Goal: Task Accomplishment & Management: Complete application form

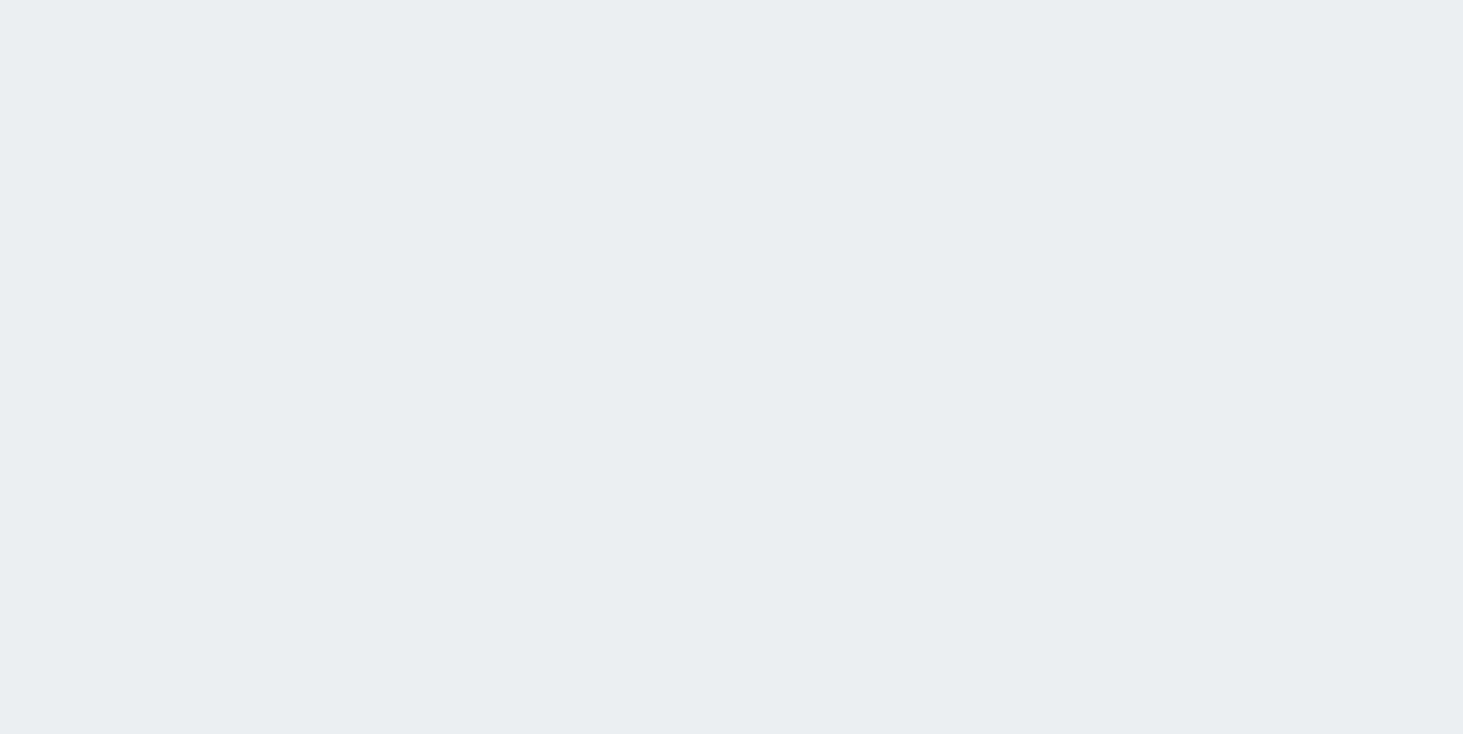
drag, startPoint x: 0, startPoint y: 0, endPoint x: 796, endPoint y: 462, distance: 920.1
click at [799, 0] on html at bounding box center [731, 0] width 1463 height 0
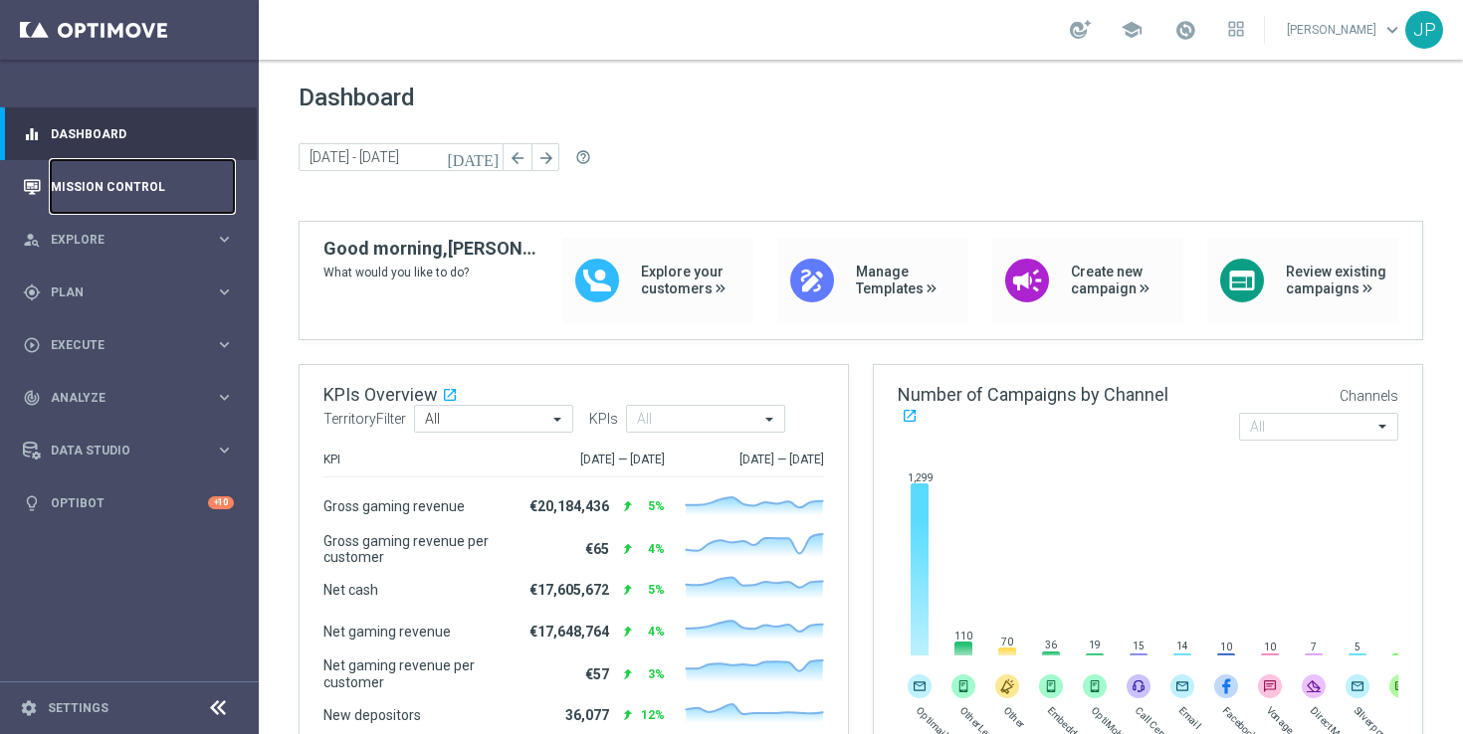
click at [180, 191] on link "Mission Control" at bounding box center [142, 186] width 183 height 53
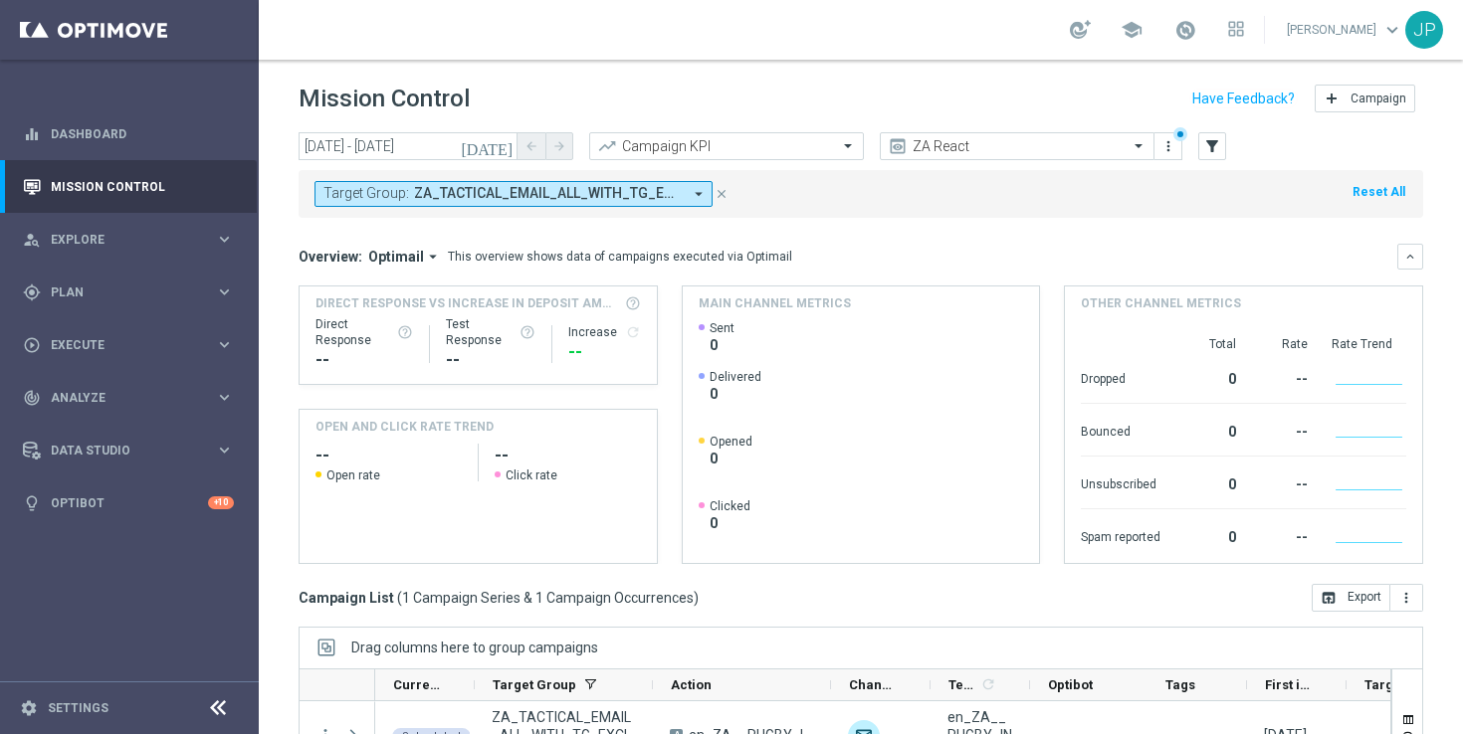
click at [501, 147] on icon "today" at bounding box center [488, 146] width 54 height 18
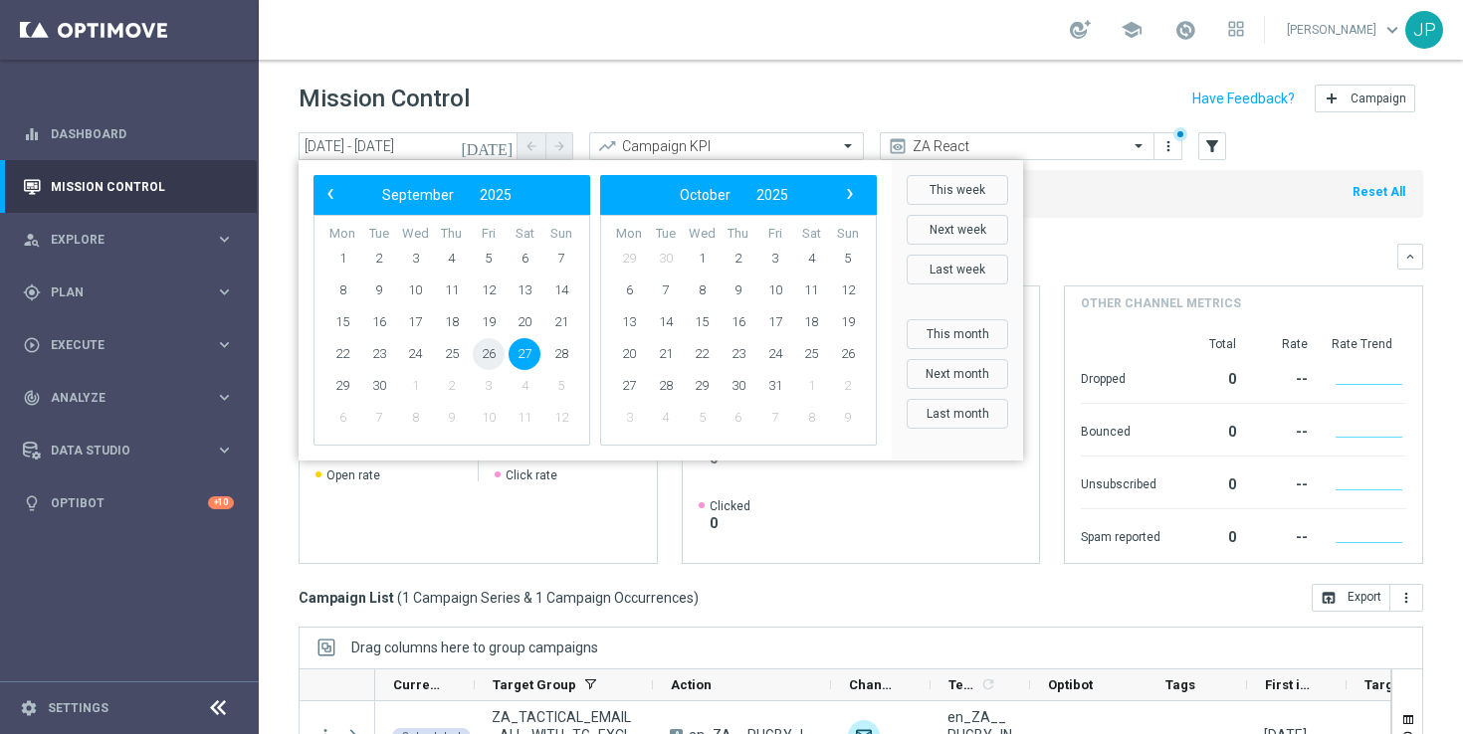
click at [486, 354] on span "26" at bounding box center [489, 354] width 32 height 32
type input "26 Sep 2025 - 26 Sep 2025"
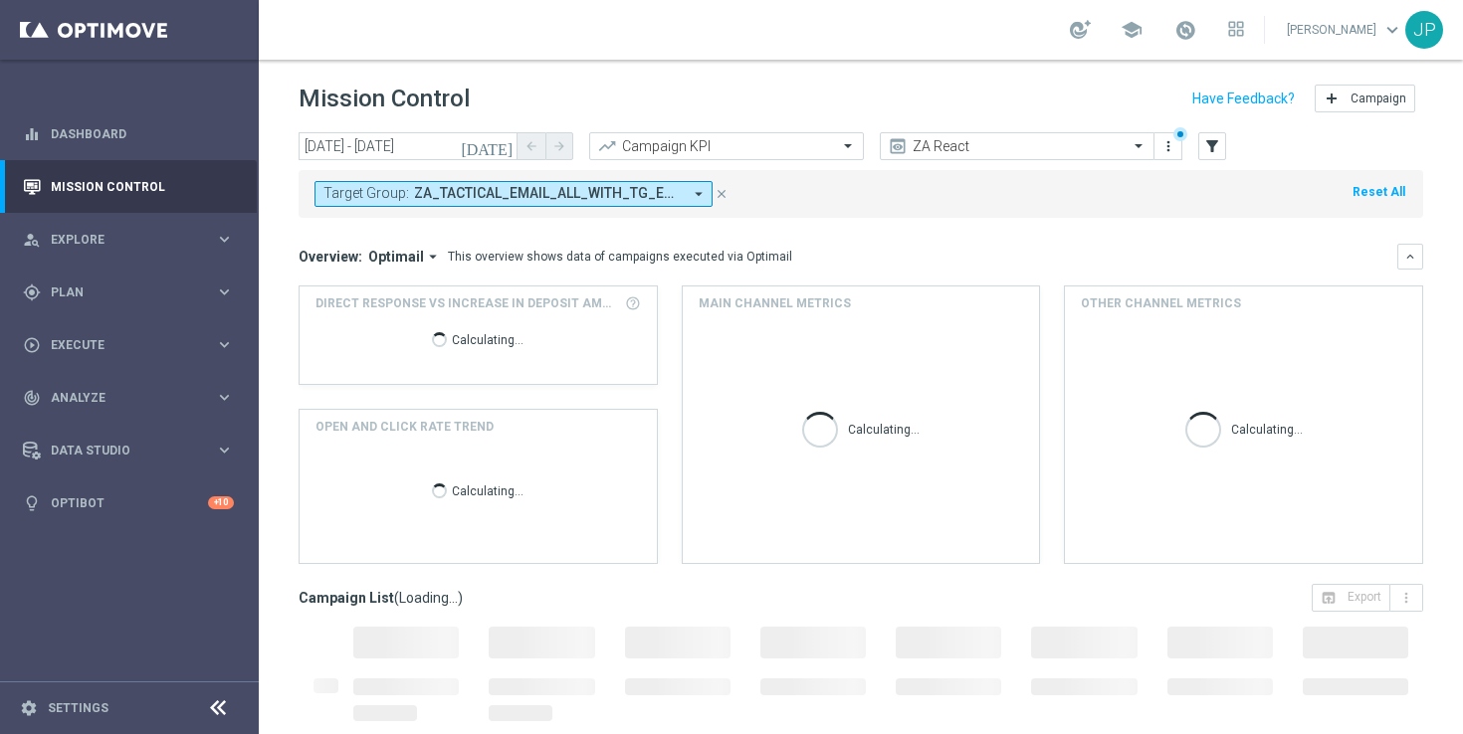
click at [722, 191] on icon "close" at bounding box center [721, 194] width 14 height 14
click at [1042, 143] on input "text" at bounding box center [996, 146] width 213 height 17
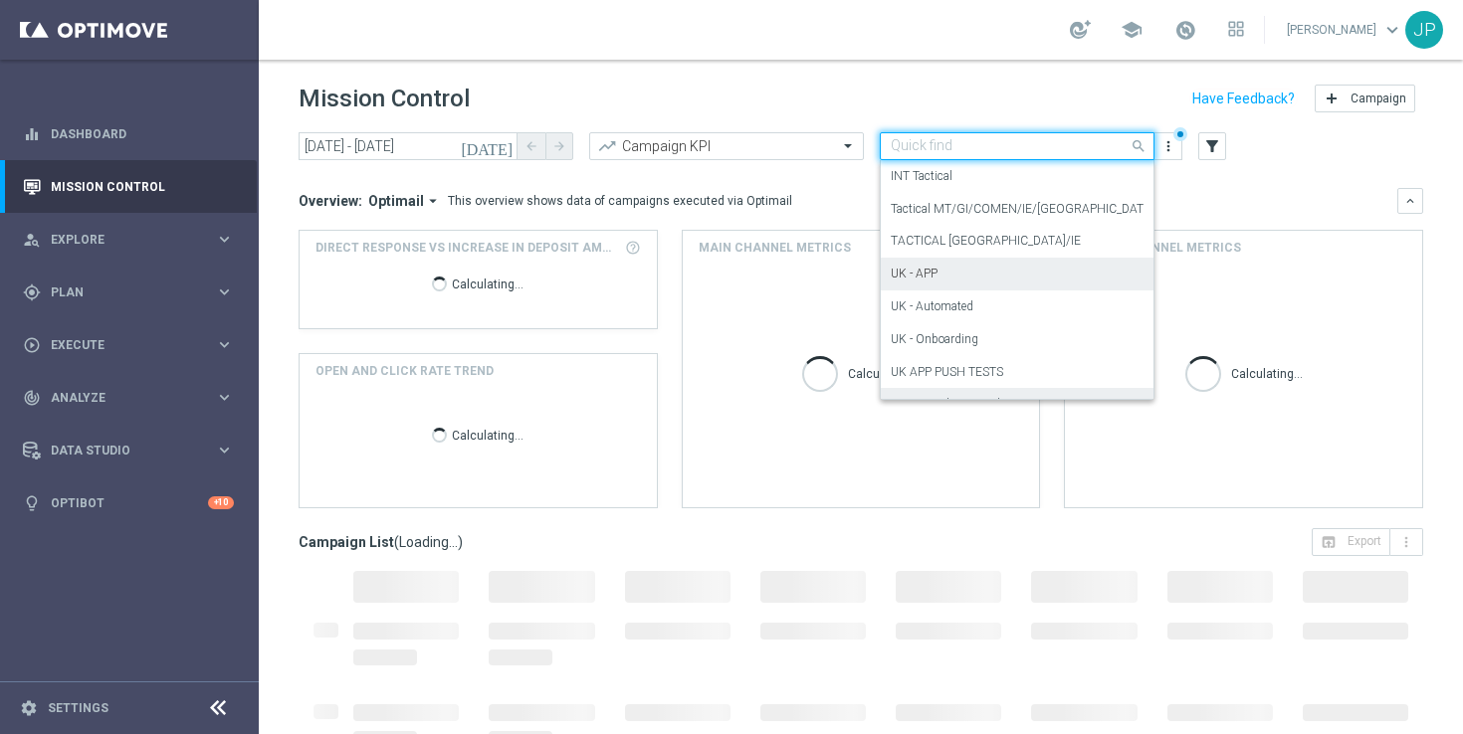
scroll to position [315, 0]
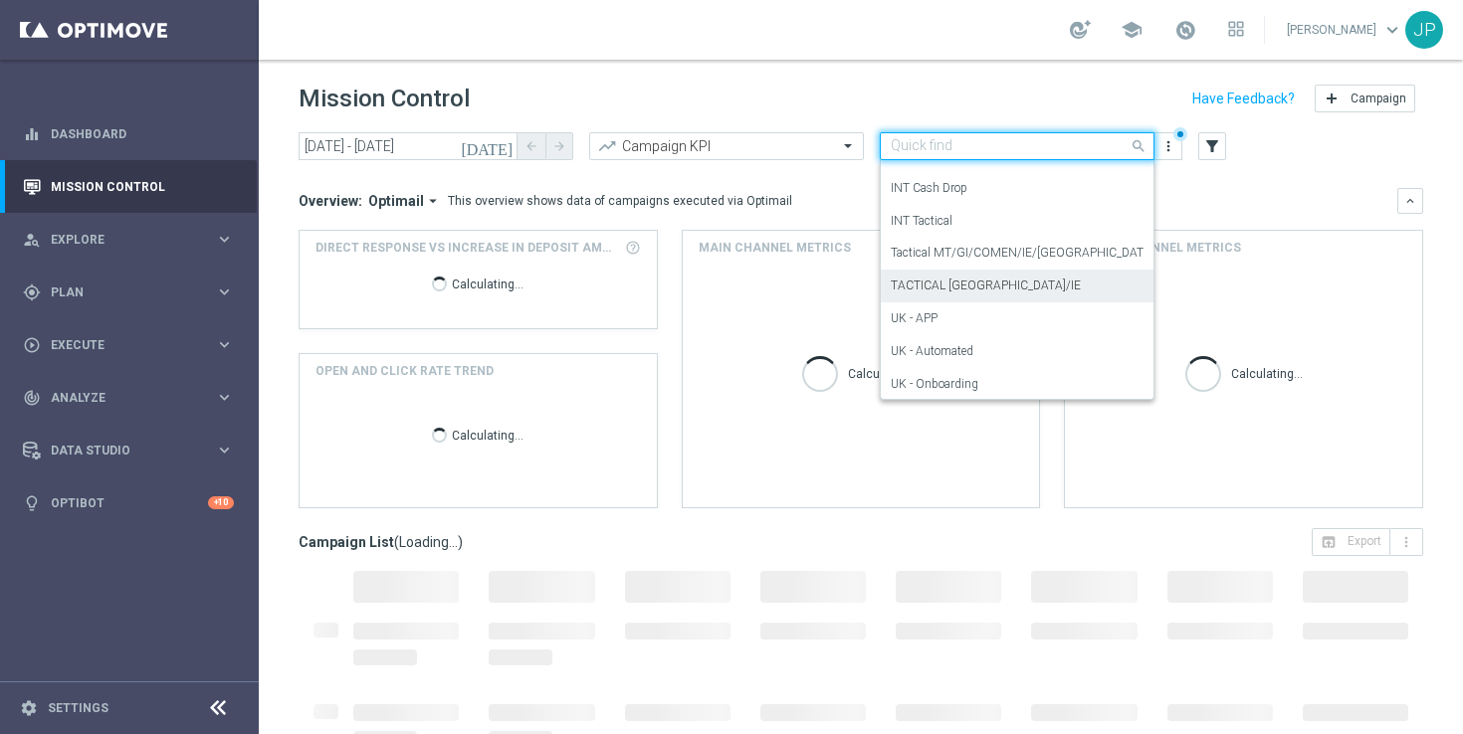
click at [1032, 291] on div "TACTICAL UK/IE" at bounding box center [1016, 286] width 253 height 33
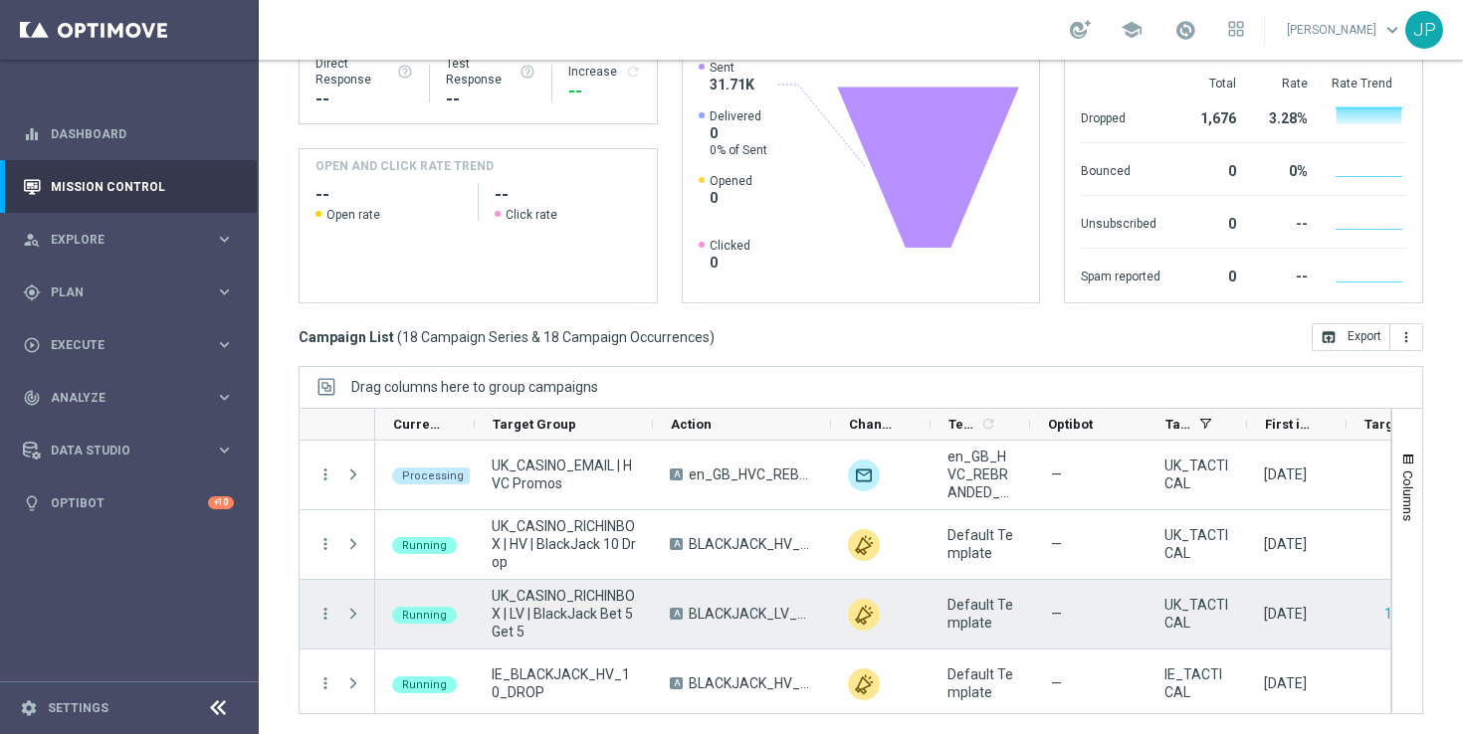
scroll to position [0, 0]
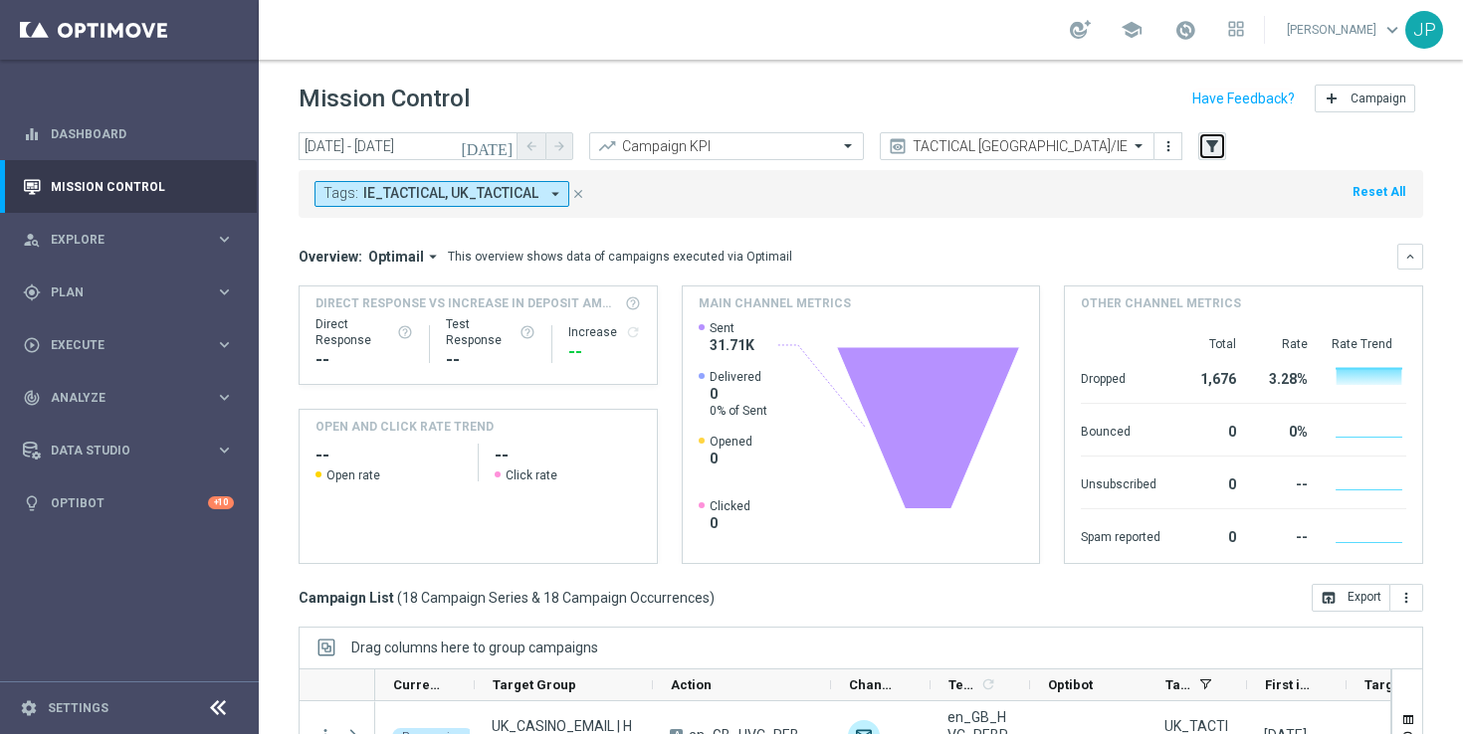
click at [1208, 136] on button "filter_alt" at bounding box center [1212, 146] width 28 height 28
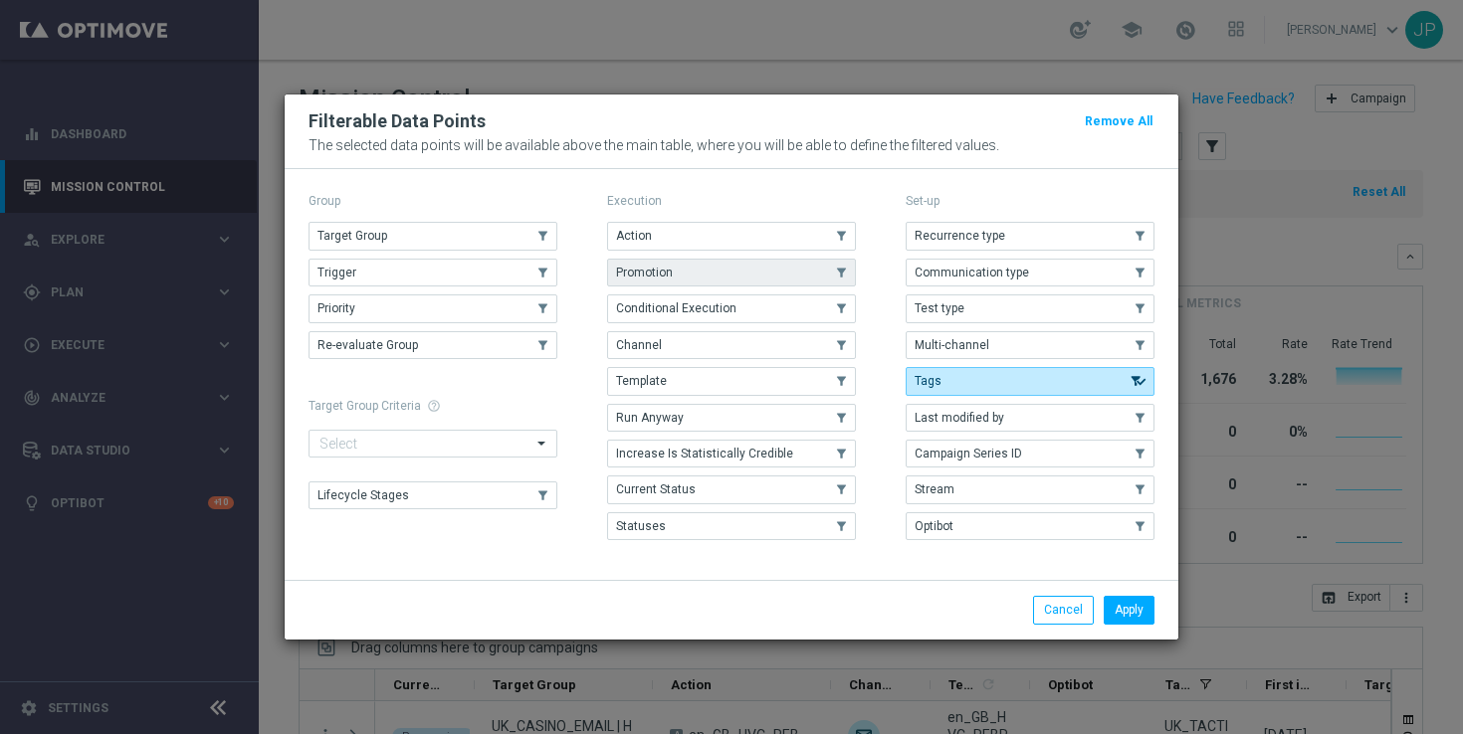
click at [844, 263] on button "Promotion" at bounding box center [731, 273] width 249 height 28
click at [1122, 613] on button "Apply" at bounding box center [1128, 610] width 51 height 28
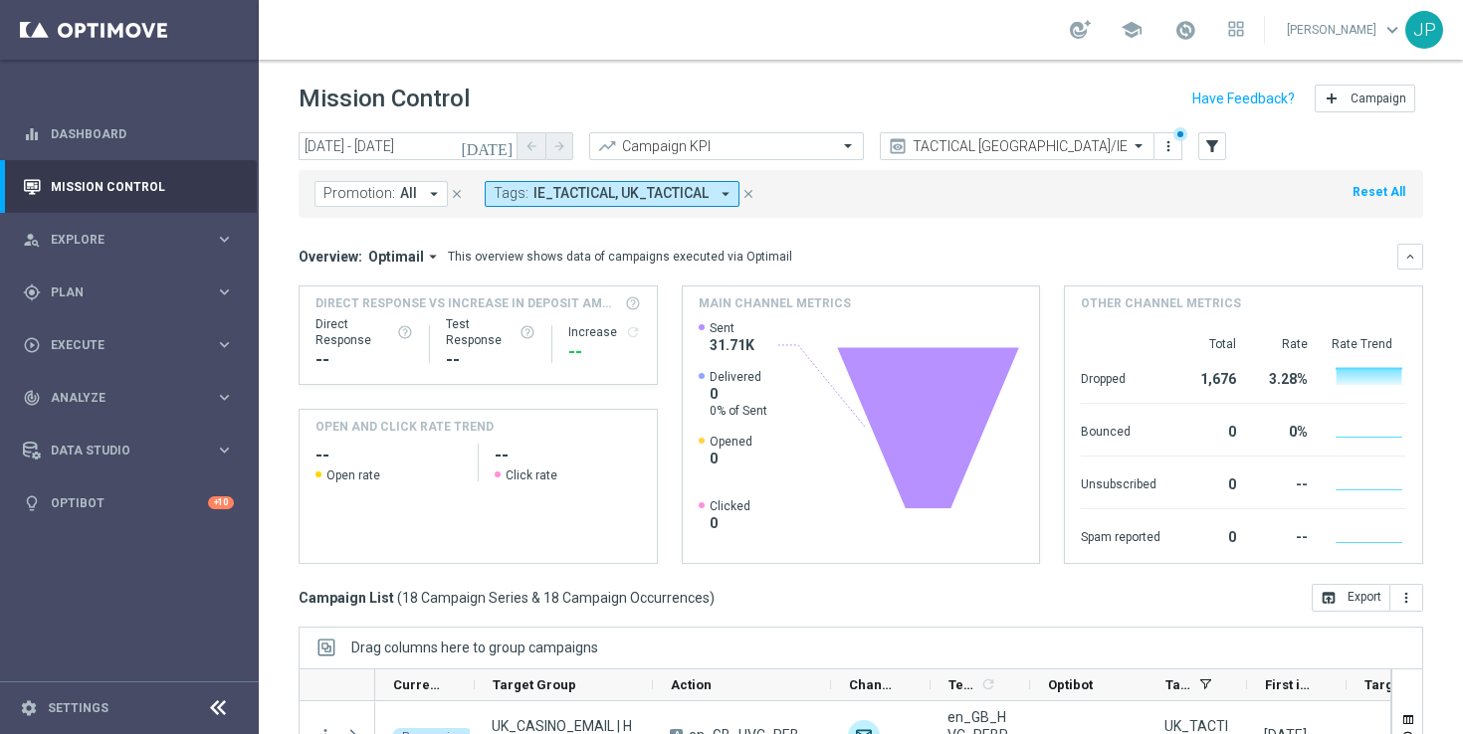
click at [741, 197] on icon "close" at bounding box center [748, 194] width 14 height 14
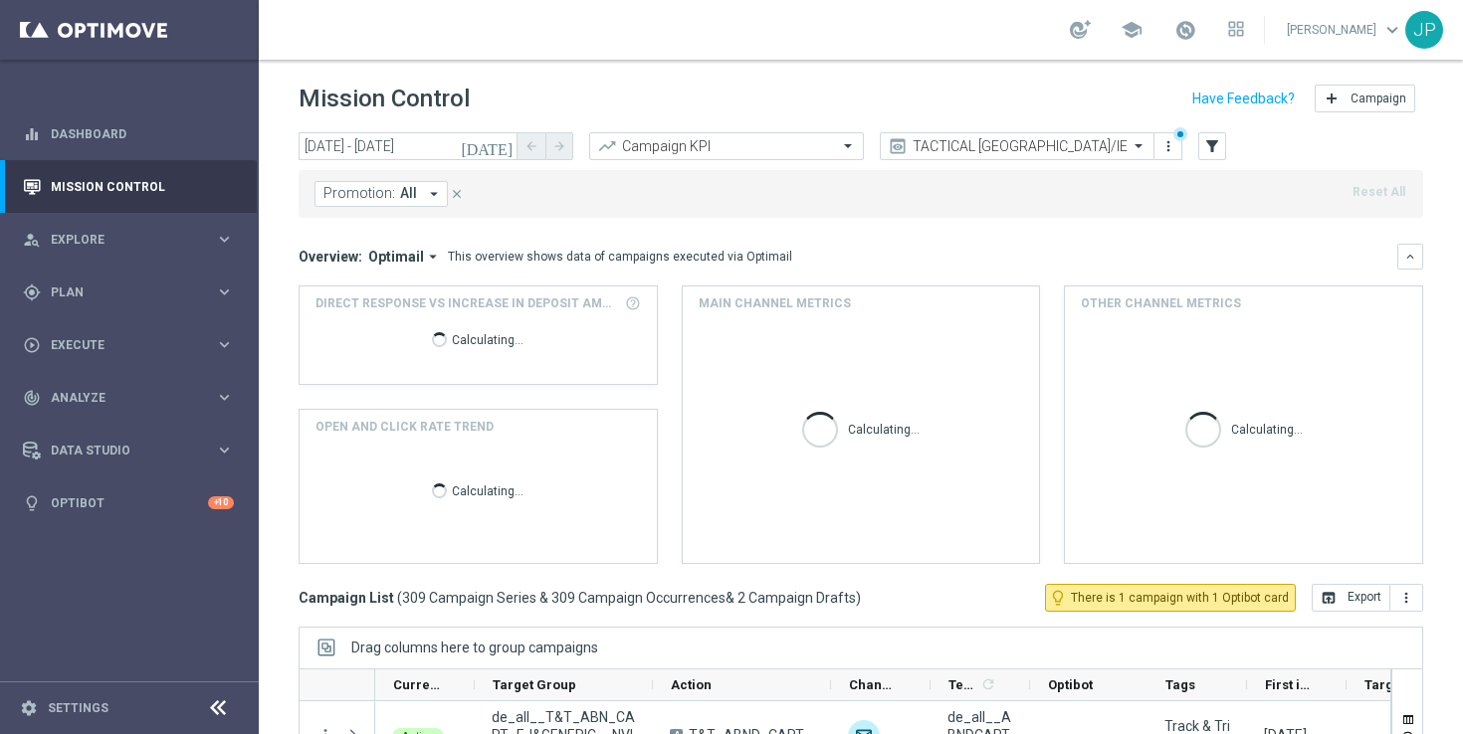
click at [425, 195] on icon "arrow_drop_down" at bounding box center [434, 194] width 18 height 18
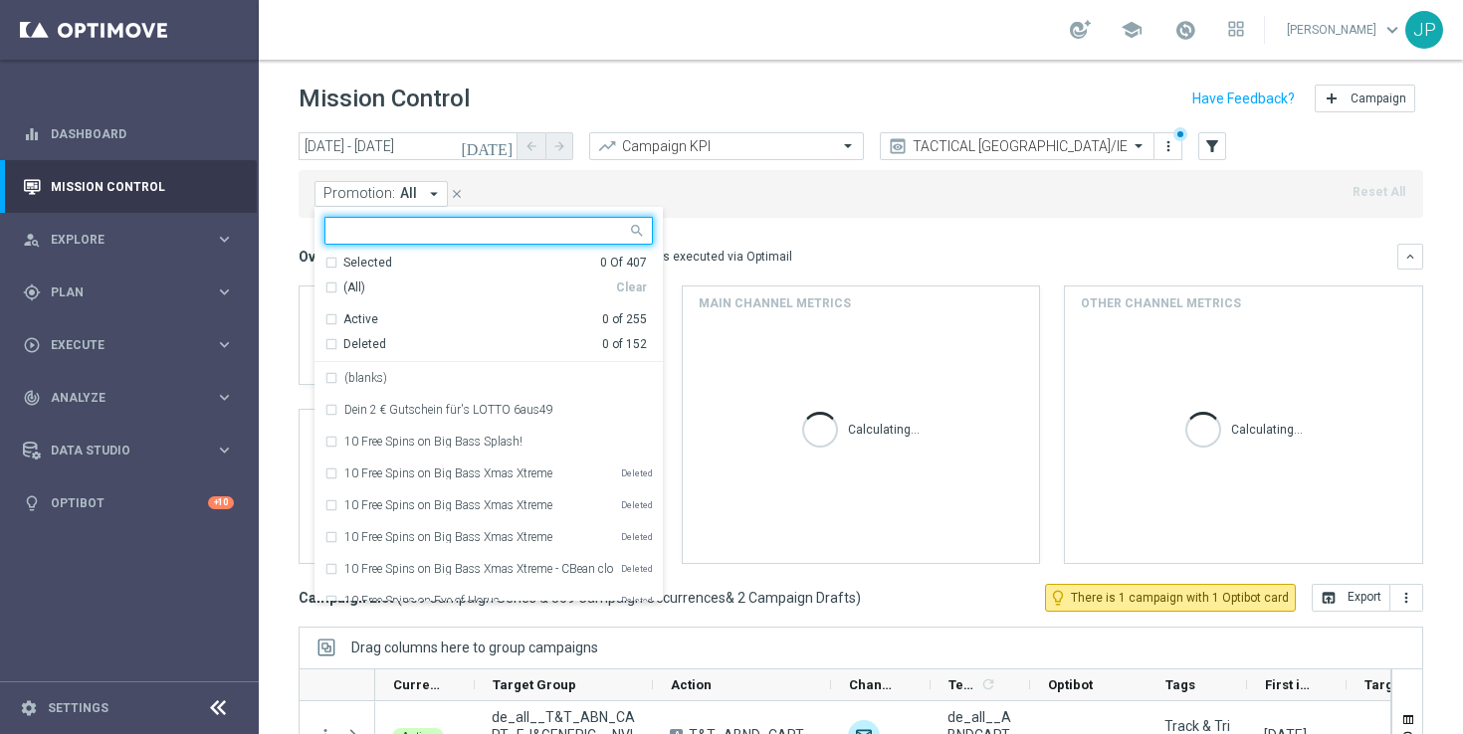
click at [423, 228] on input "text" at bounding box center [481, 231] width 292 height 17
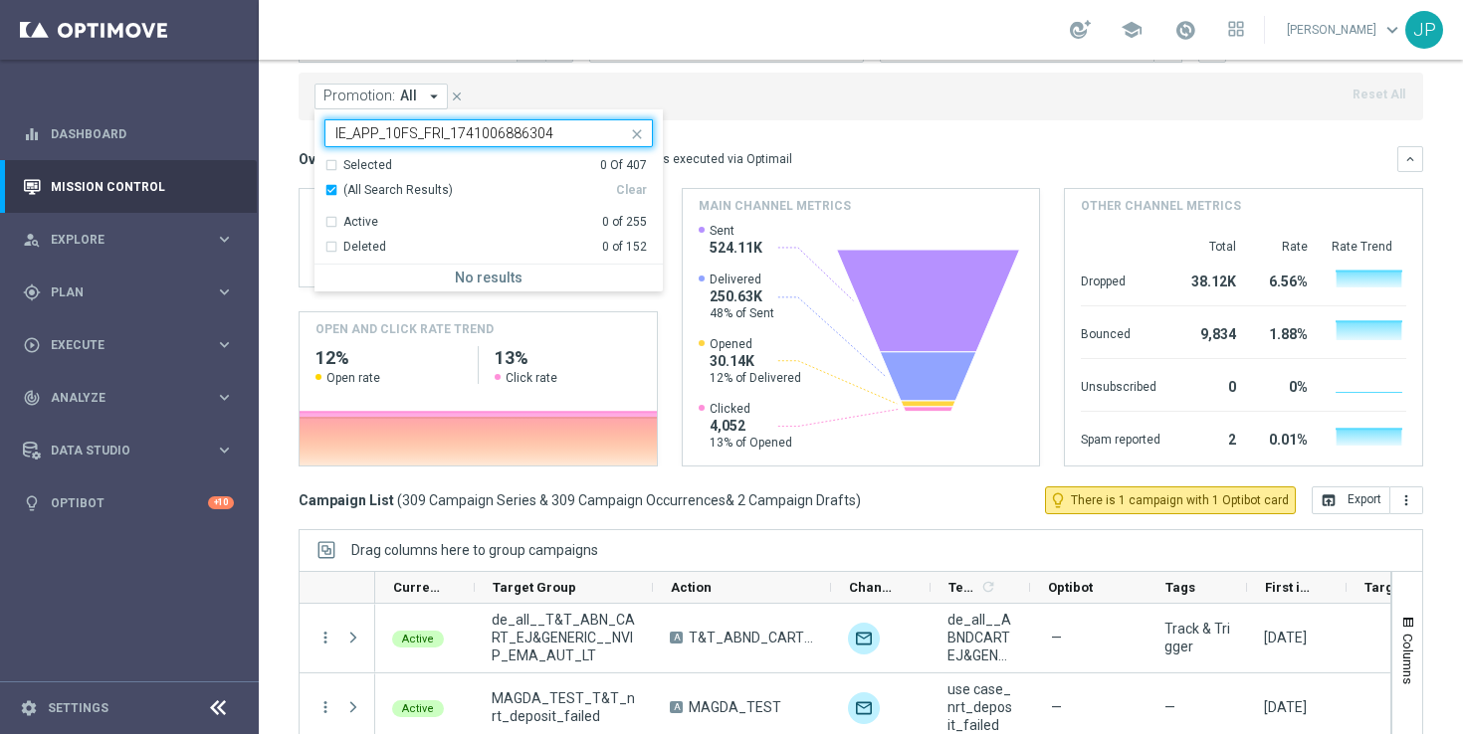
scroll to position [261, 0]
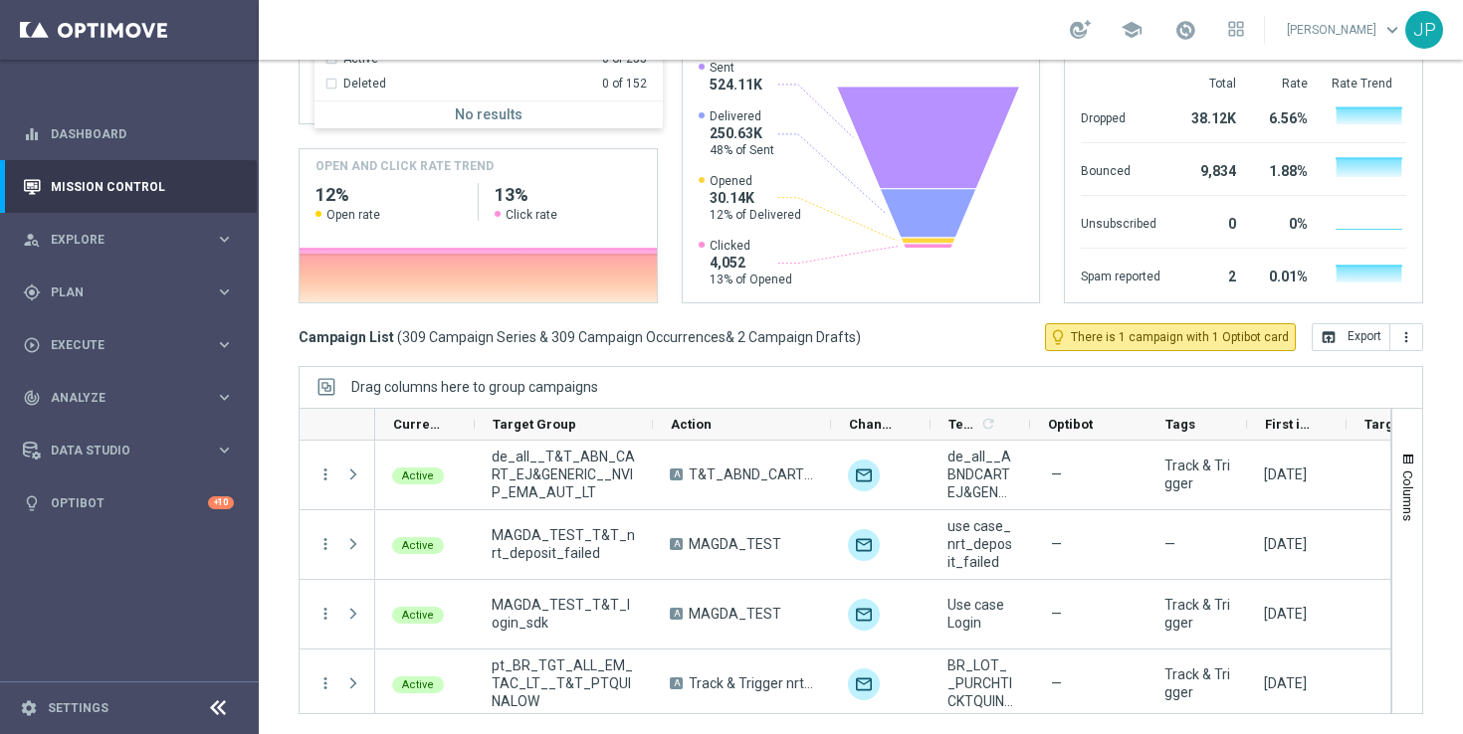
type input "IE_APP_10FS_FRI_1741006886304"
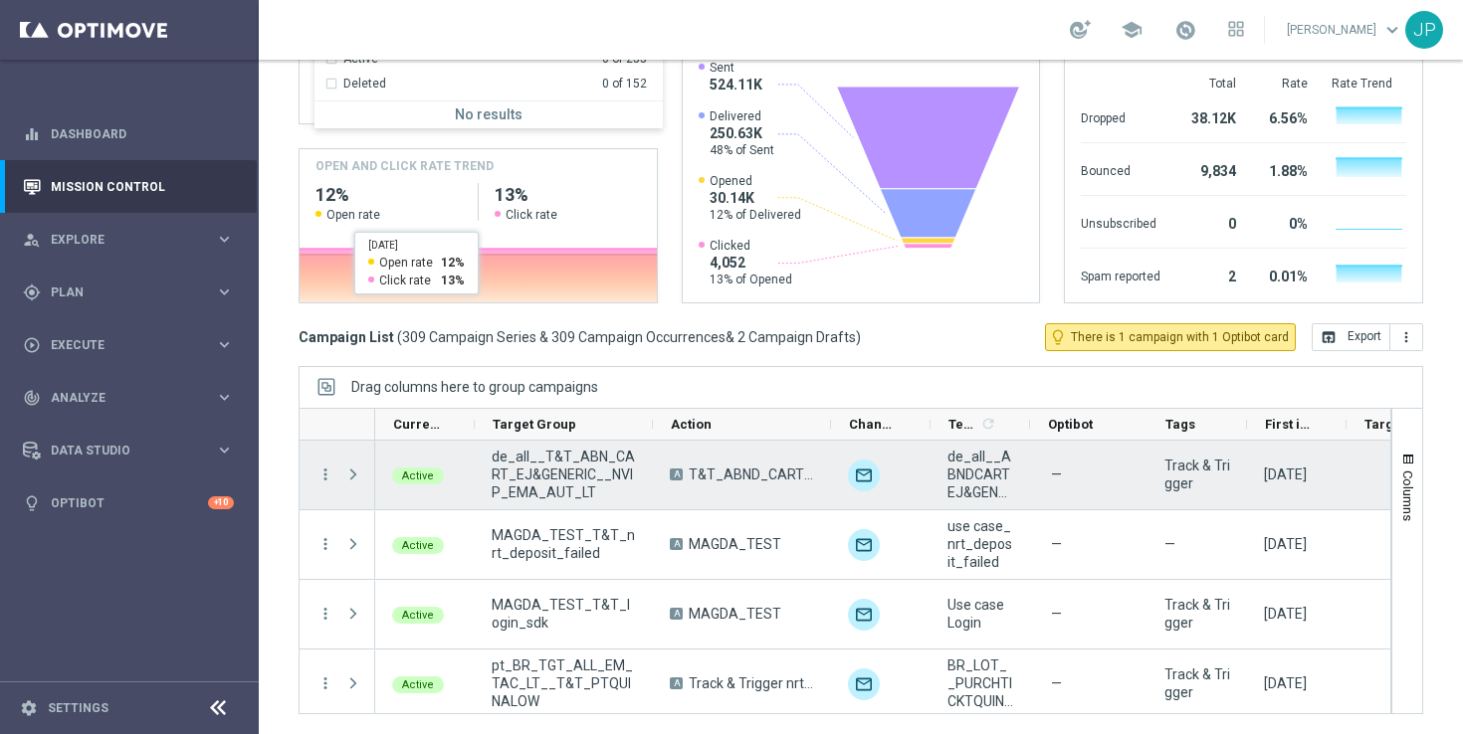
scroll to position [0, 0]
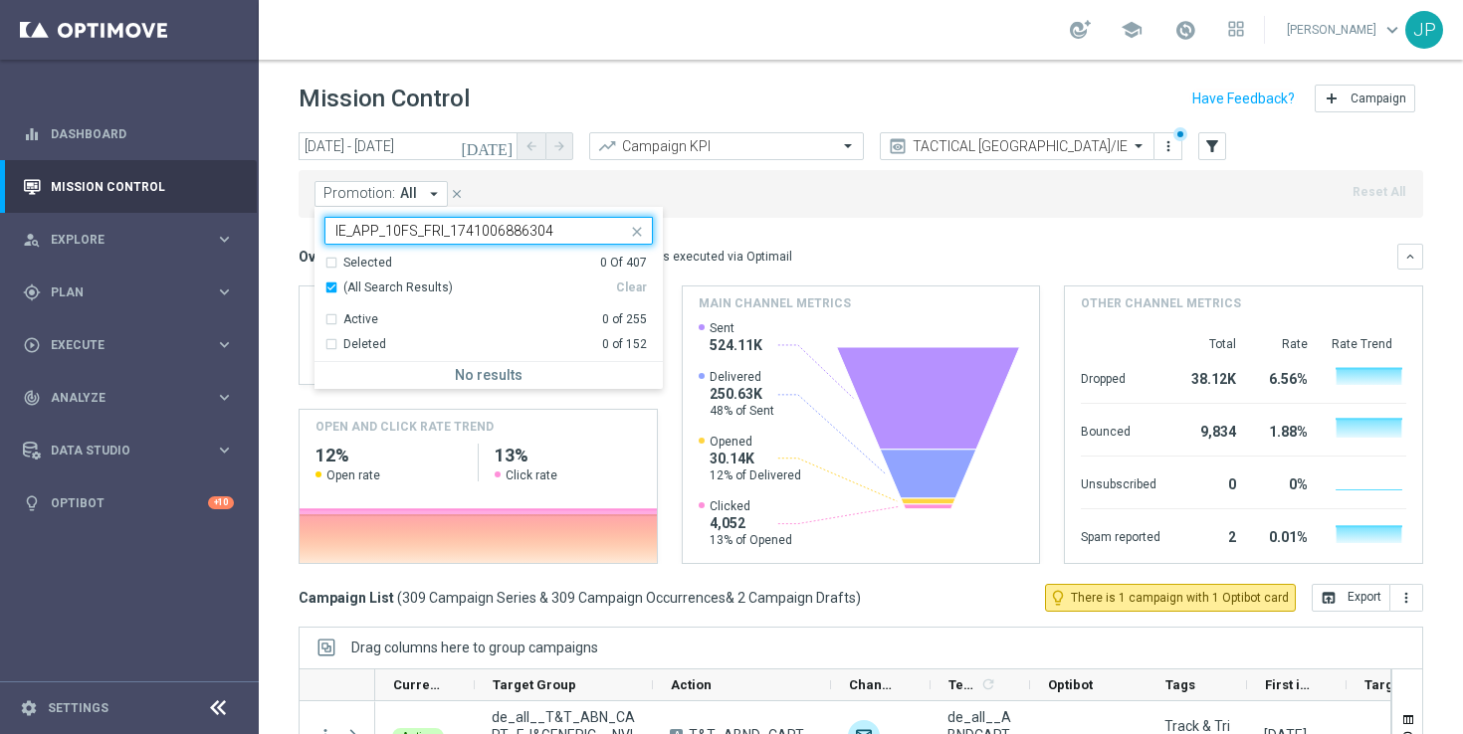
click at [635, 225] on icon "close" at bounding box center [637, 232] width 16 height 16
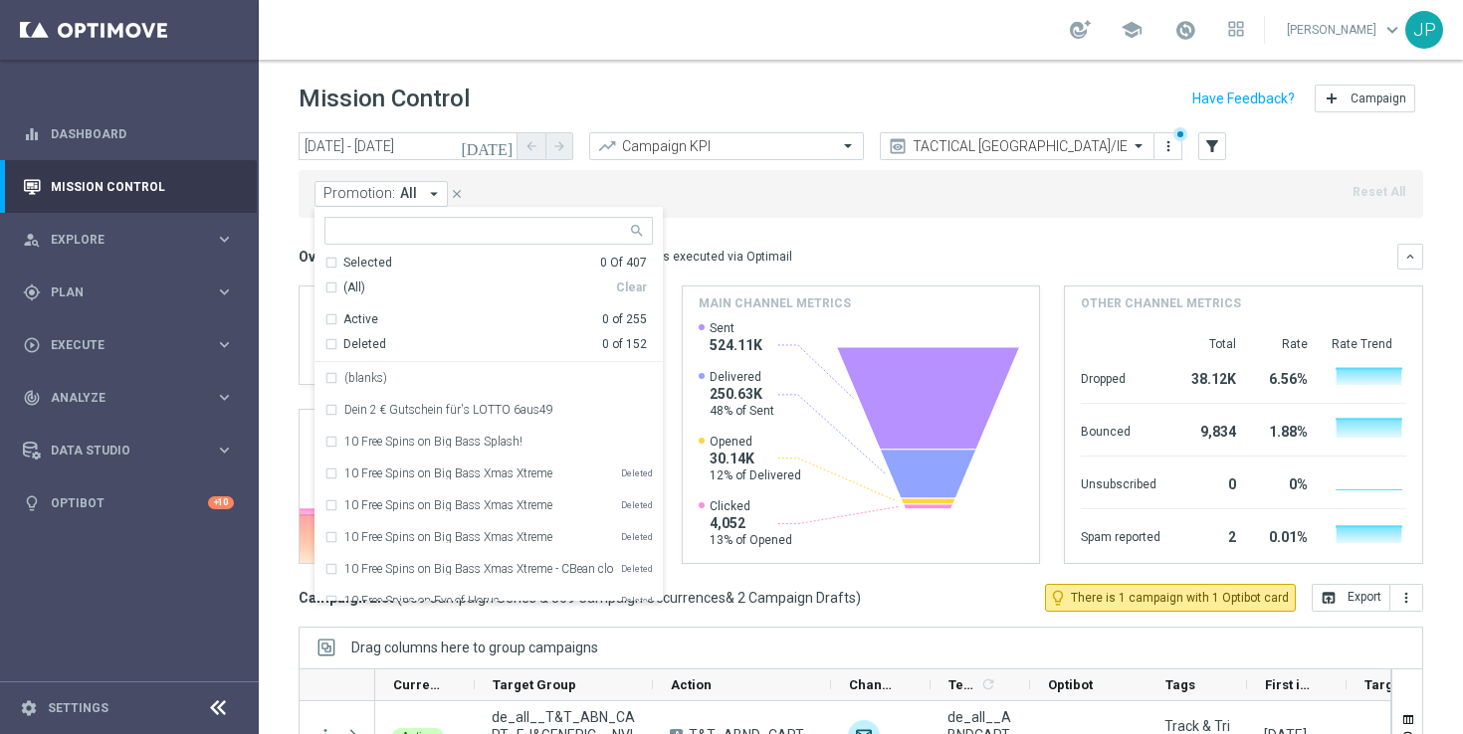
click at [587, 225] on input "text" at bounding box center [481, 231] width 292 height 17
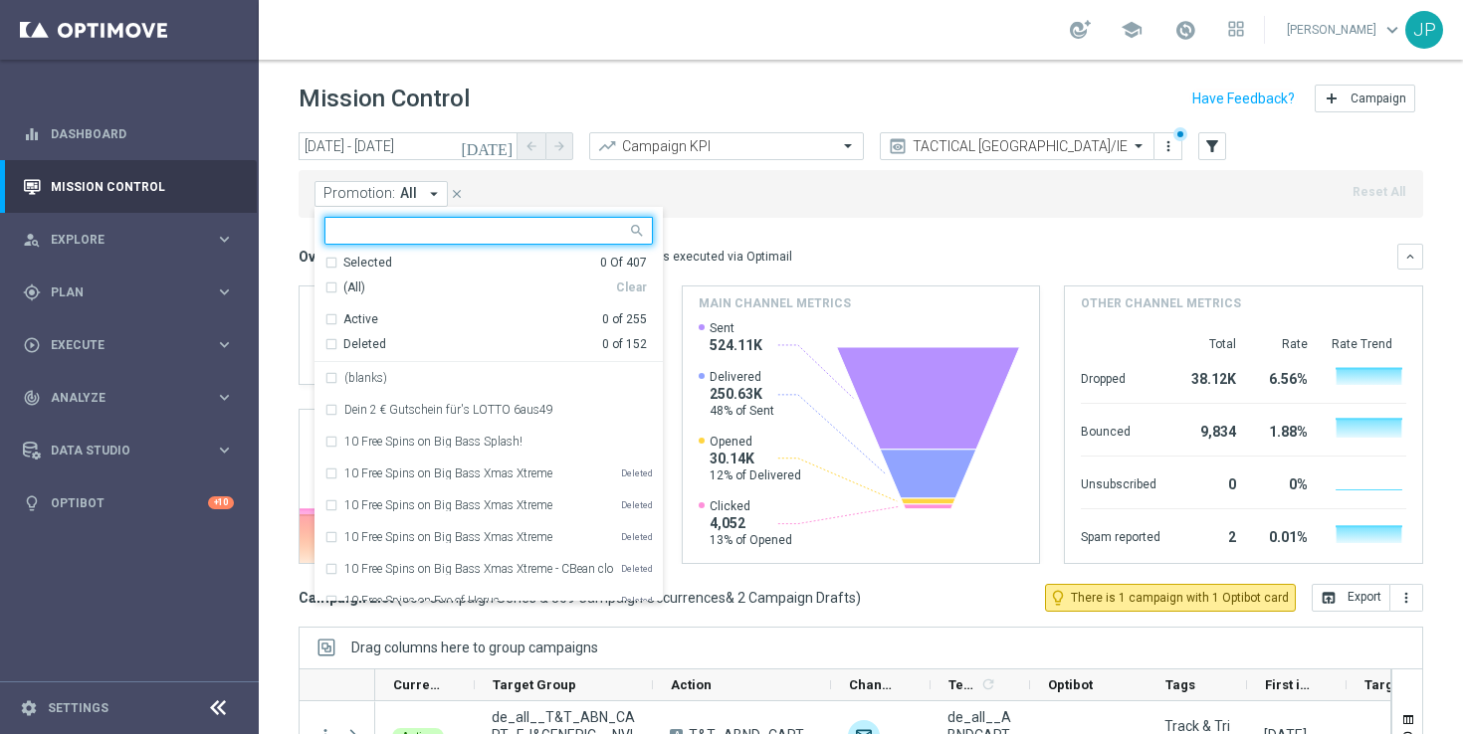
paste input "10 FREE SPINS on Athena Ascending"
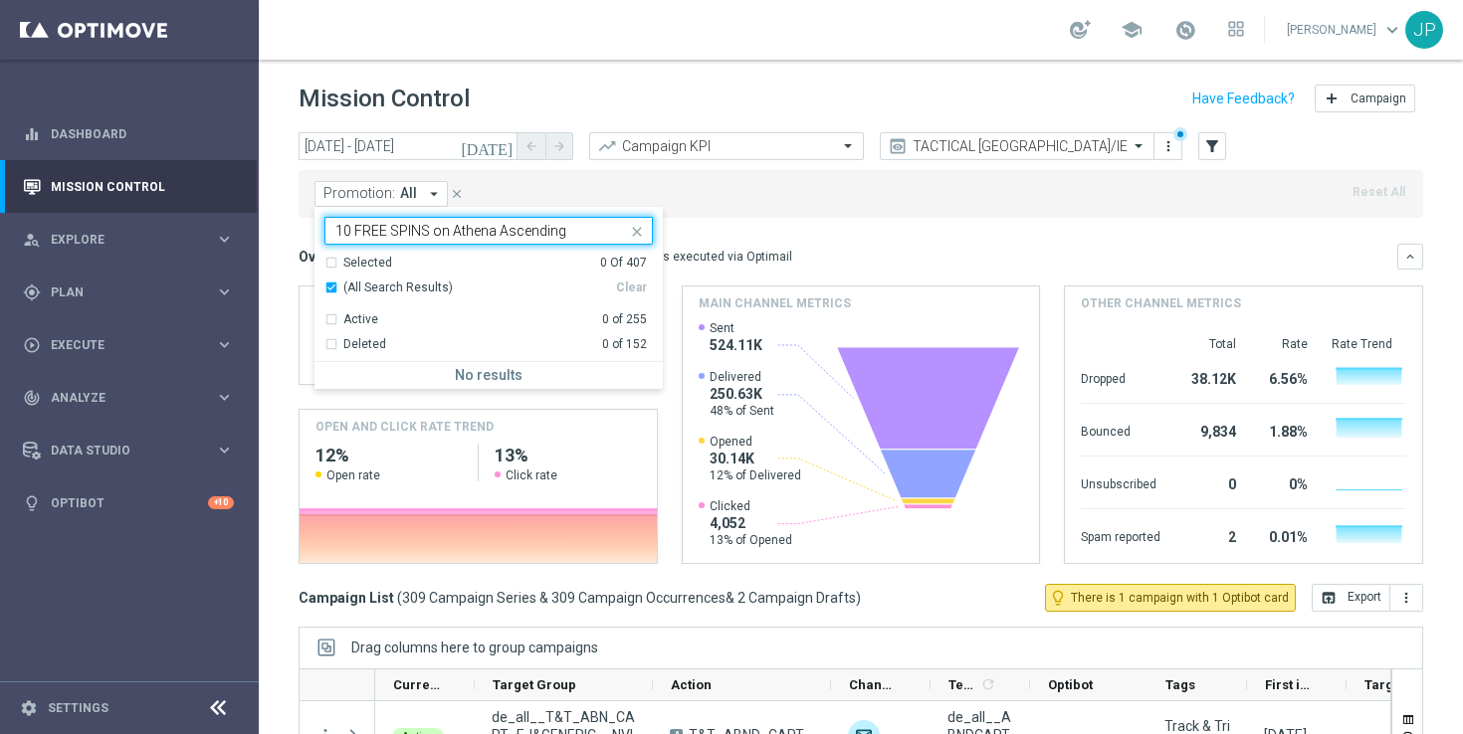
click at [460, 345] on div "Deleted 0 of 152" at bounding box center [485, 340] width 322 height 25
type input "10 FREE SPINS on Athena Ascending"
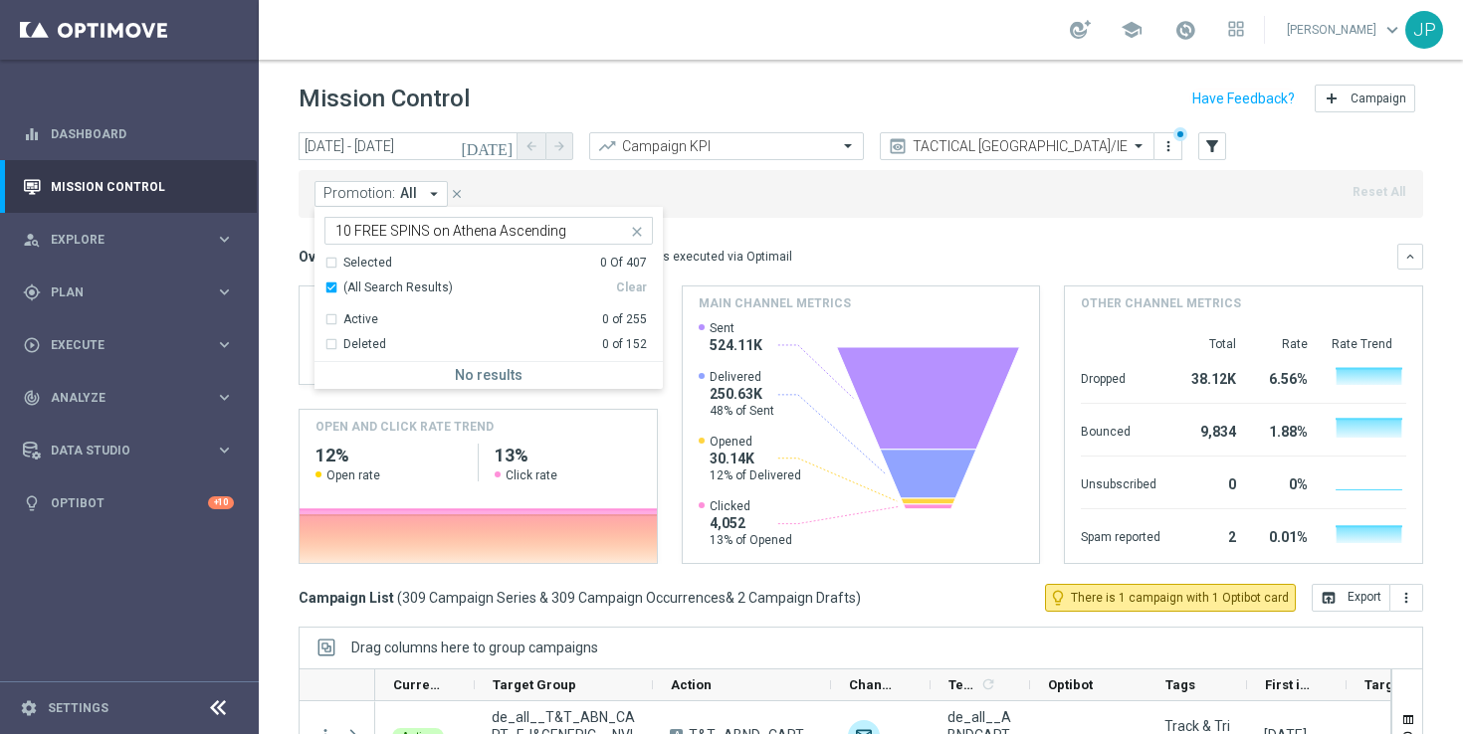
click at [370, 346] on div "Deleted" at bounding box center [364, 344] width 43 height 17
click at [330, 342] on div "Deleted 0 of 152" at bounding box center [485, 340] width 322 height 25
click at [330, 322] on div "Active 0 of 255" at bounding box center [485, 315] width 322 height 25
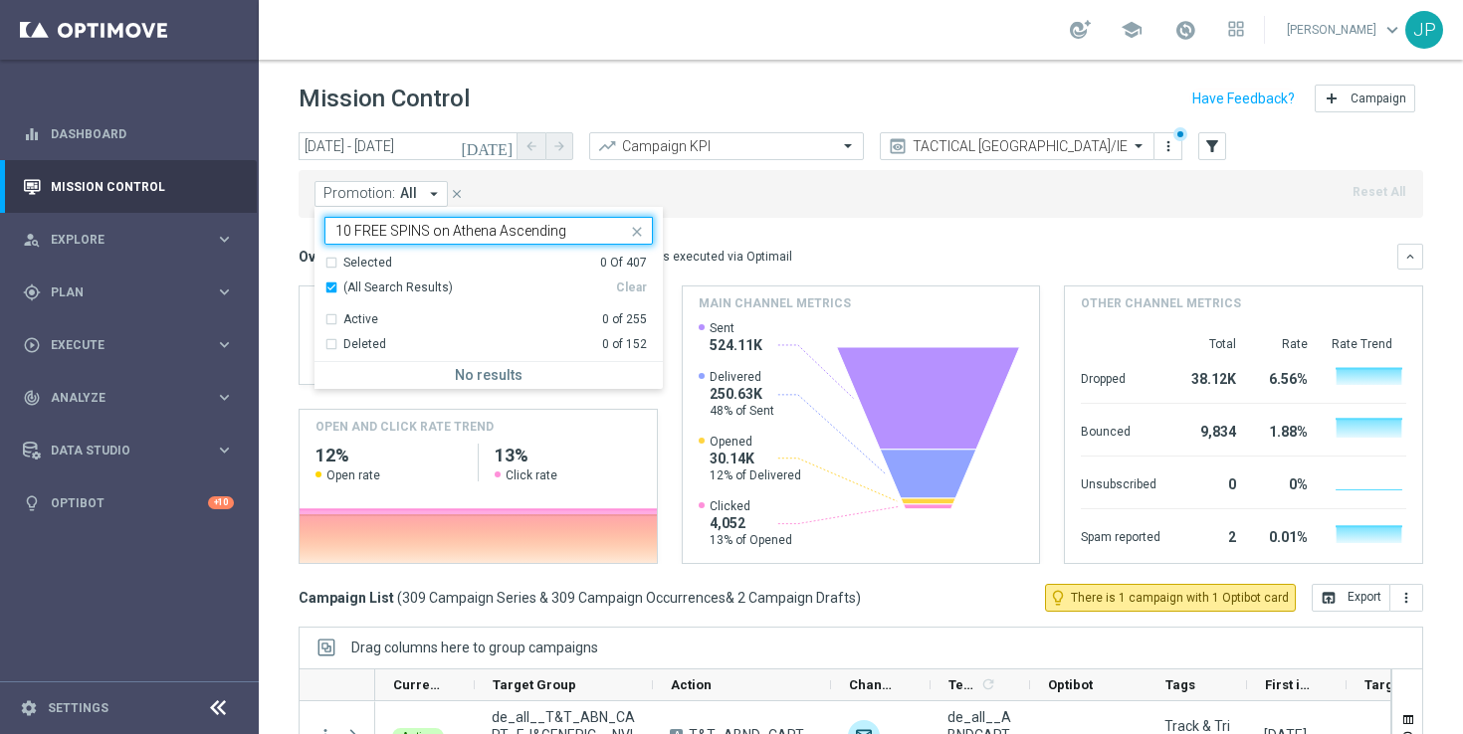
click at [571, 232] on input "10 FREE SPINS on Athena Ascending" at bounding box center [481, 231] width 292 height 17
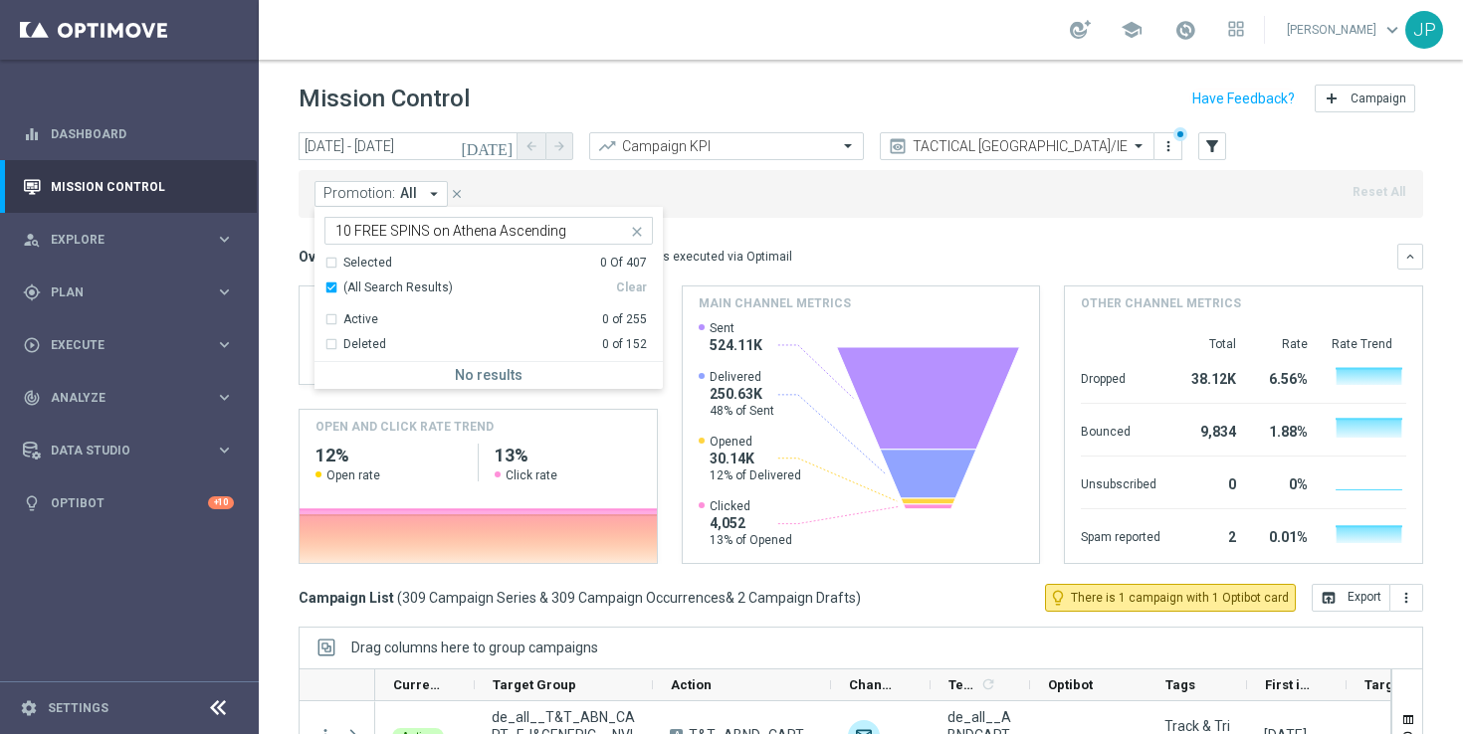
click at [636, 232] on icon "close" at bounding box center [637, 232] width 16 height 16
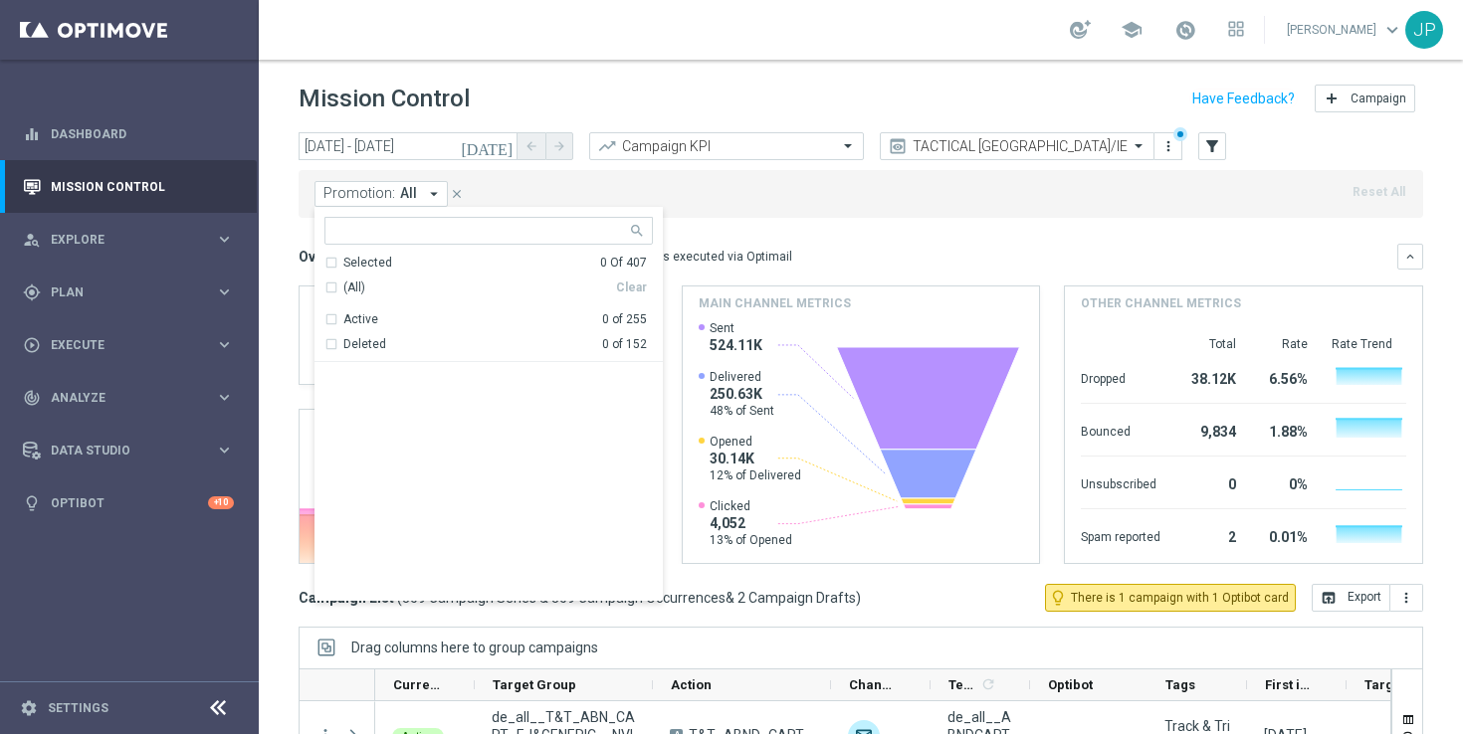
scroll to position [11046, 0]
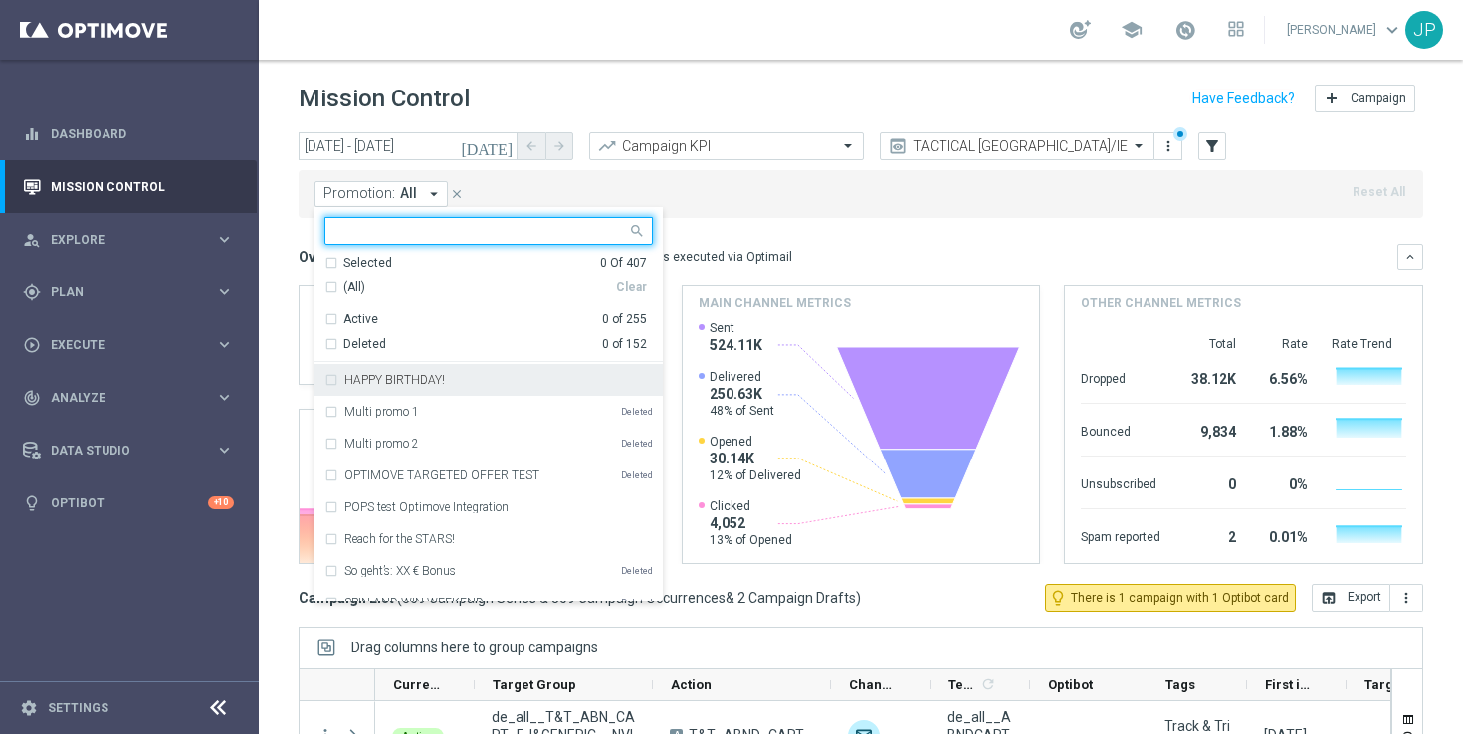
click at [495, 239] on input "text" at bounding box center [481, 231] width 292 height 17
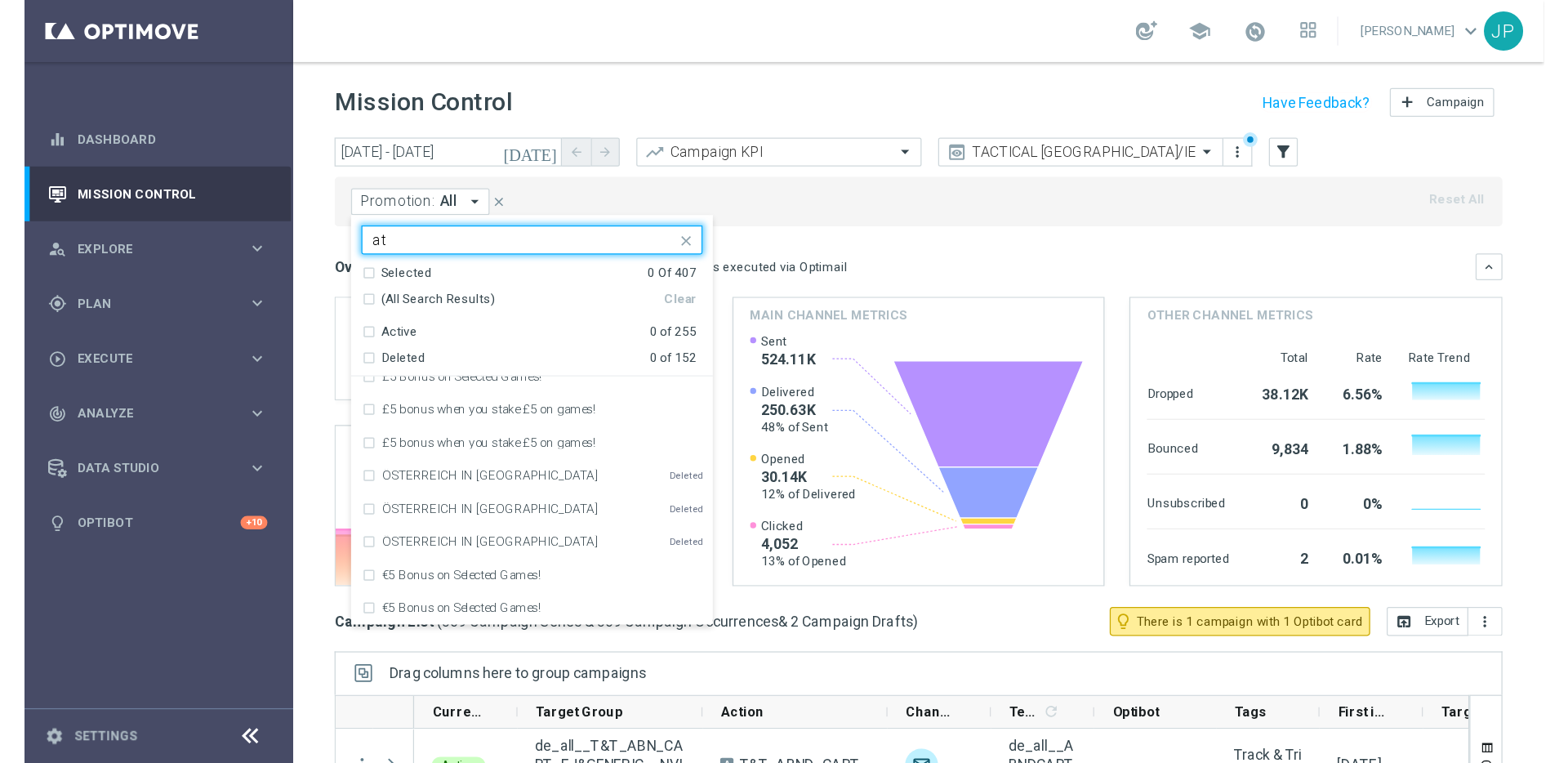
scroll to position [0, 0]
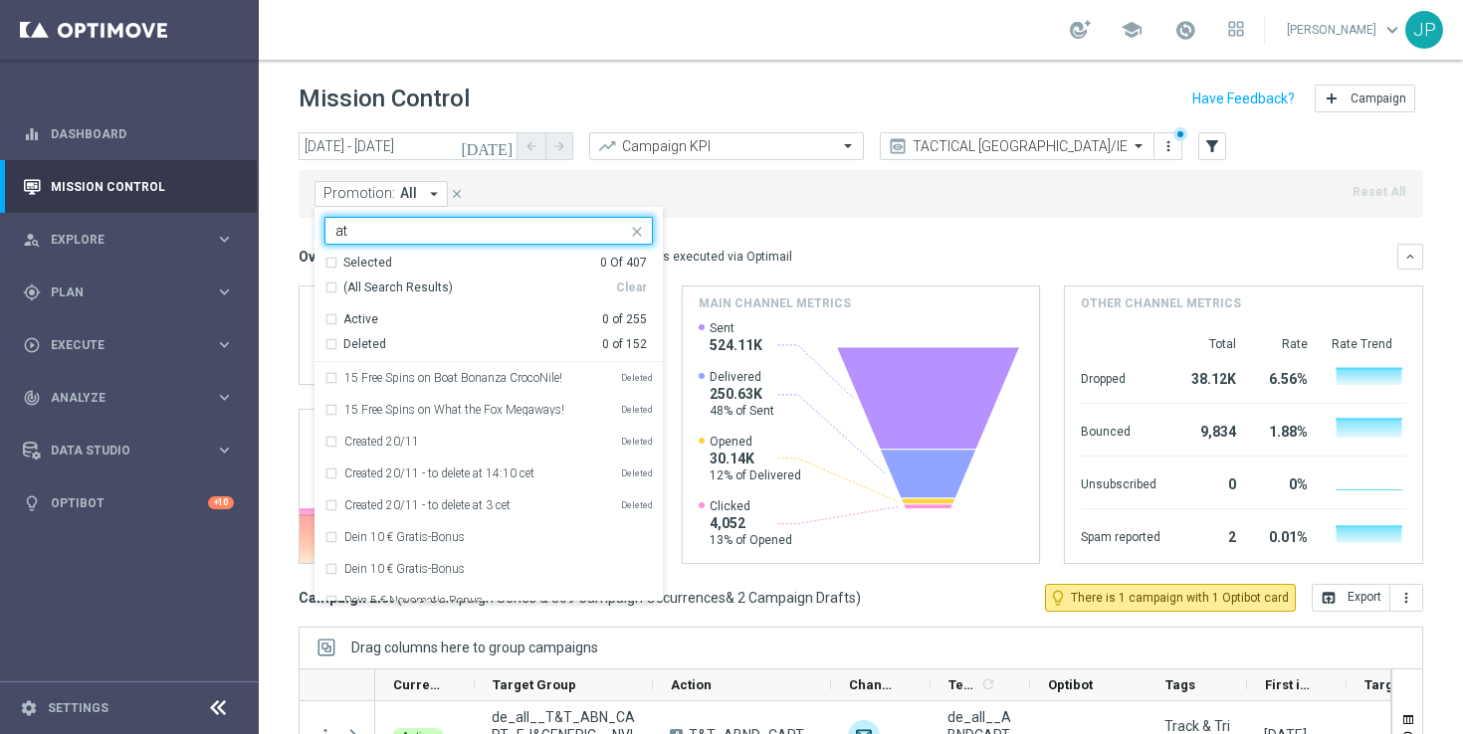
type input "a"
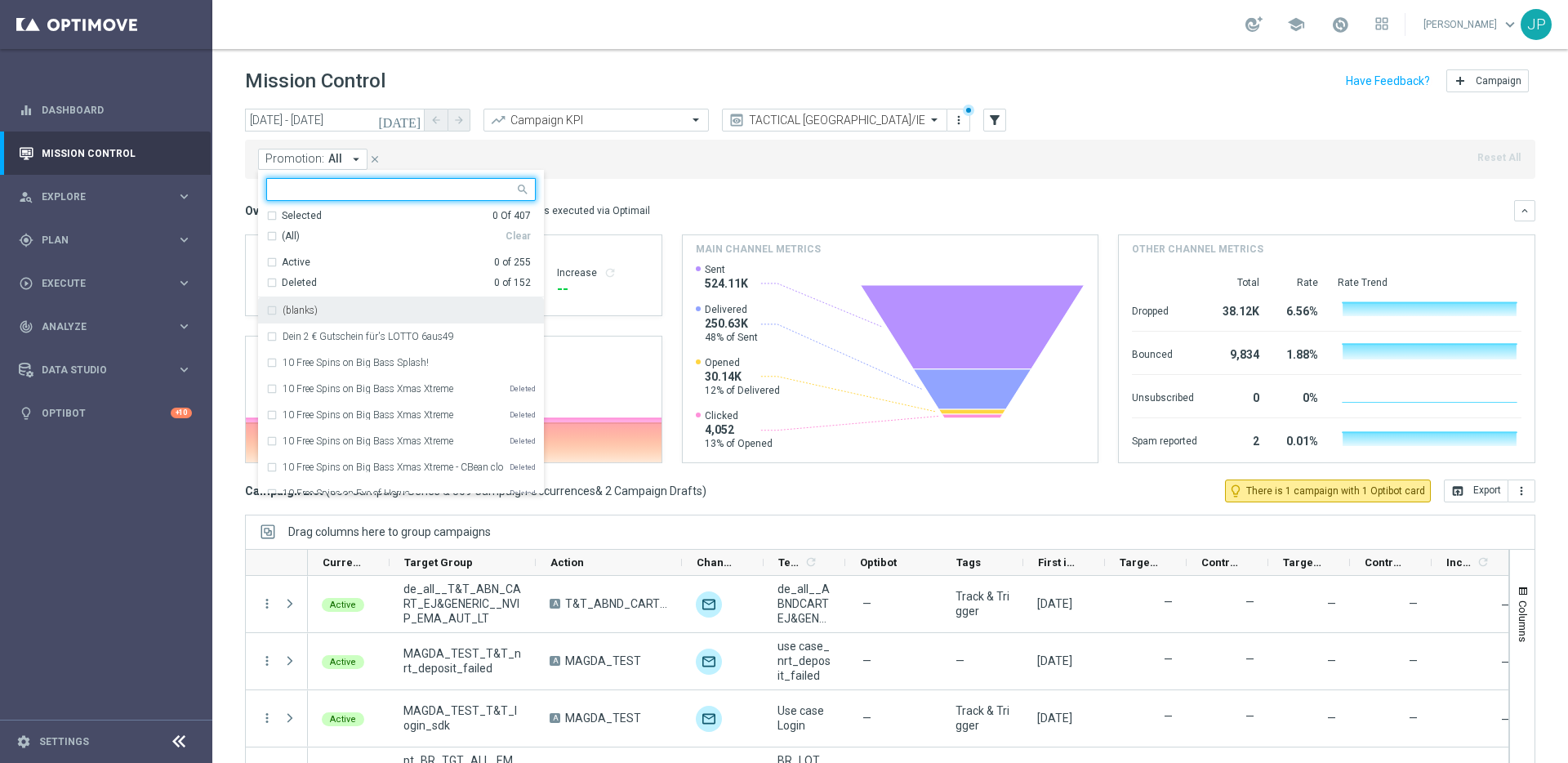
click at [759, 160] on div "Promotion: All arrow_drop_down Selected 0 Of 407 (All) Clear Active 0 of 255 De…" at bounding box center [890, 159] width 1291 height 39
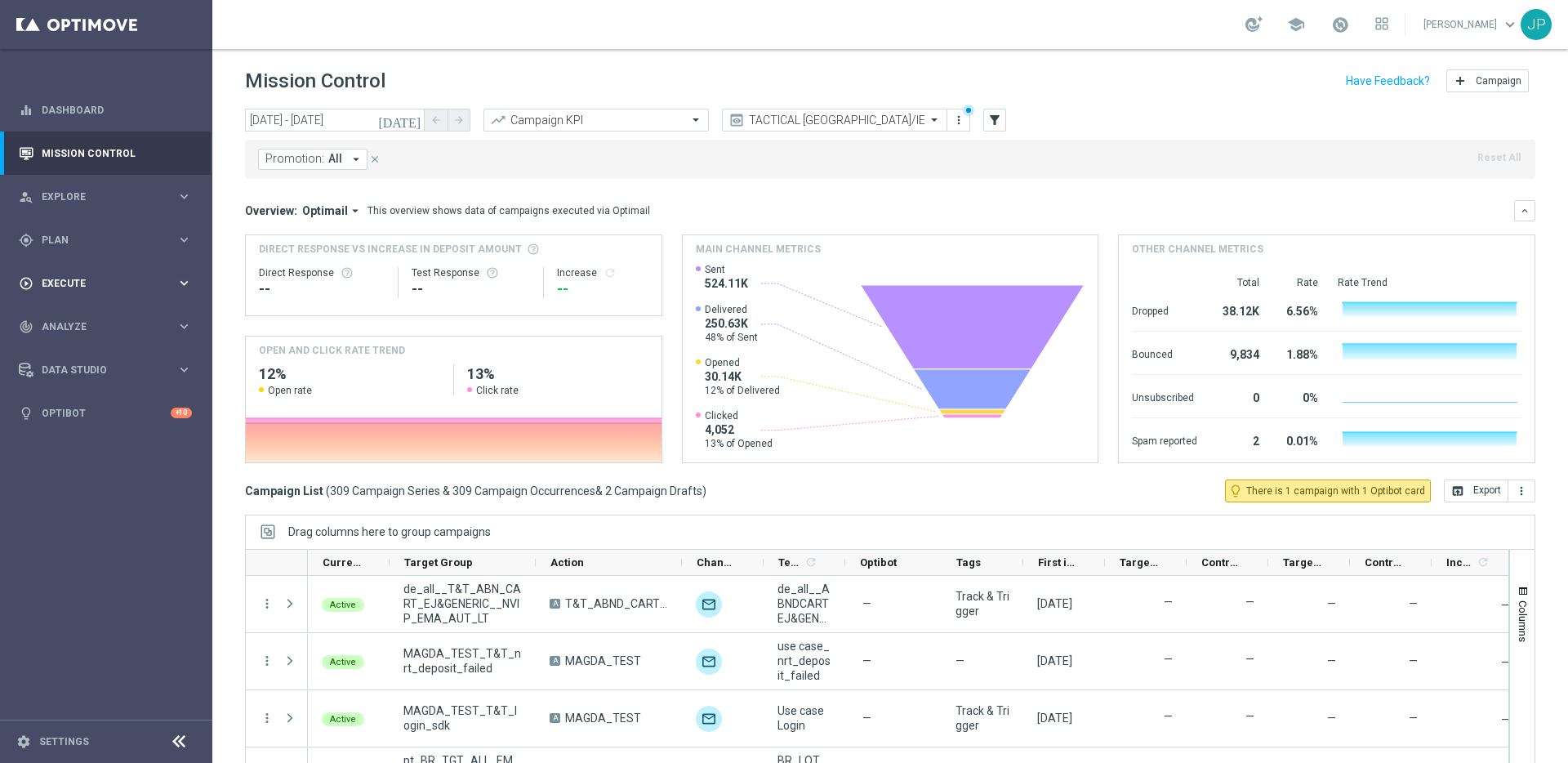
click at [141, 278] on span "Execute" at bounding box center [109, 283] width 135 height 10
click at [128, 310] on link "Campaign Builder" at bounding box center [106, 317] width 127 height 13
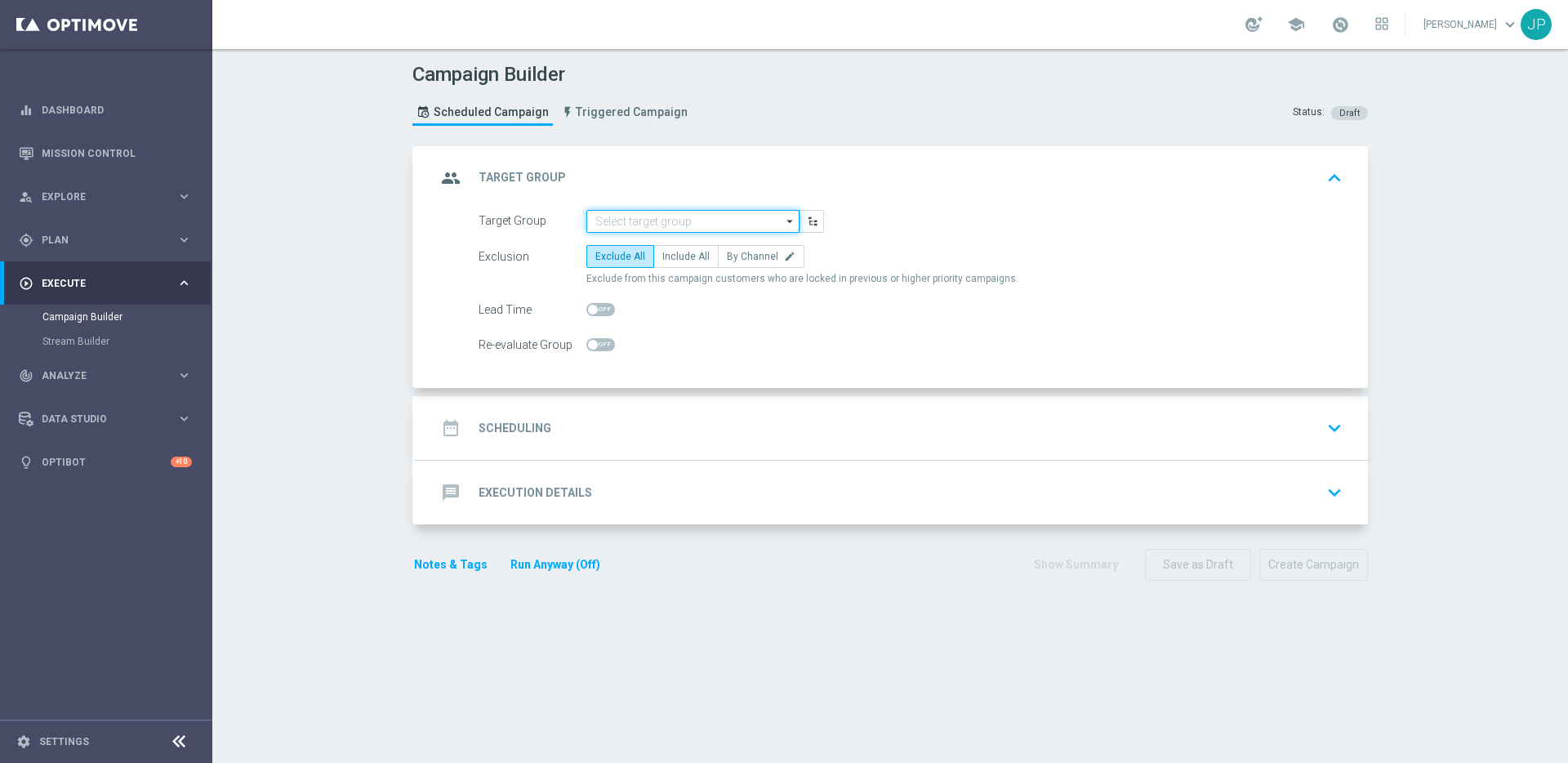
click at [736, 221] on input at bounding box center [693, 222] width 213 height 23
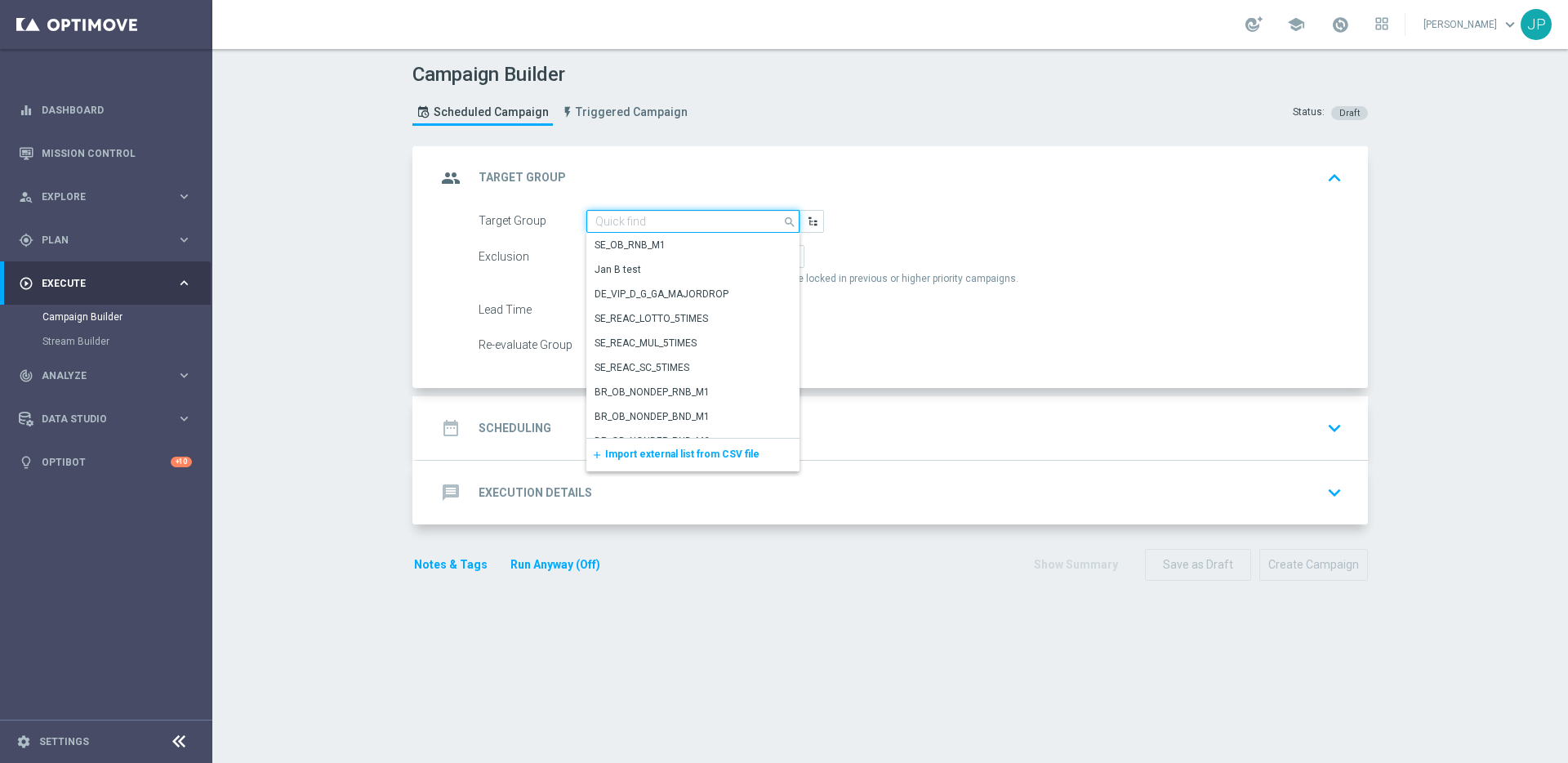
paste input "UK_CASINO_EMAIL | HV | LIVE CASINO | REACT"
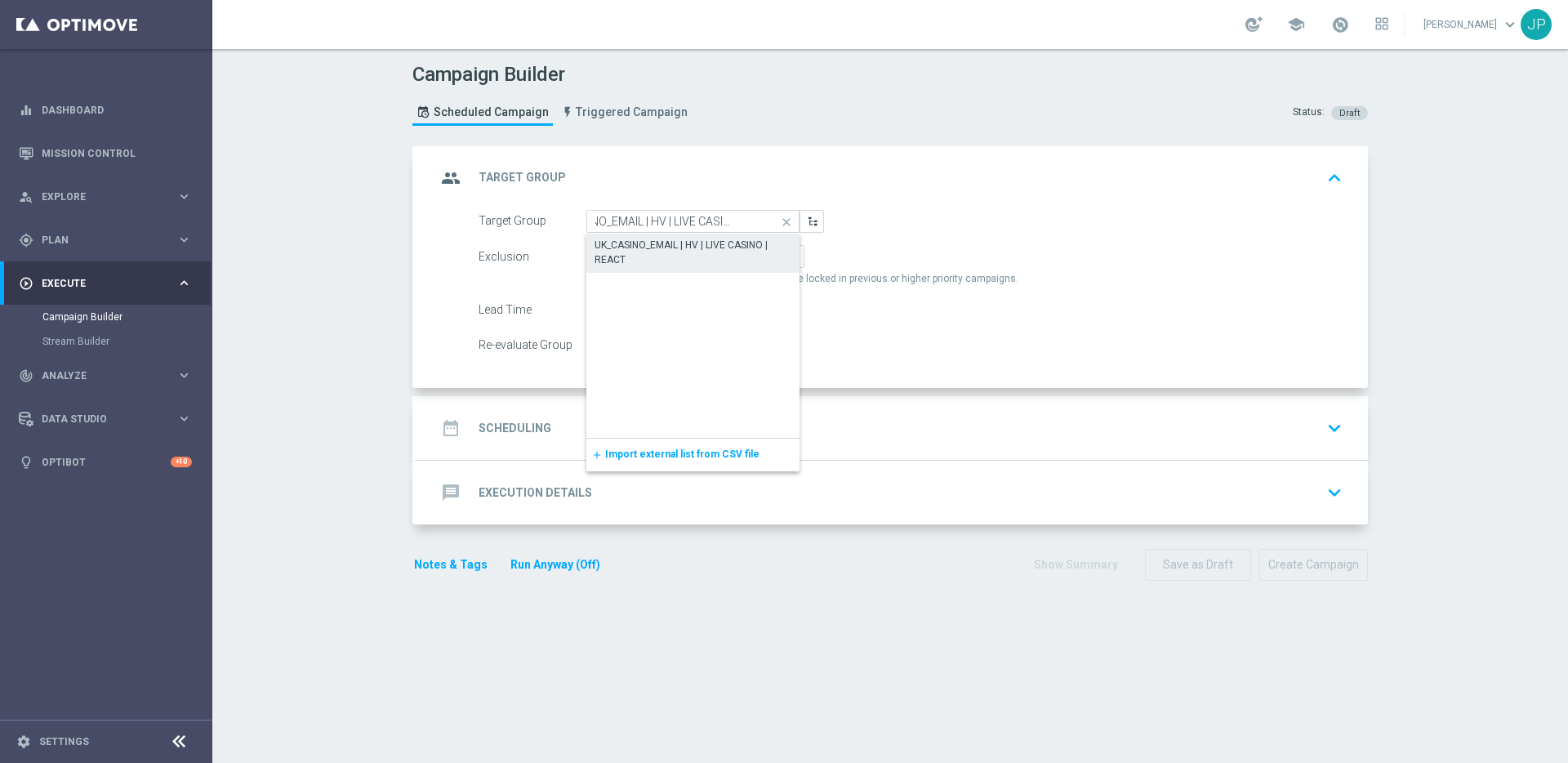
click at [730, 241] on div "UK_CASINO_EMAIL | HV | LIVE CASINO | REACT" at bounding box center [693, 253] width 197 height 30
type input "UK_CASINO_EMAIL | HV | LIVE CASINO | REACT"
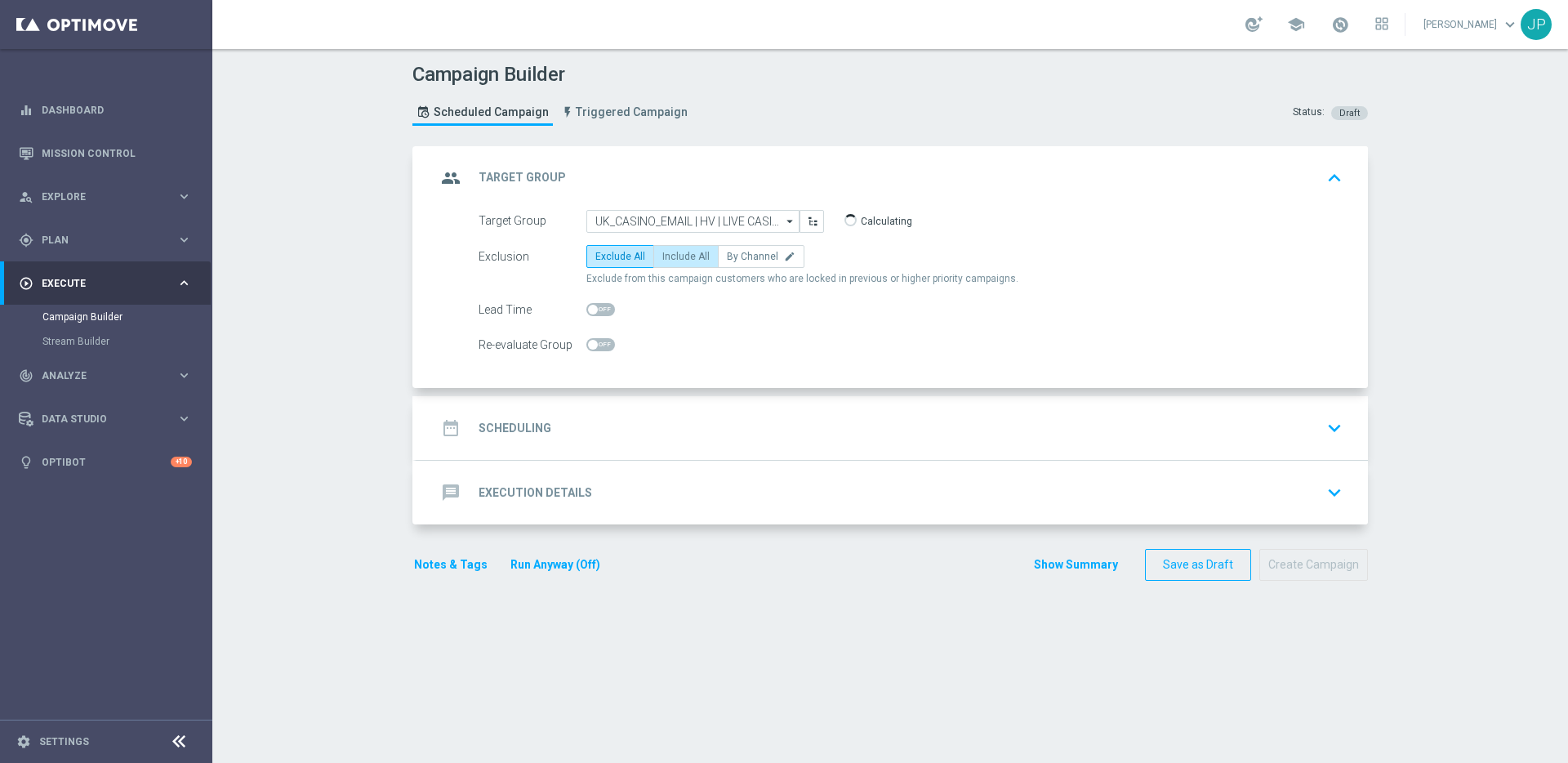
click at [696, 253] on span "Include All" at bounding box center [686, 256] width 48 height 11
click at [673, 254] on input "Include All" at bounding box center [667, 259] width 11 height 11
radio input "true"
click at [846, 411] on div "date_range Scheduling keyboard_arrow_down" at bounding box center [892, 429] width 951 height 64
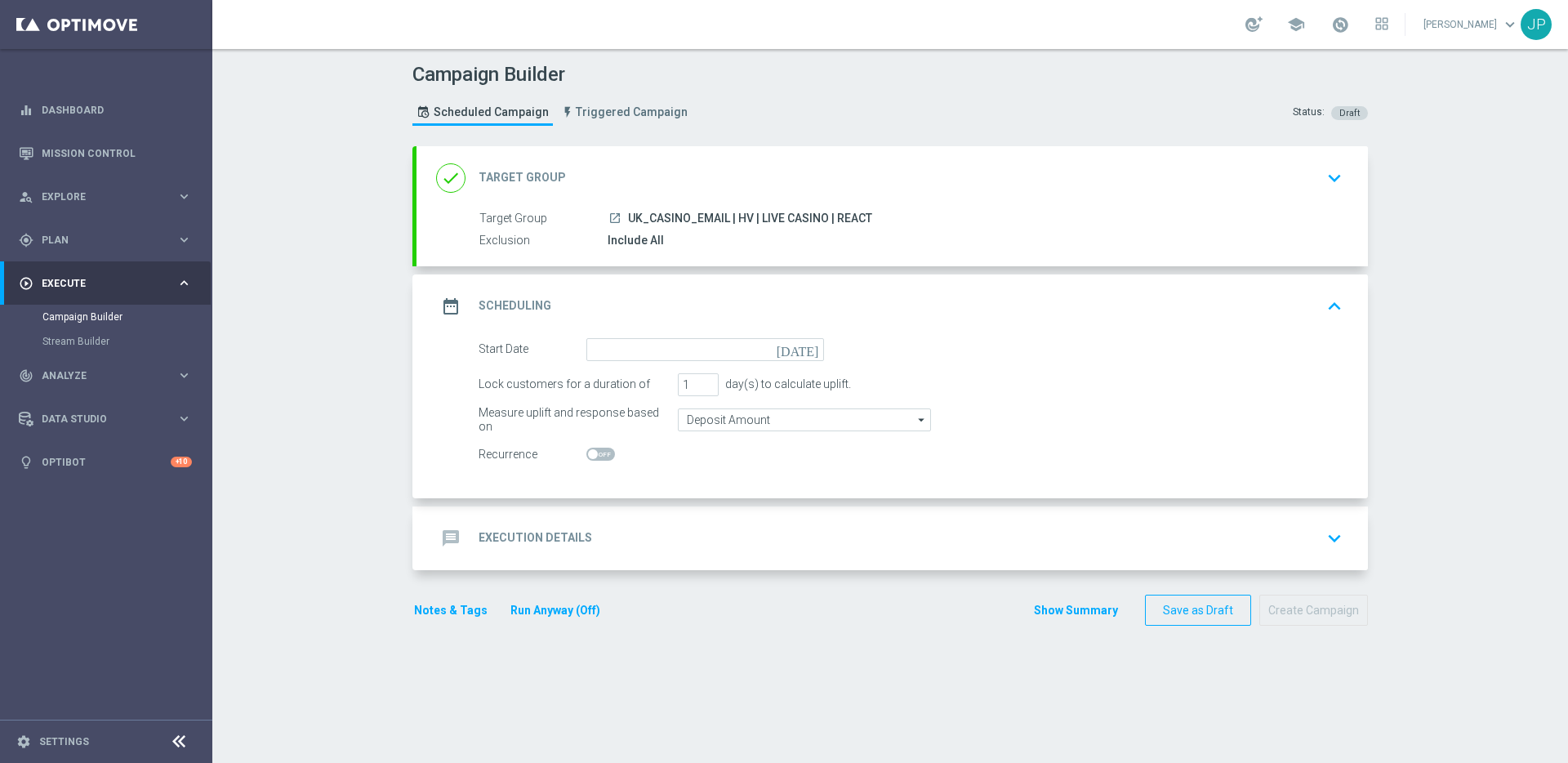
click at [1033, 184] on div "done Target Group keyboard_arrow_down" at bounding box center [892, 178] width 912 height 31
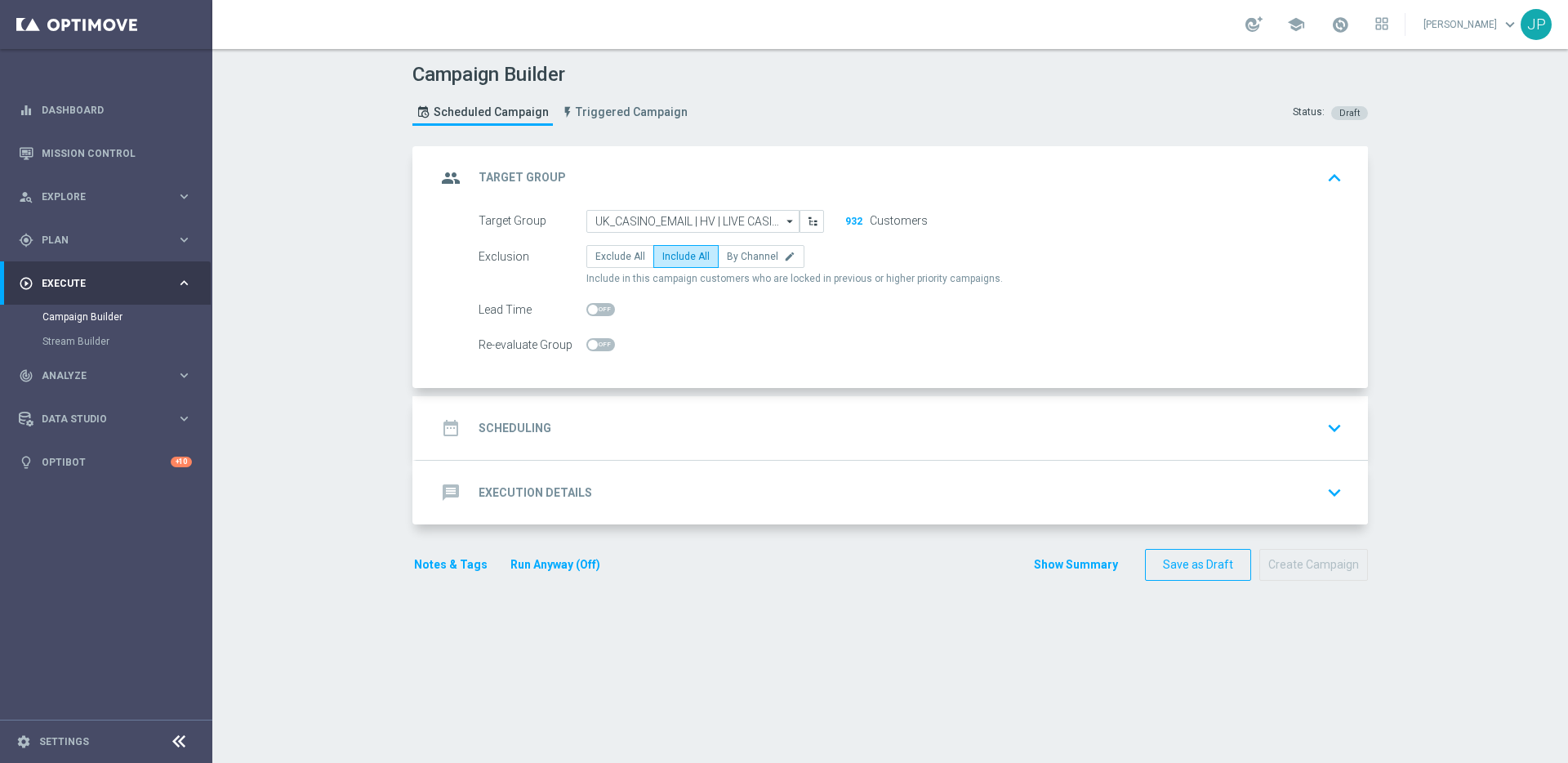
click at [850, 428] on div "date_range Scheduling keyboard_arrow_down" at bounding box center [892, 428] width 912 height 31
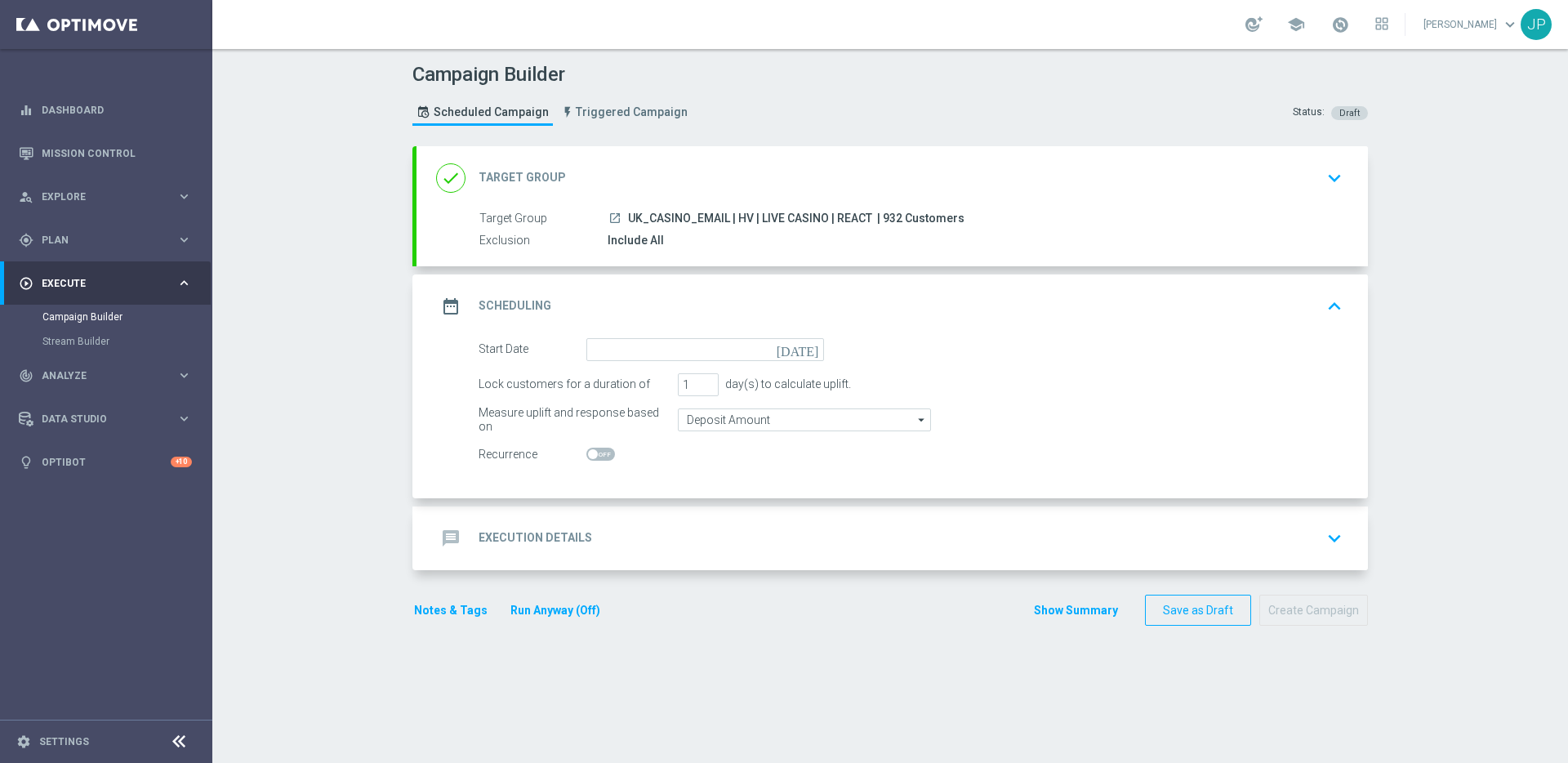
click at [817, 351] on icon "[DATE]" at bounding box center [800, 347] width 48 height 18
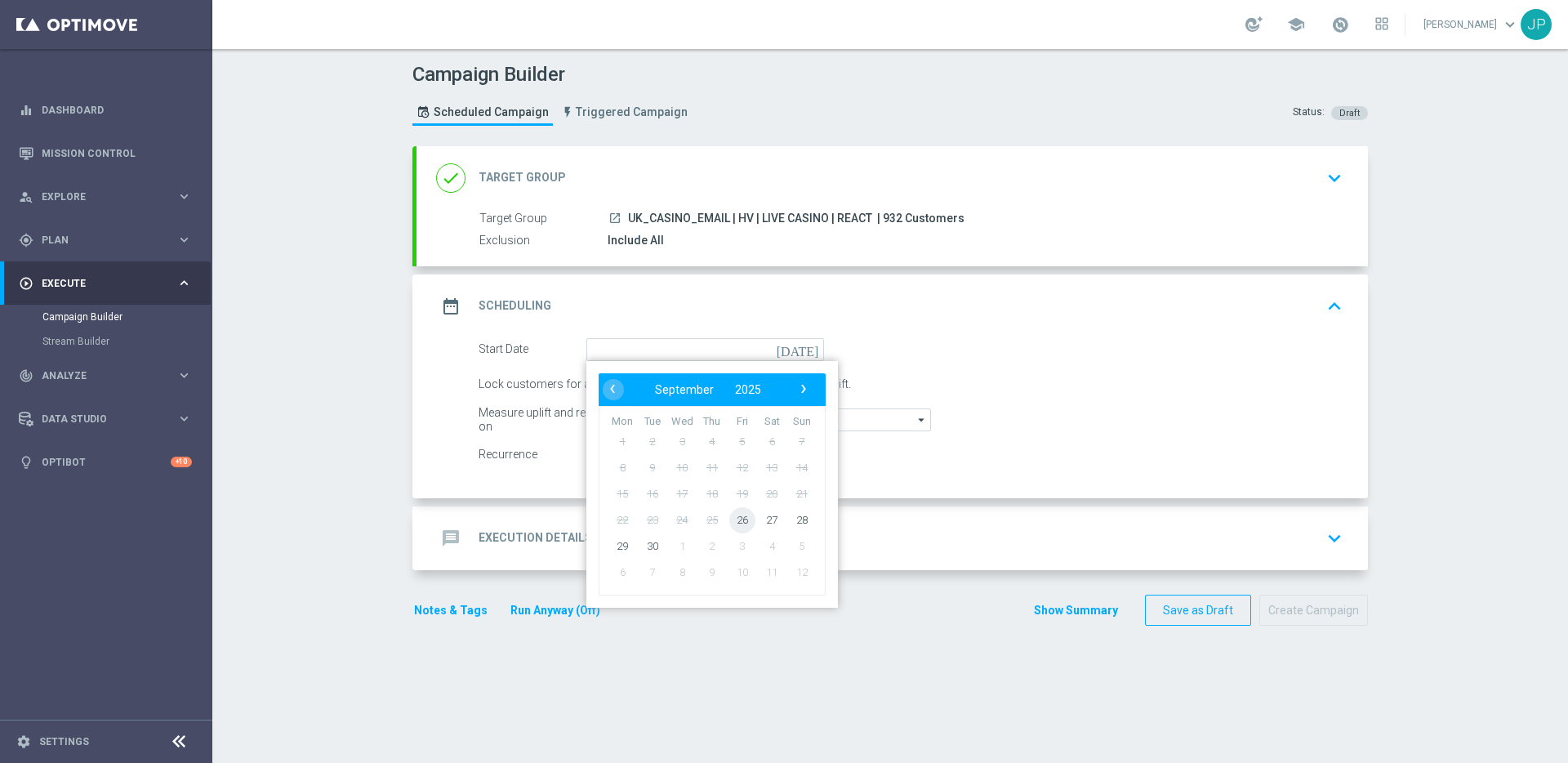
click at [750, 517] on span "26" at bounding box center [742, 520] width 26 height 26
type input "[DATE]"
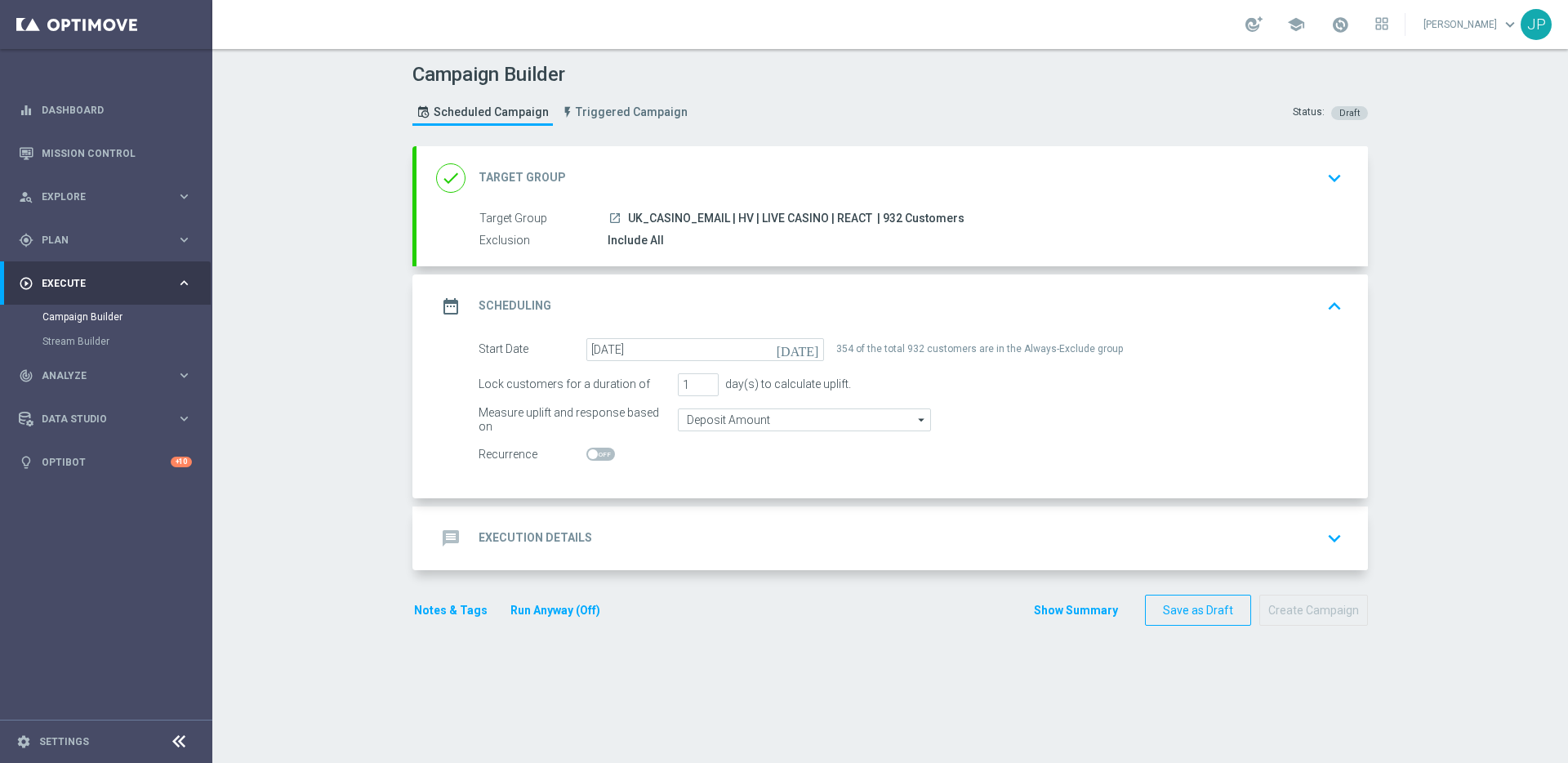
click at [1160, 513] on div "message Execution Details keyboard_arrow_down" at bounding box center [892, 539] width 951 height 64
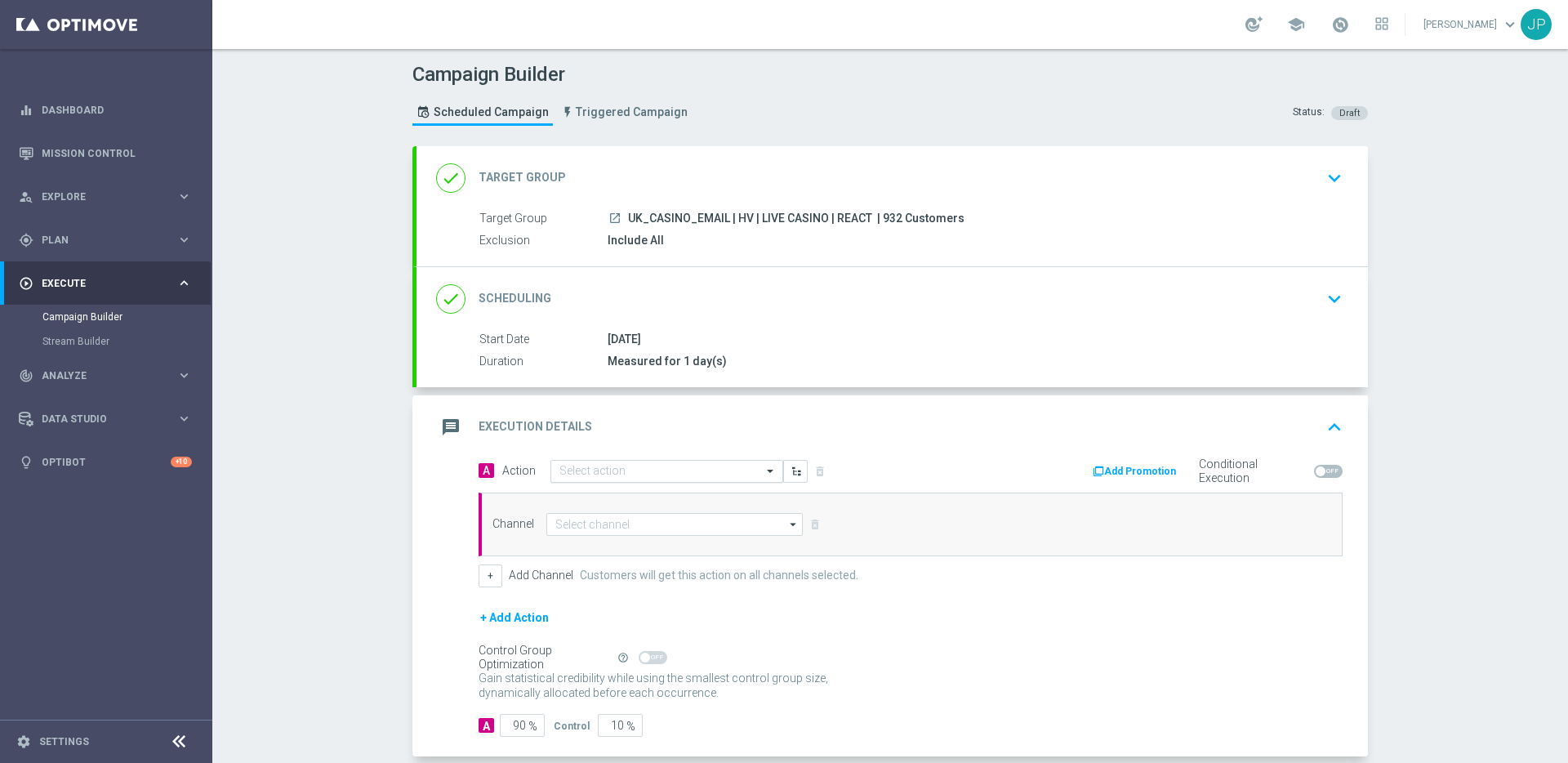
click at [630, 475] on input "text" at bounding box center [651, 471] width 182 height 14
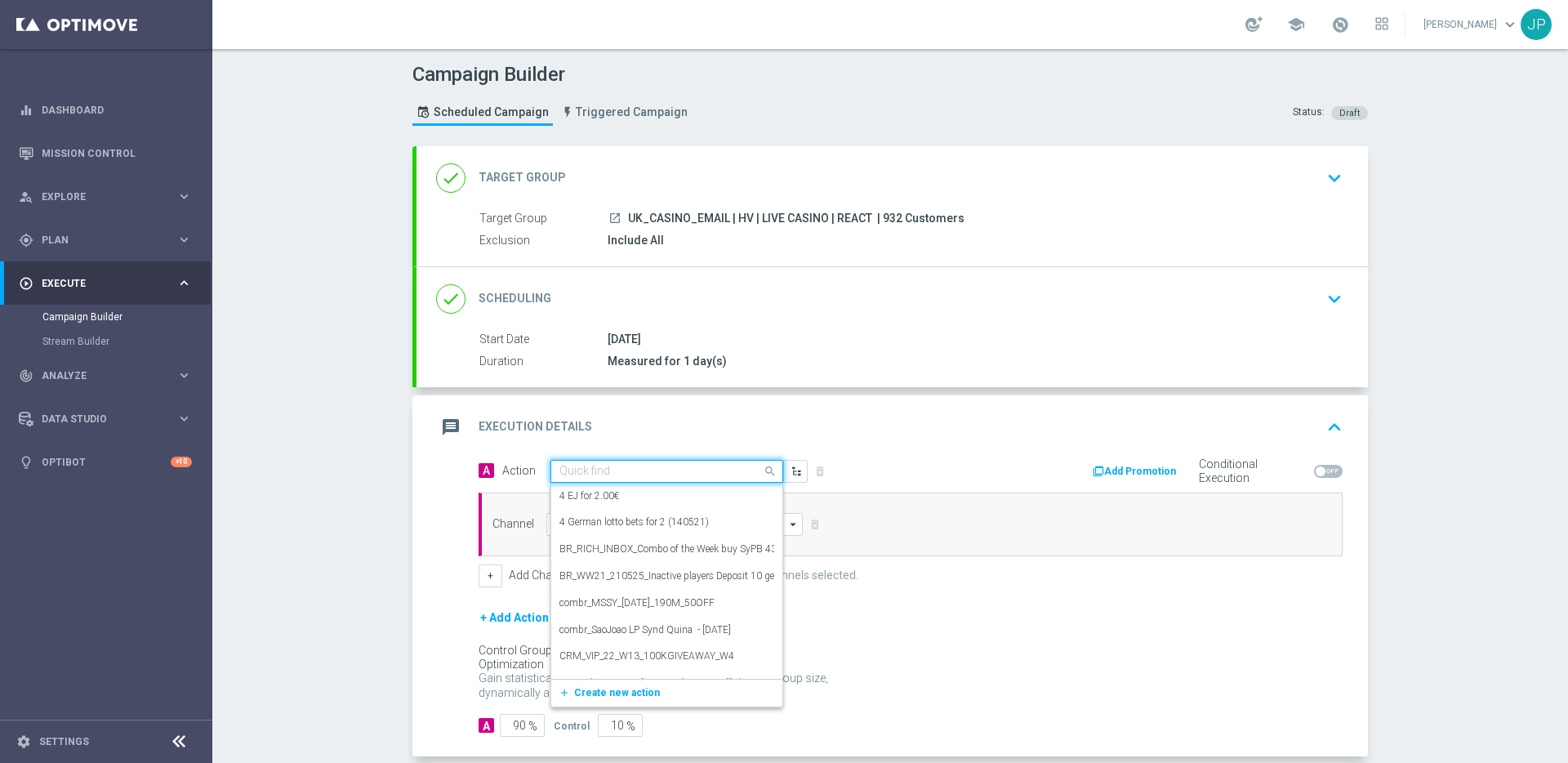
paste input "en_GB__HV_LC_20_BONUS__NVIP_EMA_TAC_GM"
type input "en_GB__HV_LC_20_BONUS__NVIP_EMA_TAC_GM"
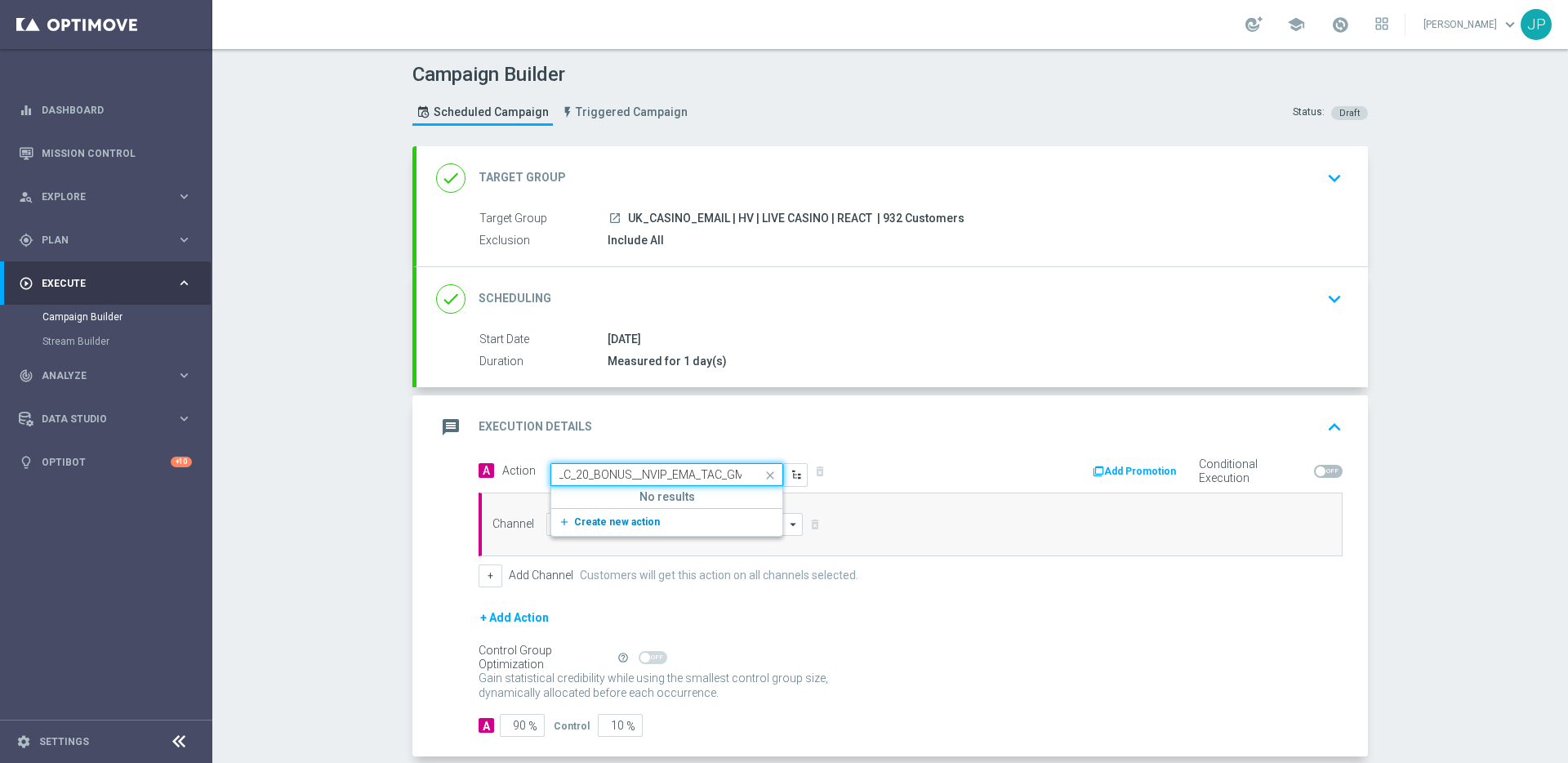
click at [643, 521] on span "Create new action" at bounding box center [617, 522] width 85 height 11
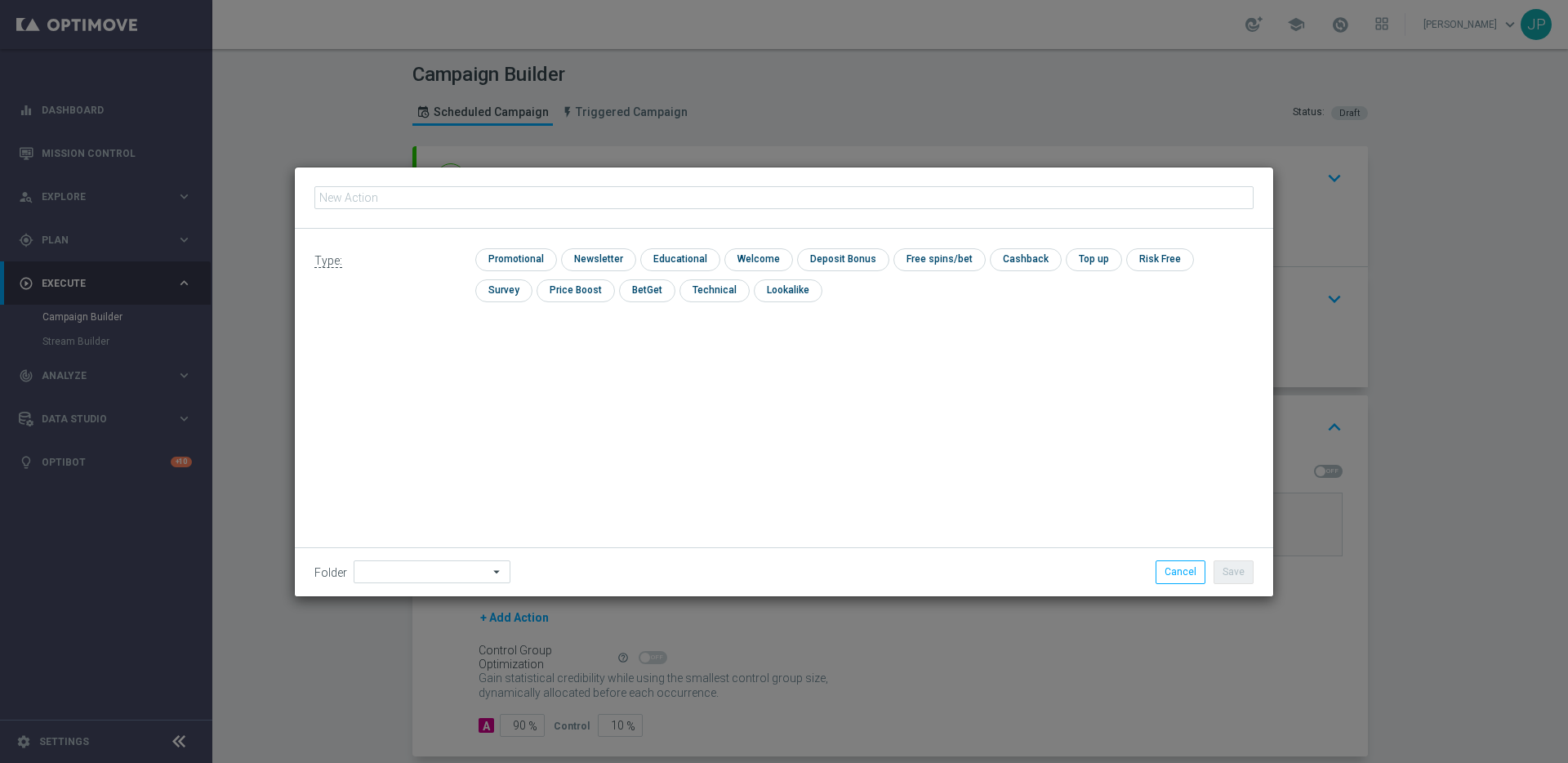
type input "en_GB__HV_LC_20_BONUS__NVIP_EMA_TAC_GM"
click at [532, 251] on input "checkbox" at bounding box center [514, 259] width 78 height 22
checkbox input "true"
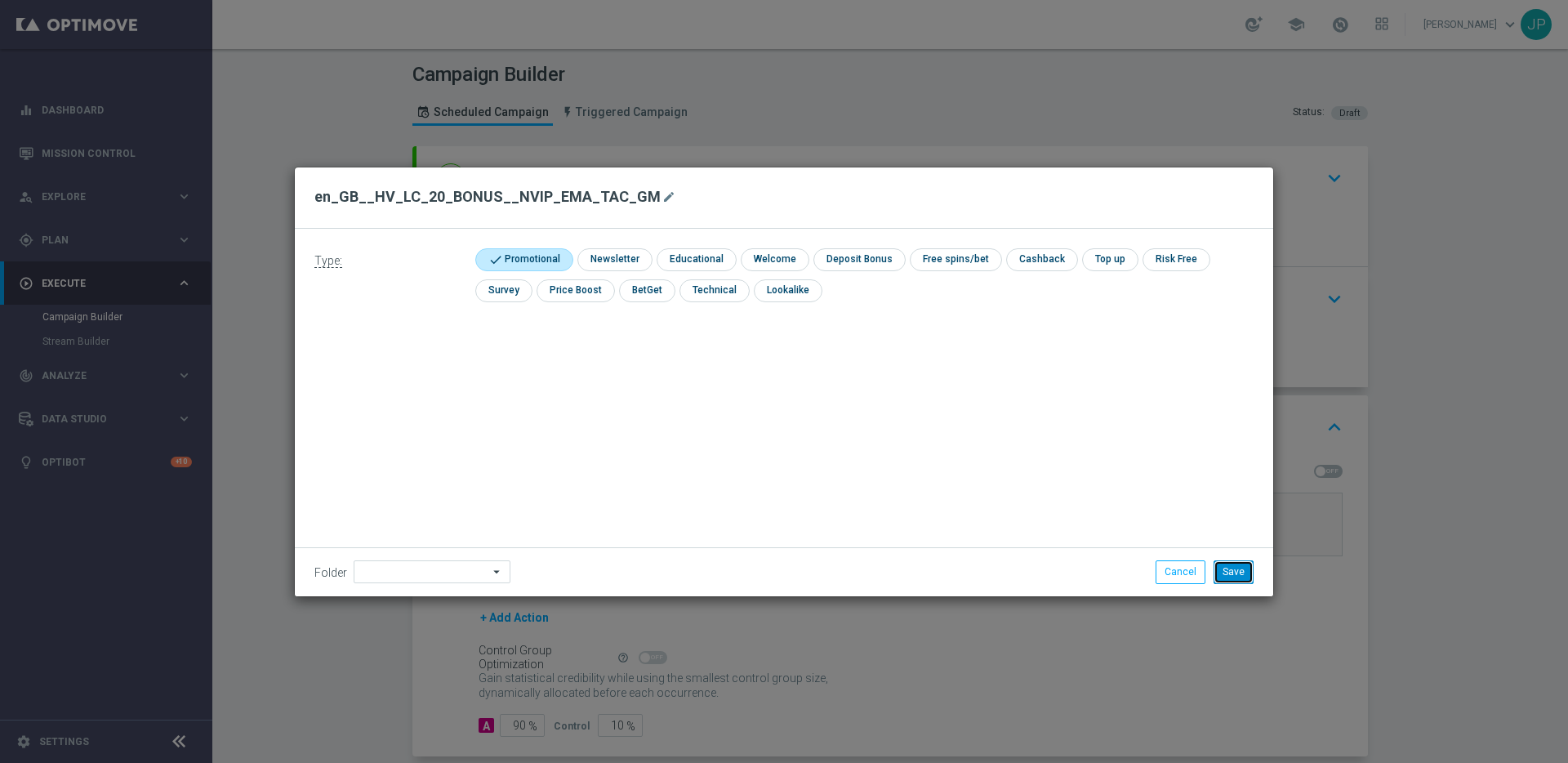
click at [1200, 562] on button "Save" at bounding box center [1233, 572] width 40 height 23
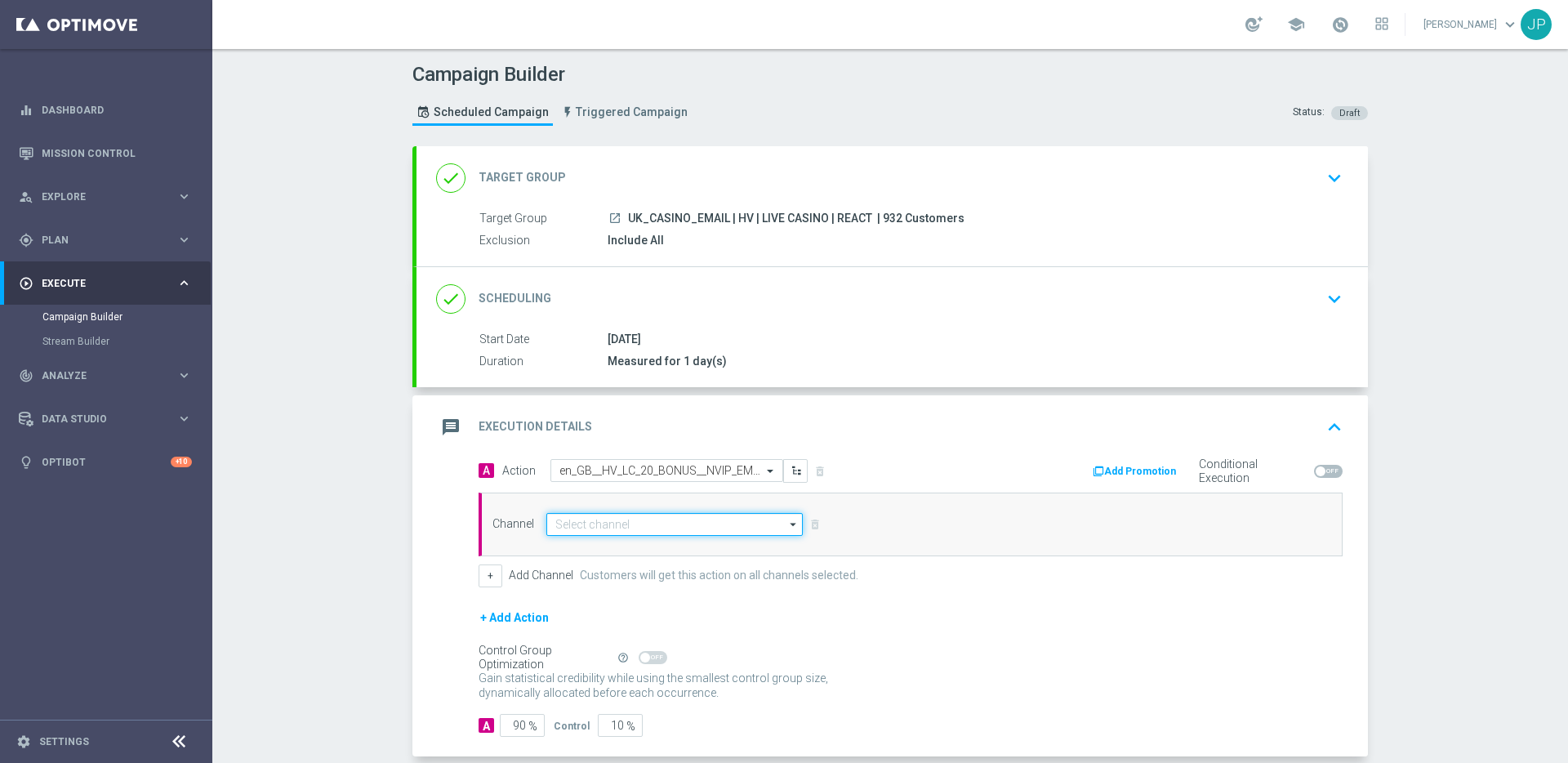
click at [671, 529] on input at bounding box center [675, 525] width 256 height 23
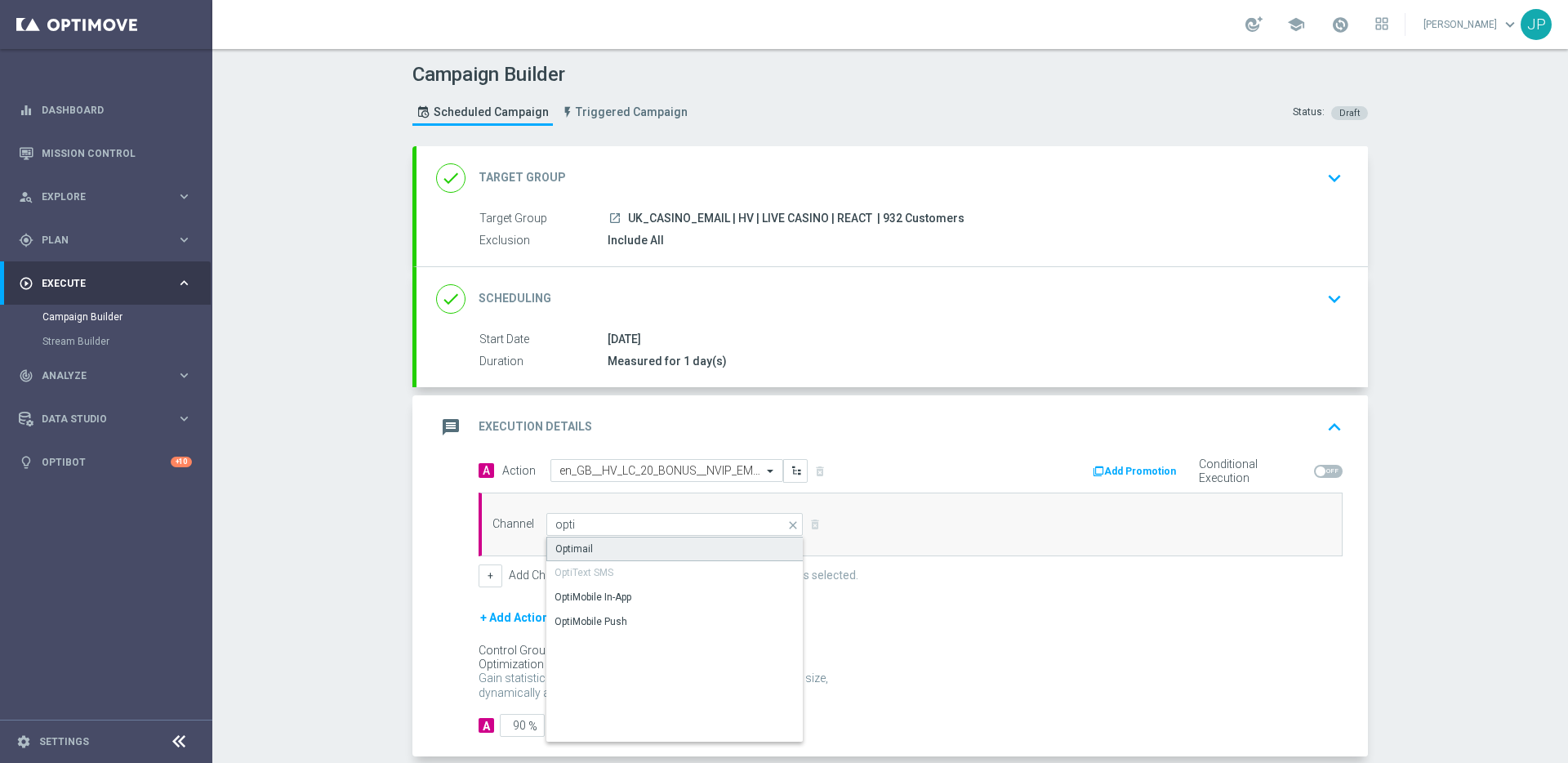
click at [652, 546] on div "Optimail" at bounding box center [675, 549] width 257 height 25
type input "Optimail"
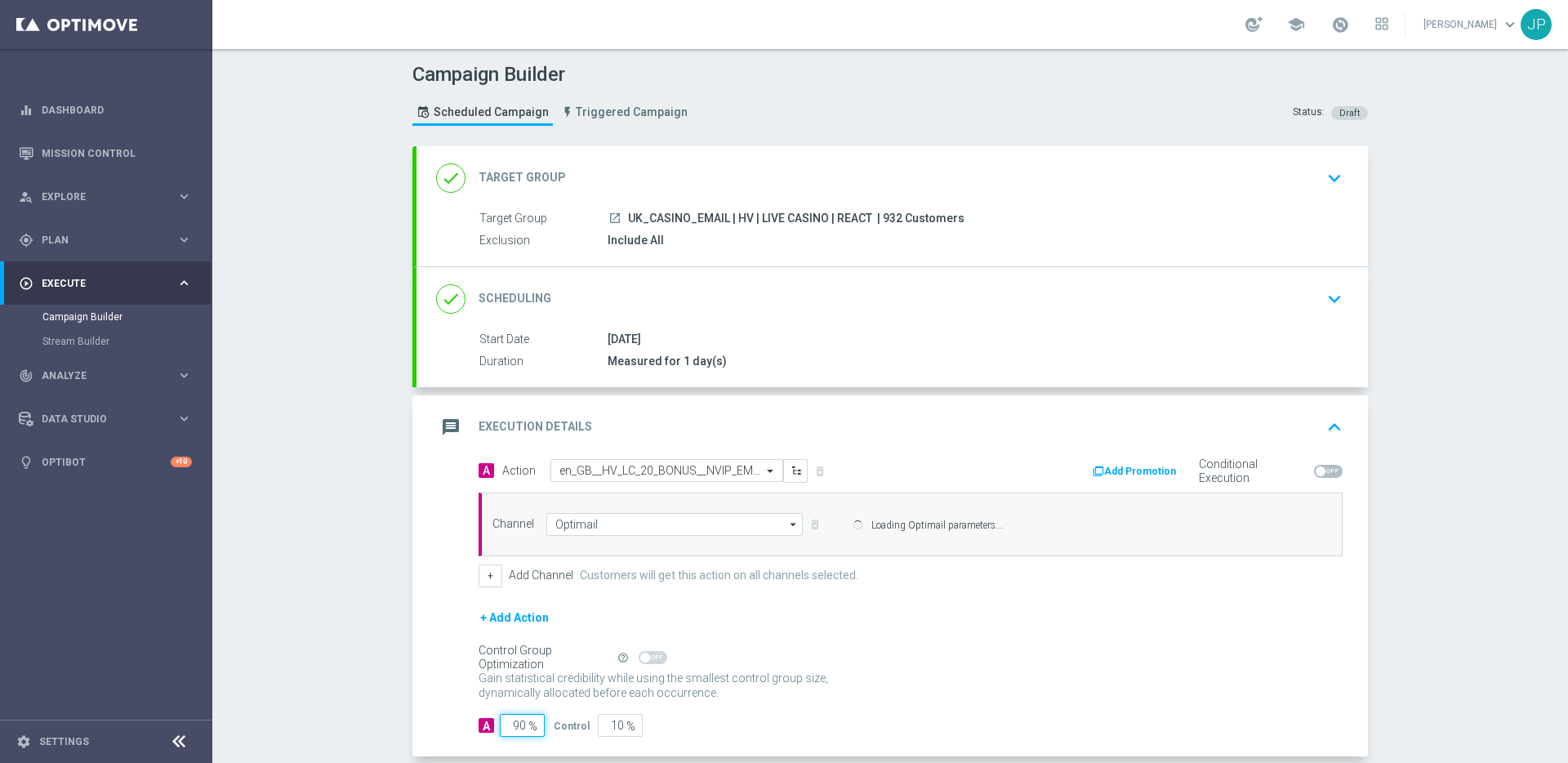
click at [522, 602] on input "90" at bounding box center [522, 726] width 45 height 23
type input "0"
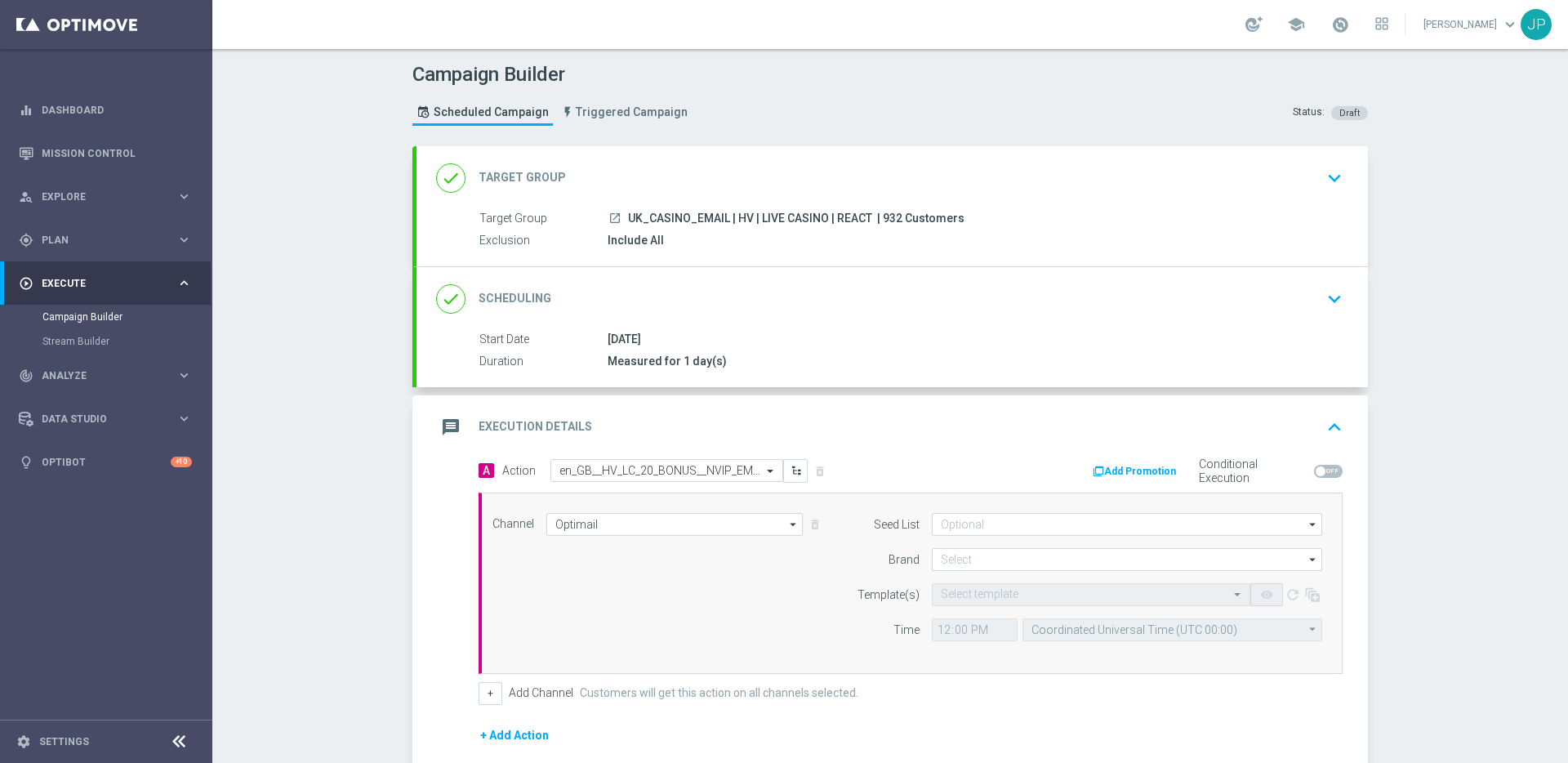
type input "100"
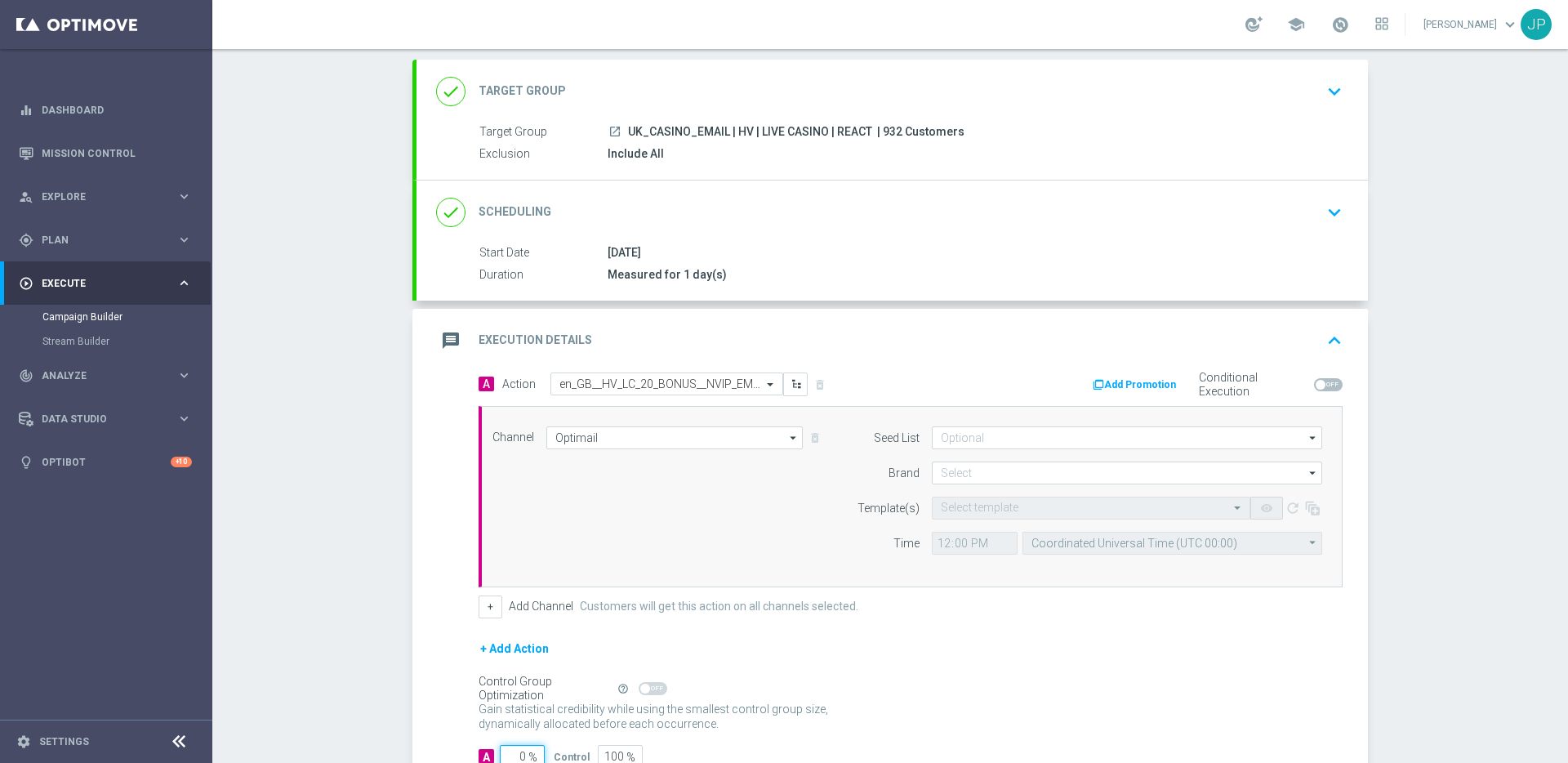
scroll to position [231, 0]
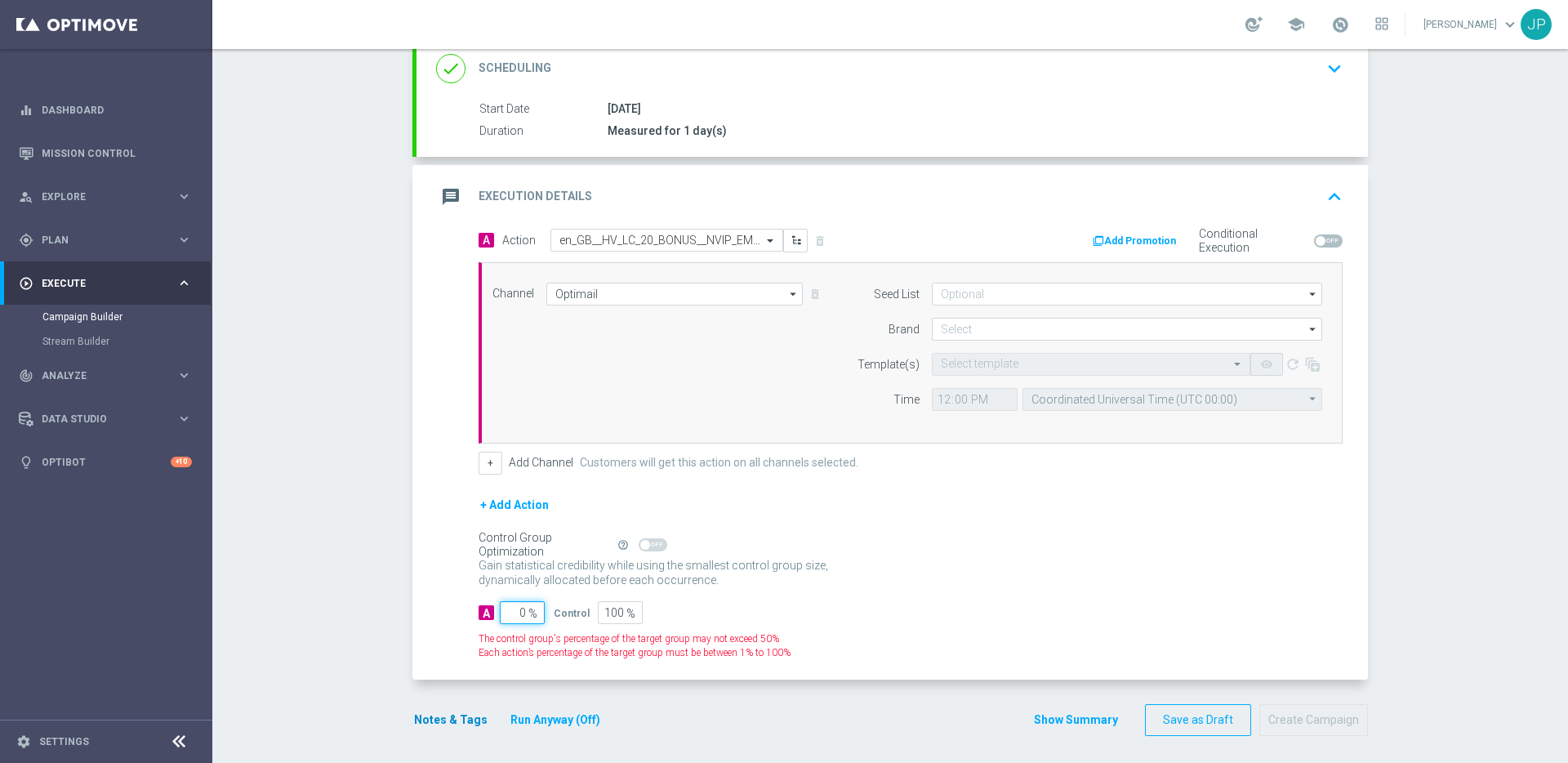
type input "0"
click at [473, 602] on button "Notes & Tags" at bounding box center [451, 720] width 77 height 21
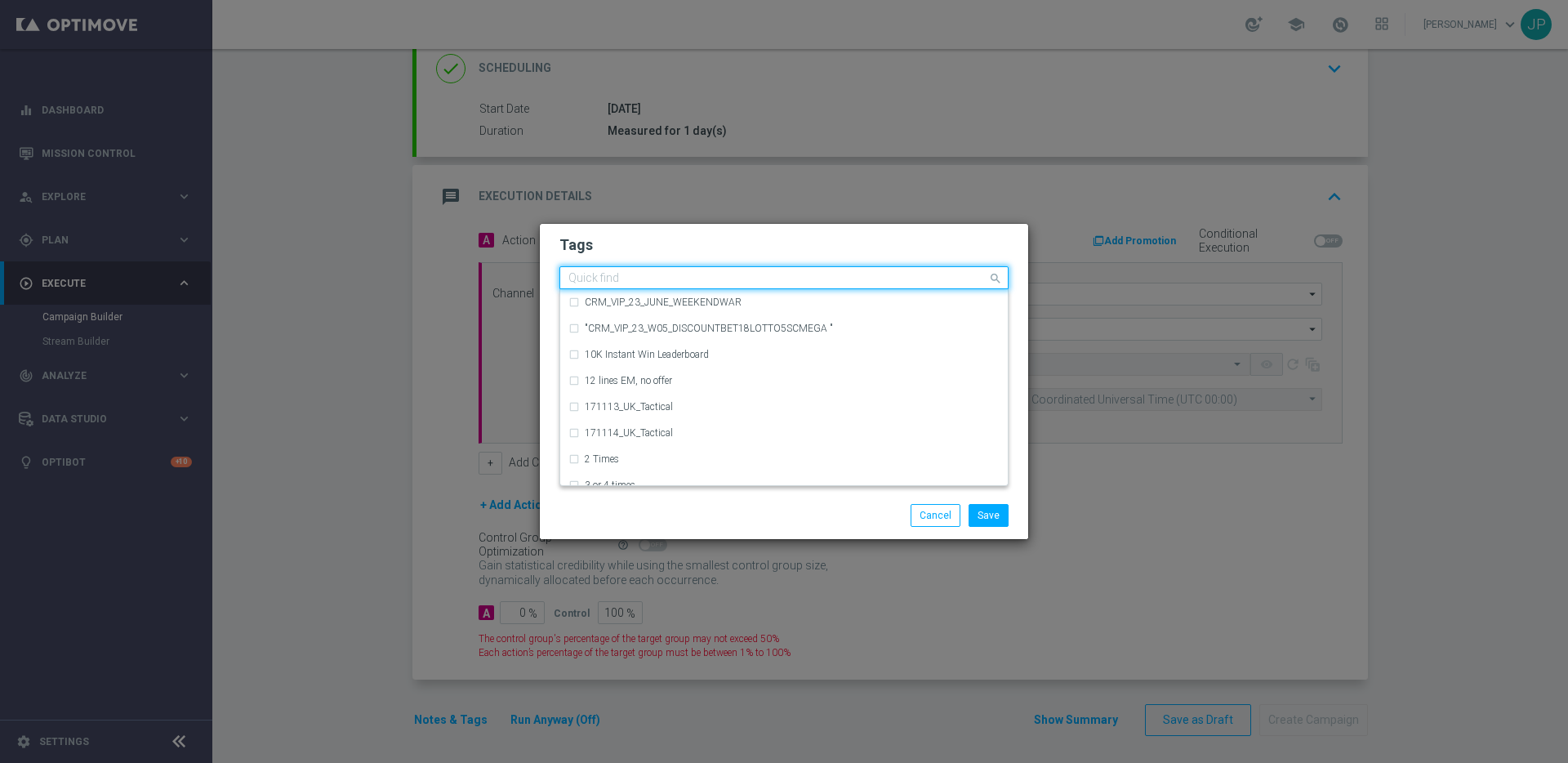
click at [606, 280] on input "text" at bounding box center [777, 278] width 419 height 14
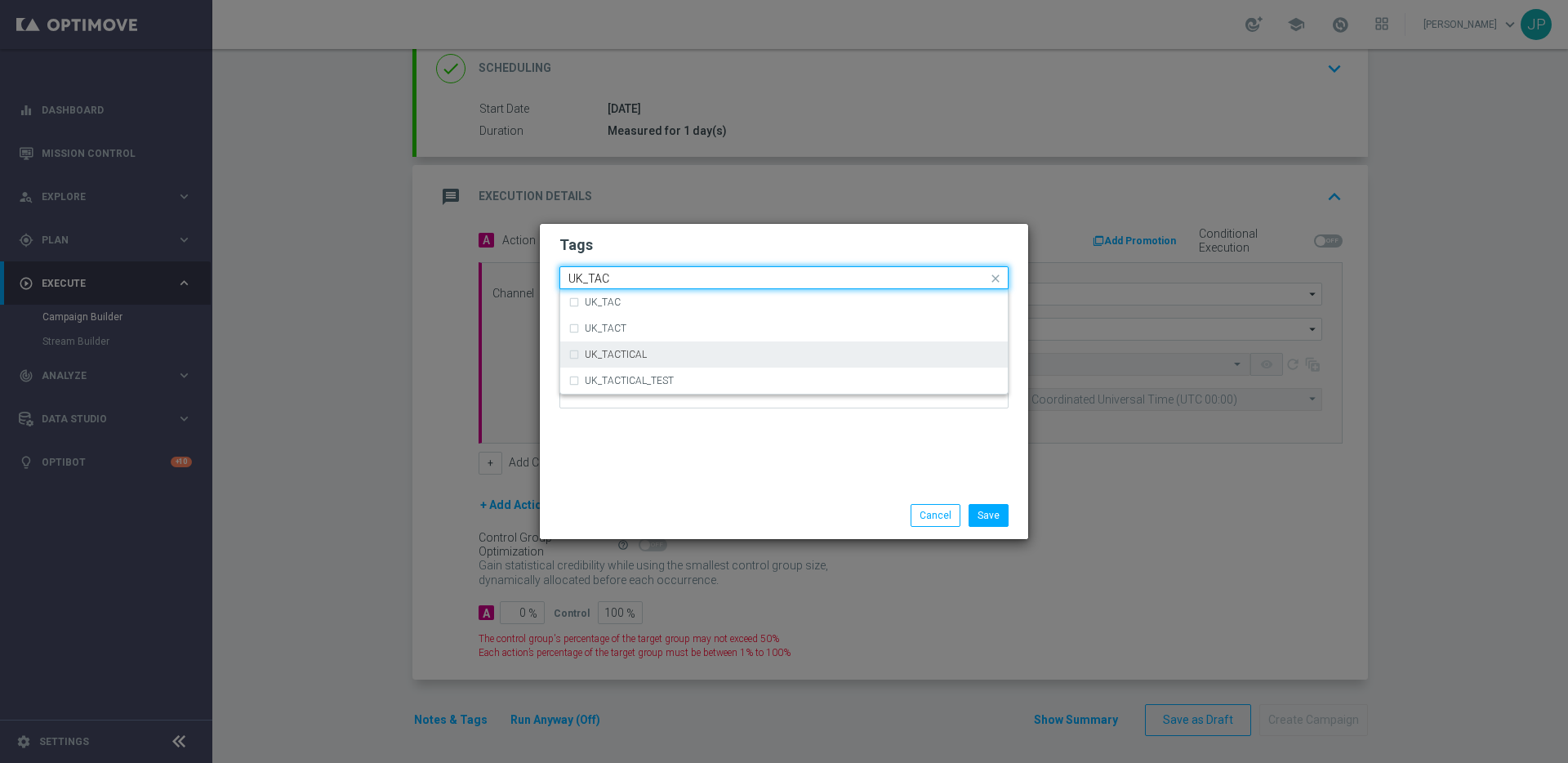
click at [669, 350] on div "UK_TACTICAL" at bounding box center [791, 355] width 415 height 10
type input "UK_TAC"
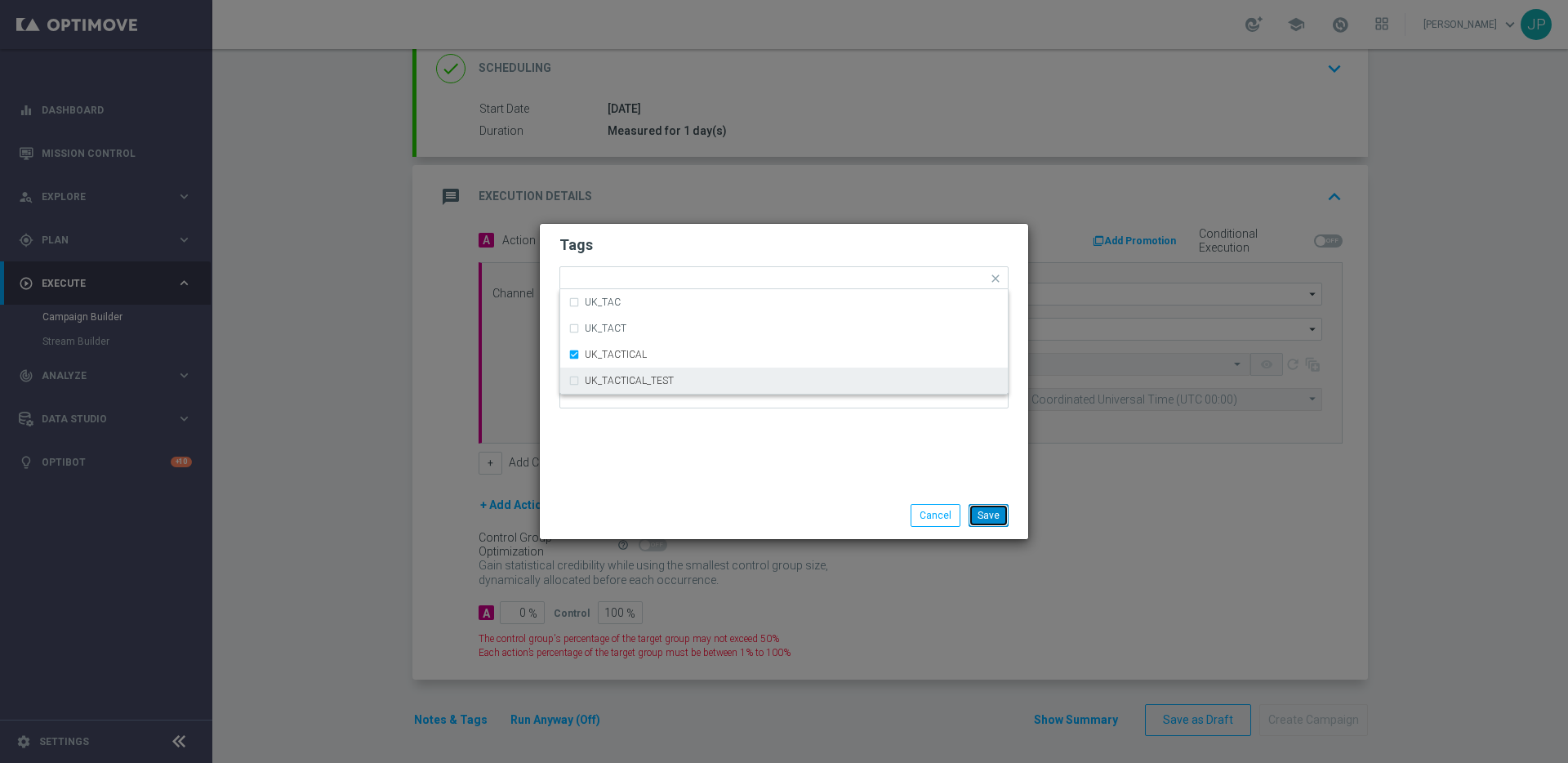
click at [993, 518] on button "Save" at bounding box center [988, 516] width 40 height 23
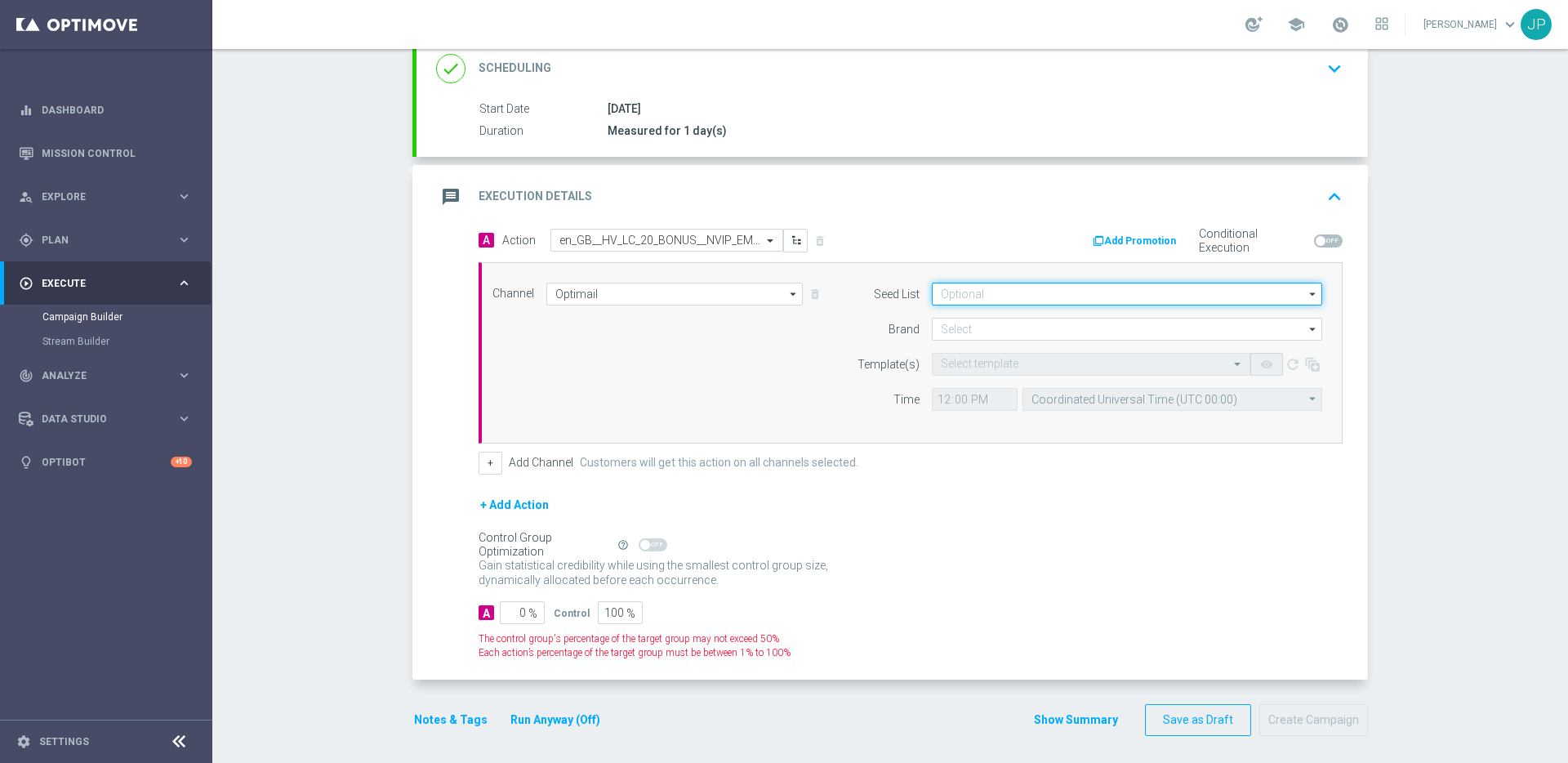
click at [1038, 296] on input at bounding box center [1127, 294] width 391 height 23
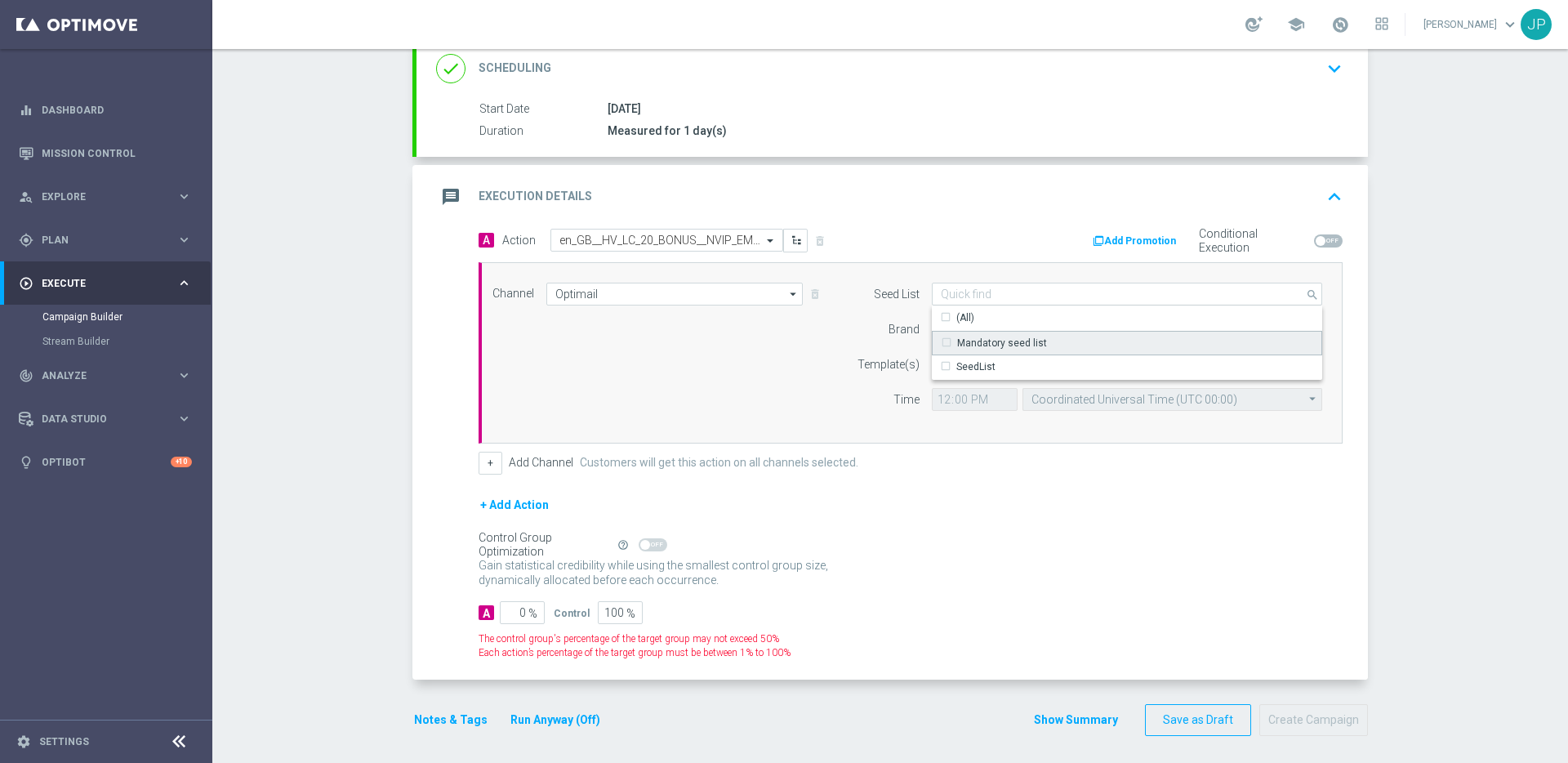
click at [1078, 349] on div "Mandatory seed list" at bounding box center [1127, 343] width 391 height 25
click at [852, 390] on div "Time" at bounding box center [878, 400] width 83 height 23
type input "Mandatory seed list"
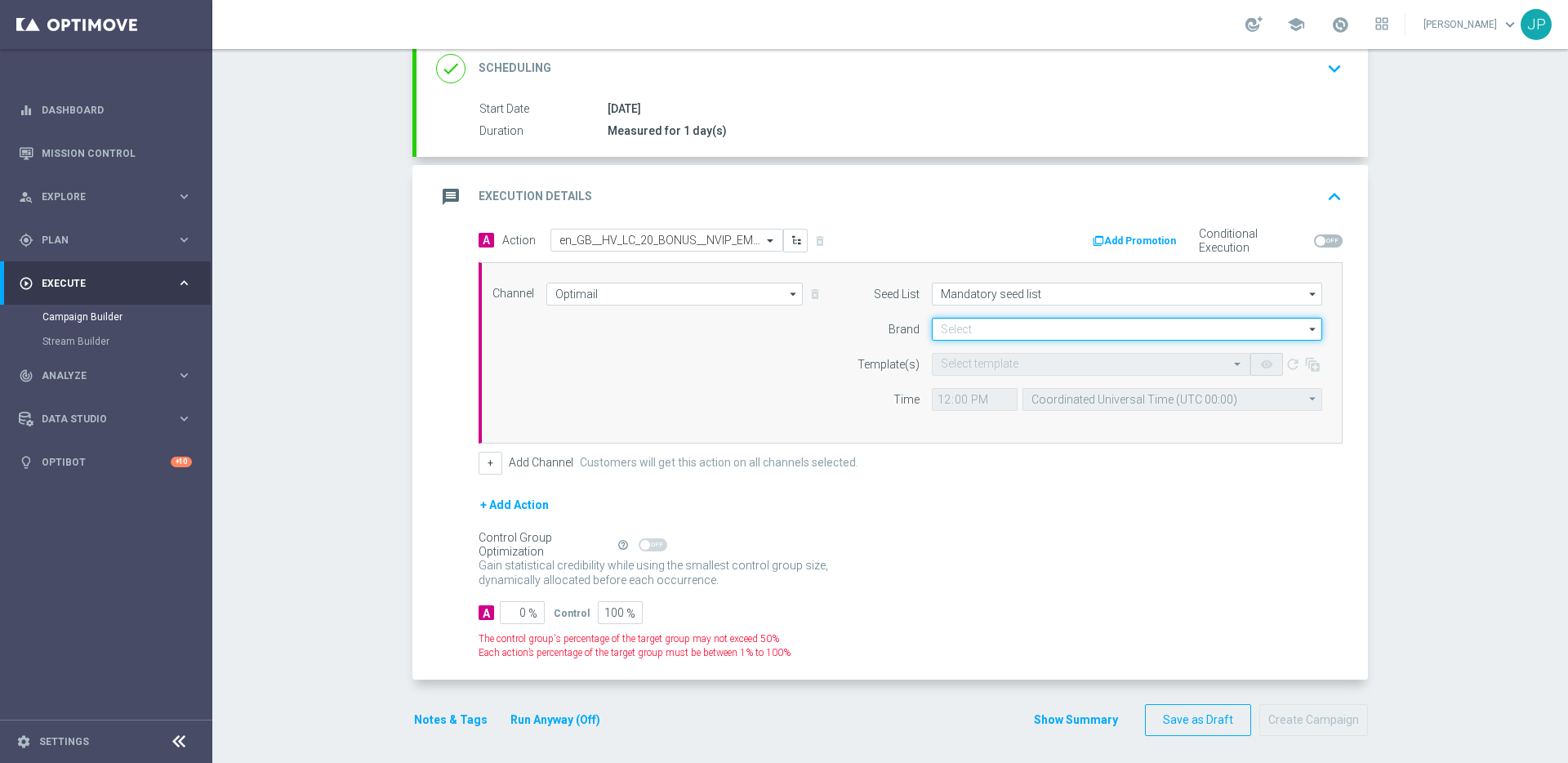
click at [1055, 330] on input at bounding box center [1127, 329] width 391 height 23
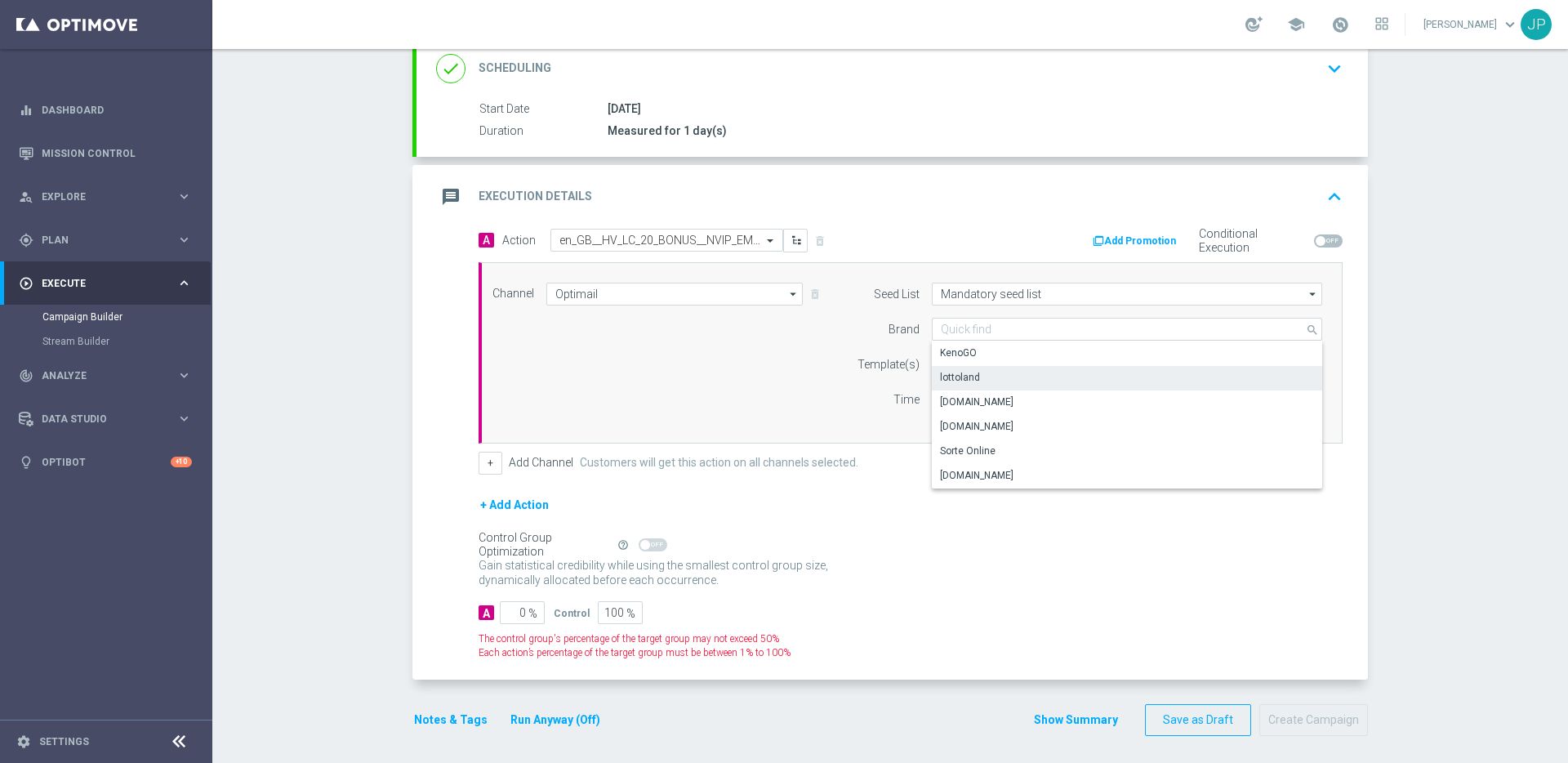
click at [1033, 375] on div "lottoland" at bounding box center [1127, 378] width 391 height 23
type input "lottoland"
click at [954, 366] on input "text" at bounding box center [1075, 365] width 268 height 14
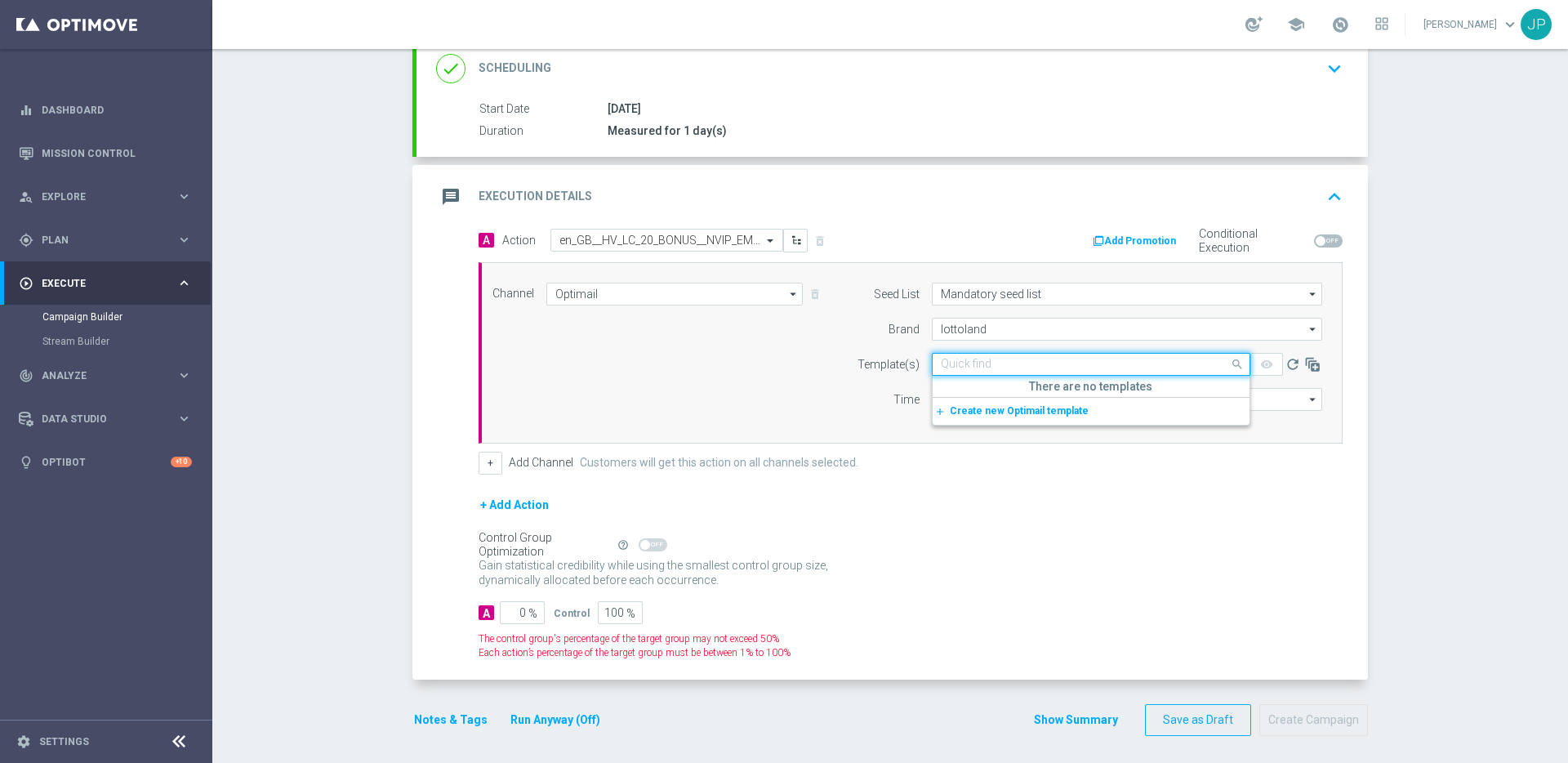
paste input "en_GB__HV_LC_20_BONUS__NVIP_EMA_TAC_GM"
click at [1052, 390] on label "en_GB__HV_LC_20_BONUS__NVIP_EMA_TAC_GM" at bounding box center [1048, 389] width 216 height 14
type input "en_GB__HV_LC_20_BONUS__NVIP_EMA_TAC_GM"
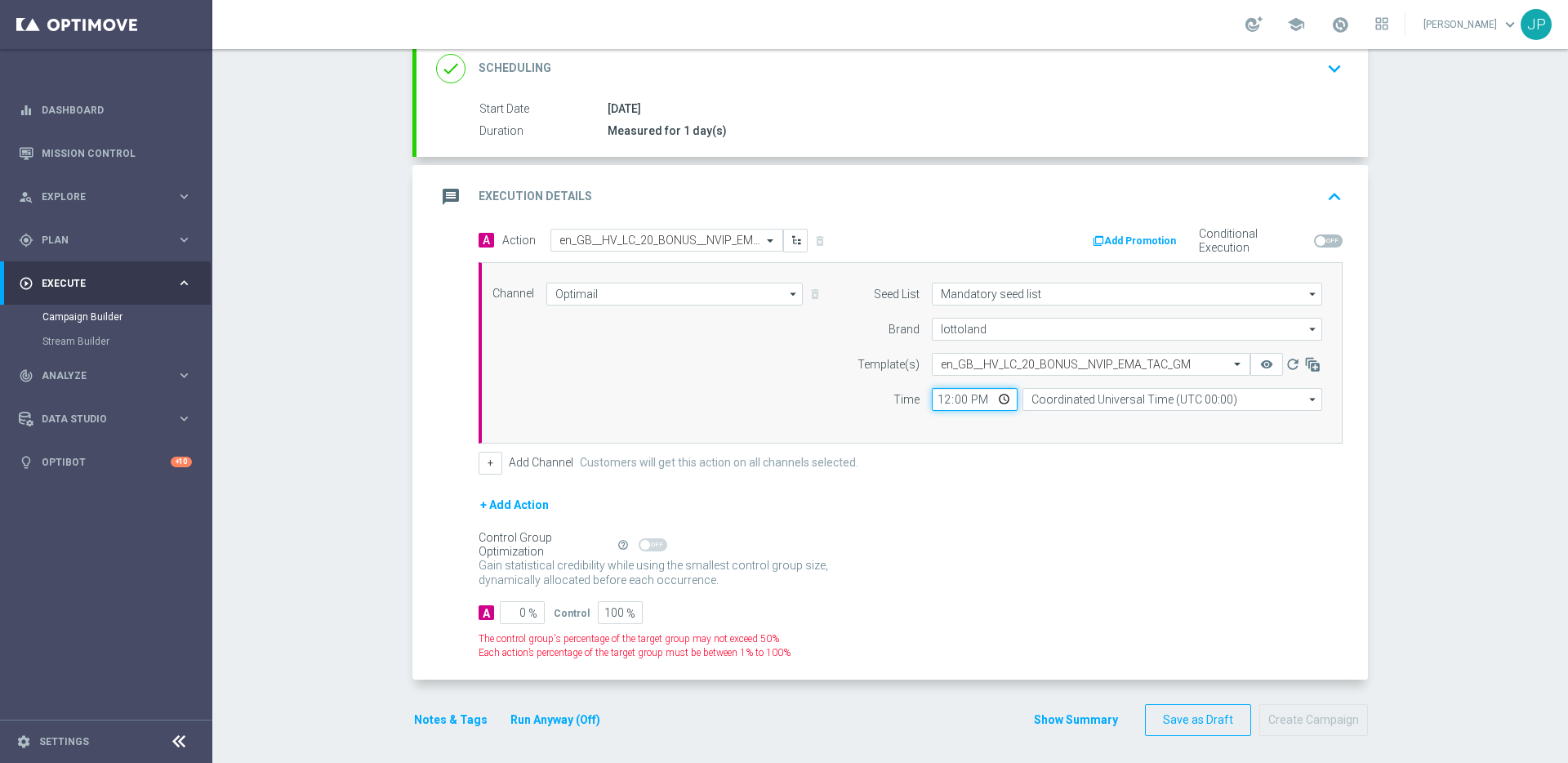
click at [944, 404] on input "12:00" at bounding box center [974, 400] width 85 height 23
type input "19:30"
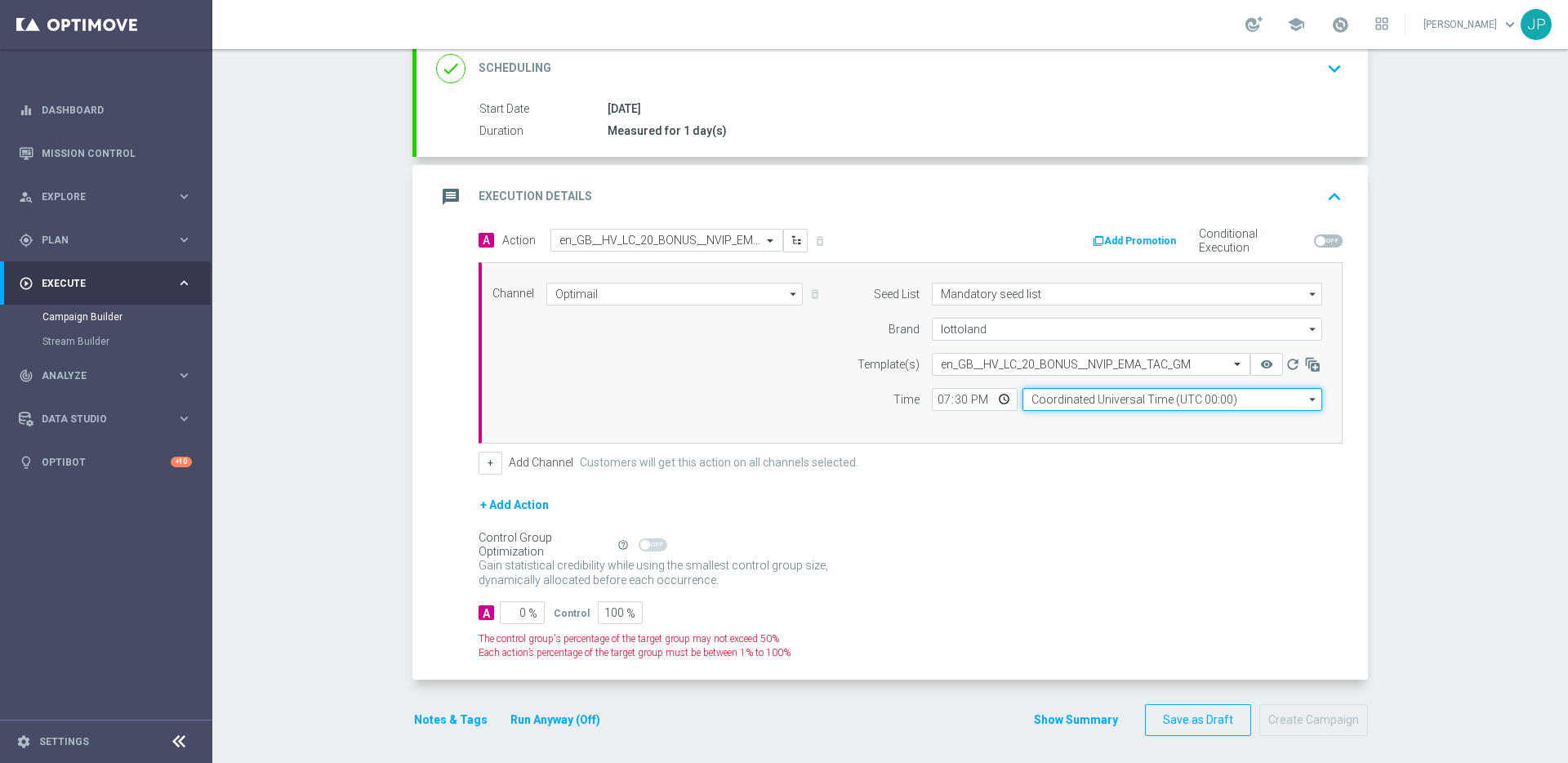
click at [1200, 406] on input "Coordinated Universal Time (UTC 00:00)" at bounding box center [1172, 400] width 300 height 23
click at [1199, 425] on div "United Kingdom Time (UTC +01:00)" at bounding box center [1172, 423] width 300 height 23
type input "United Kingdom Time (UTC +01:00)"
click at [1176, 476] on form "A Action Select action en_GB__HV_LC_20_BONUS__NVIP_EMA_TAC_GM delete_forever Ad…" at bounding box center [910, 444] width 864 height 431
click at [534, 602] on input "0" at bounding box center [522, 613] width 45 height 23
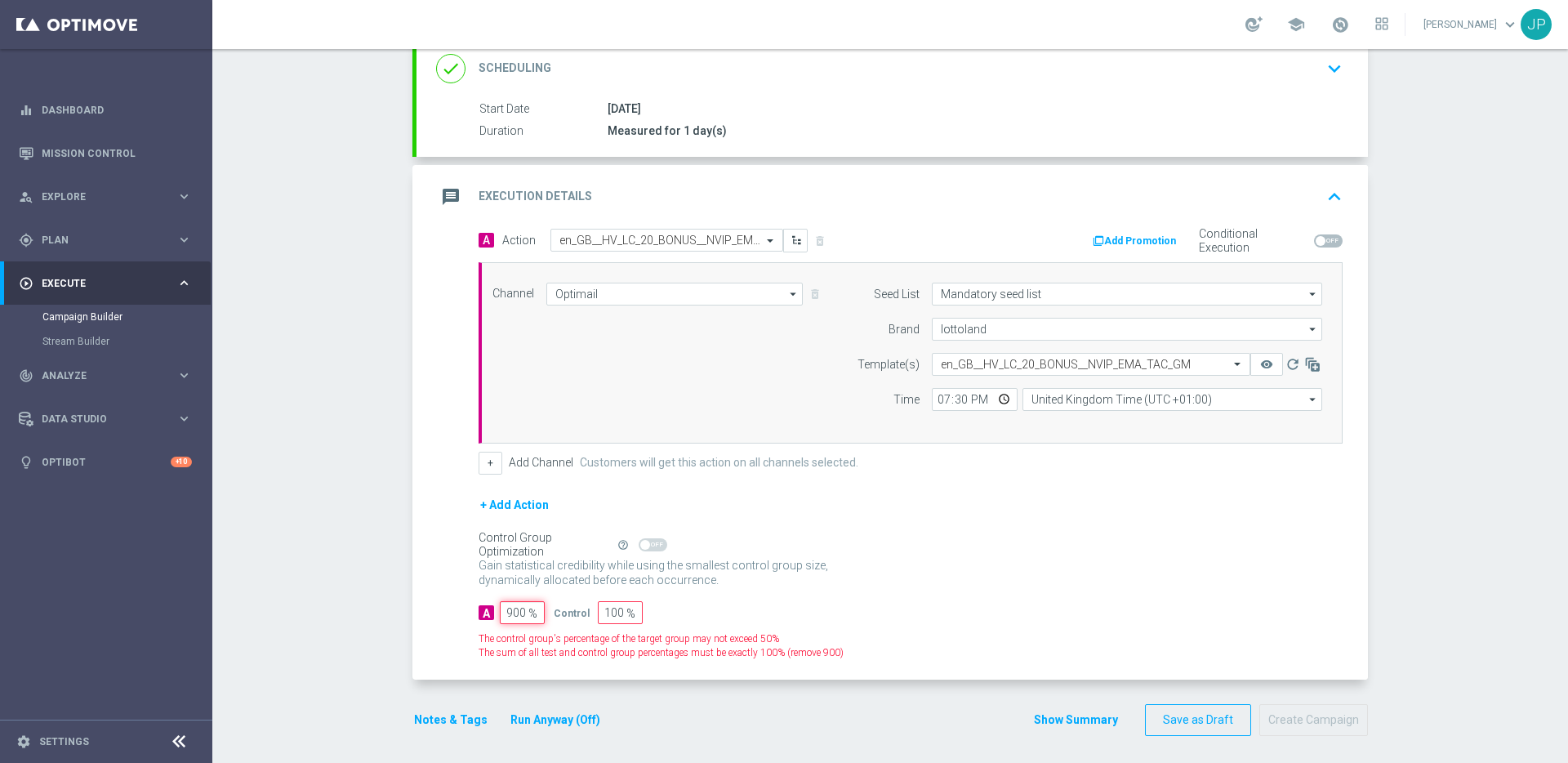
type input "900"
click at [613, 602] on input "100" at bounding box center [620, 613] width 45 height 23
type input "1"
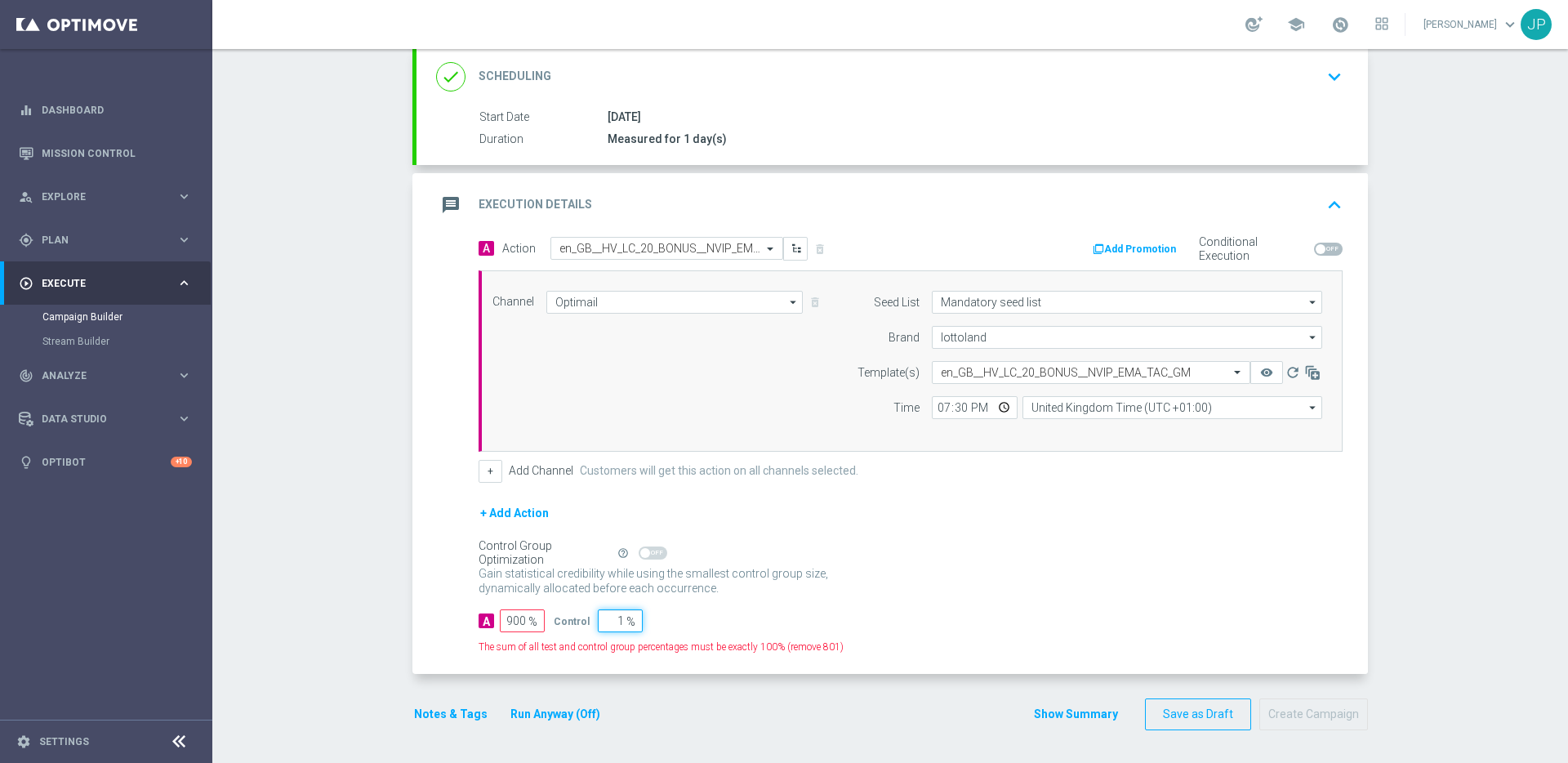
type input "99"
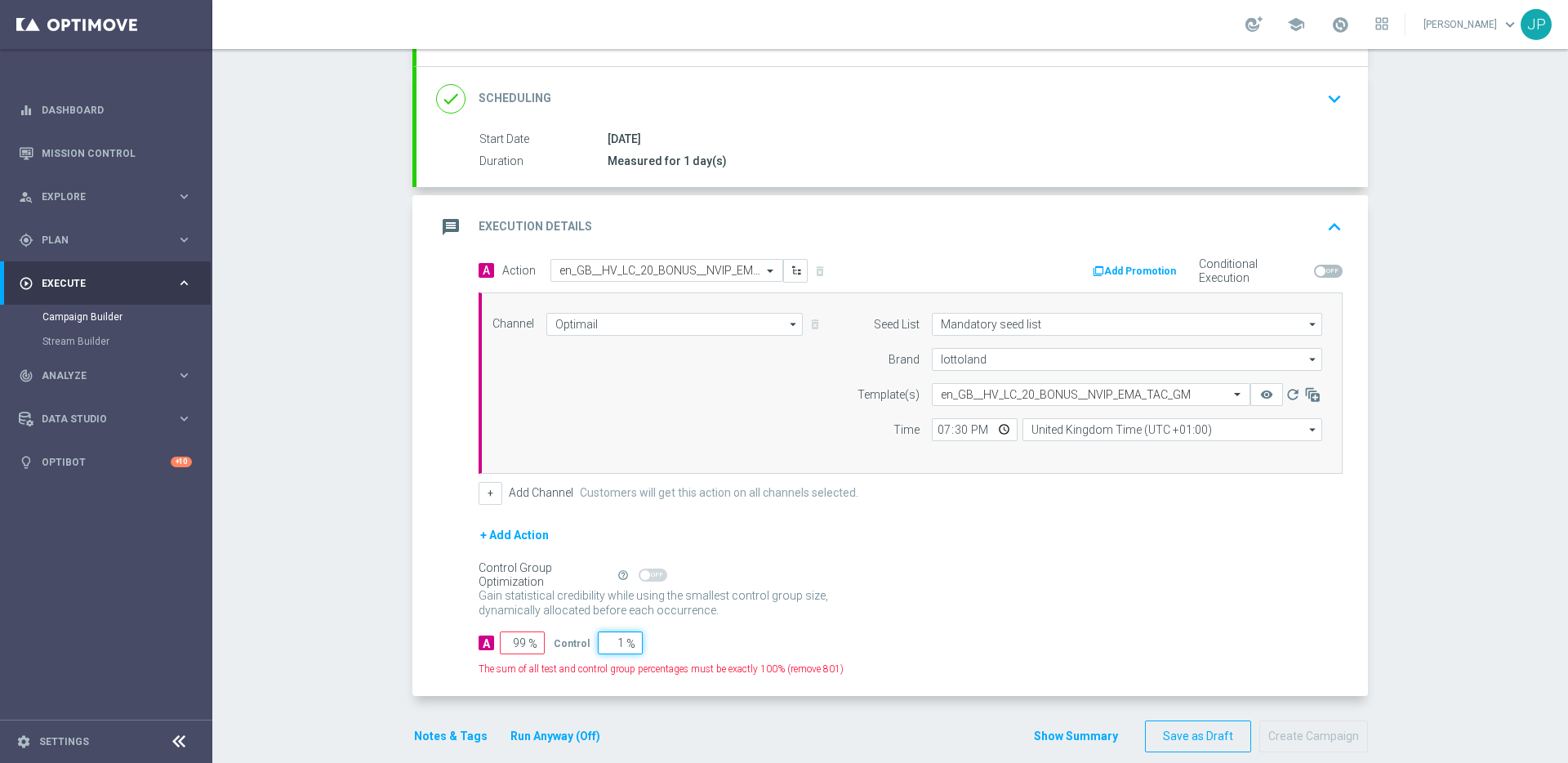
type input "10"
type input "90"
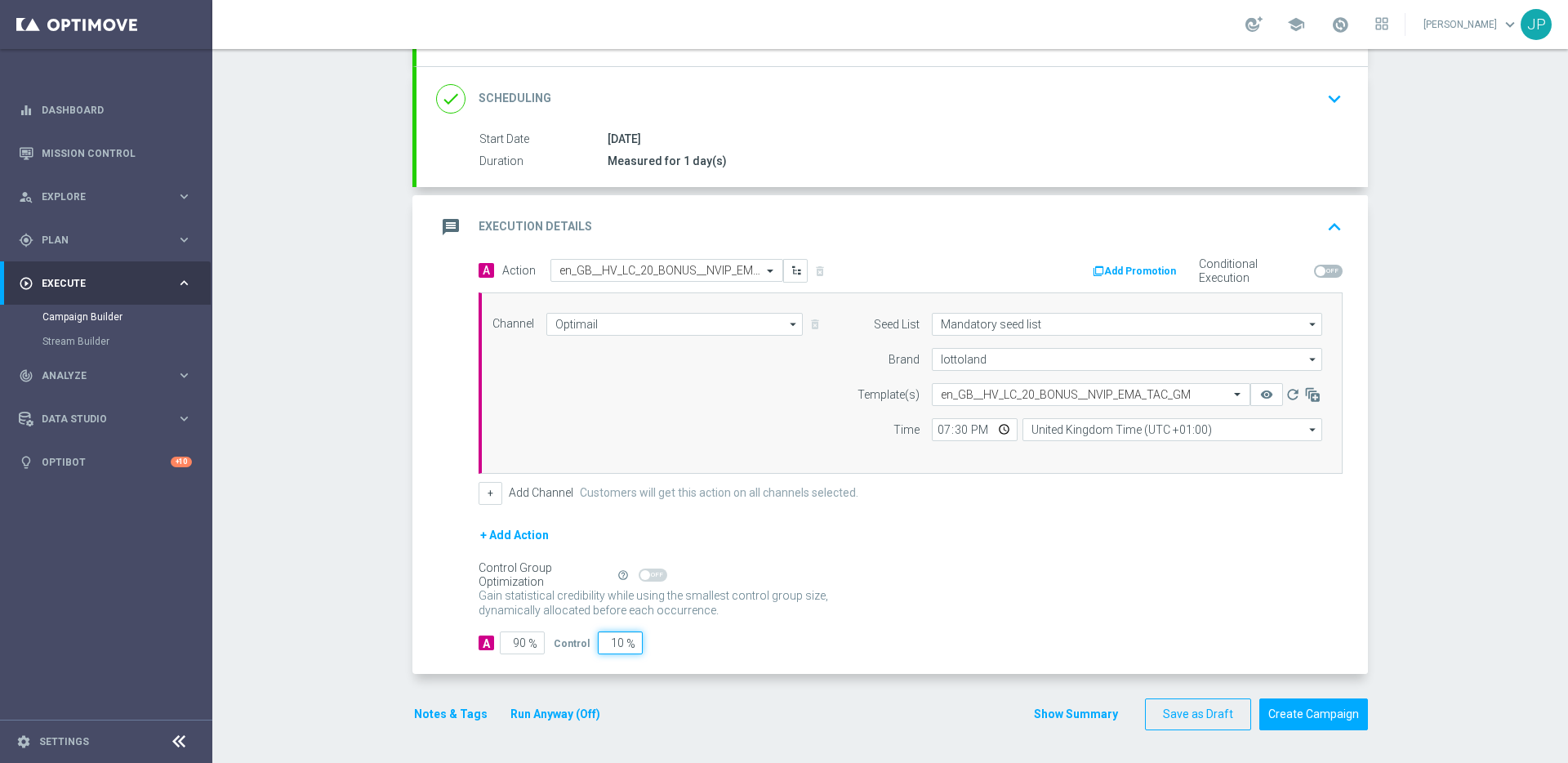
type input "10"
click at [841, 602] on div "A Action Select action en_GB__HV_LC_20_BONUS__NVIP_EMA_TAC_GM delete_forever Ad…" at bounding box center [892, 467] width 951 height 416
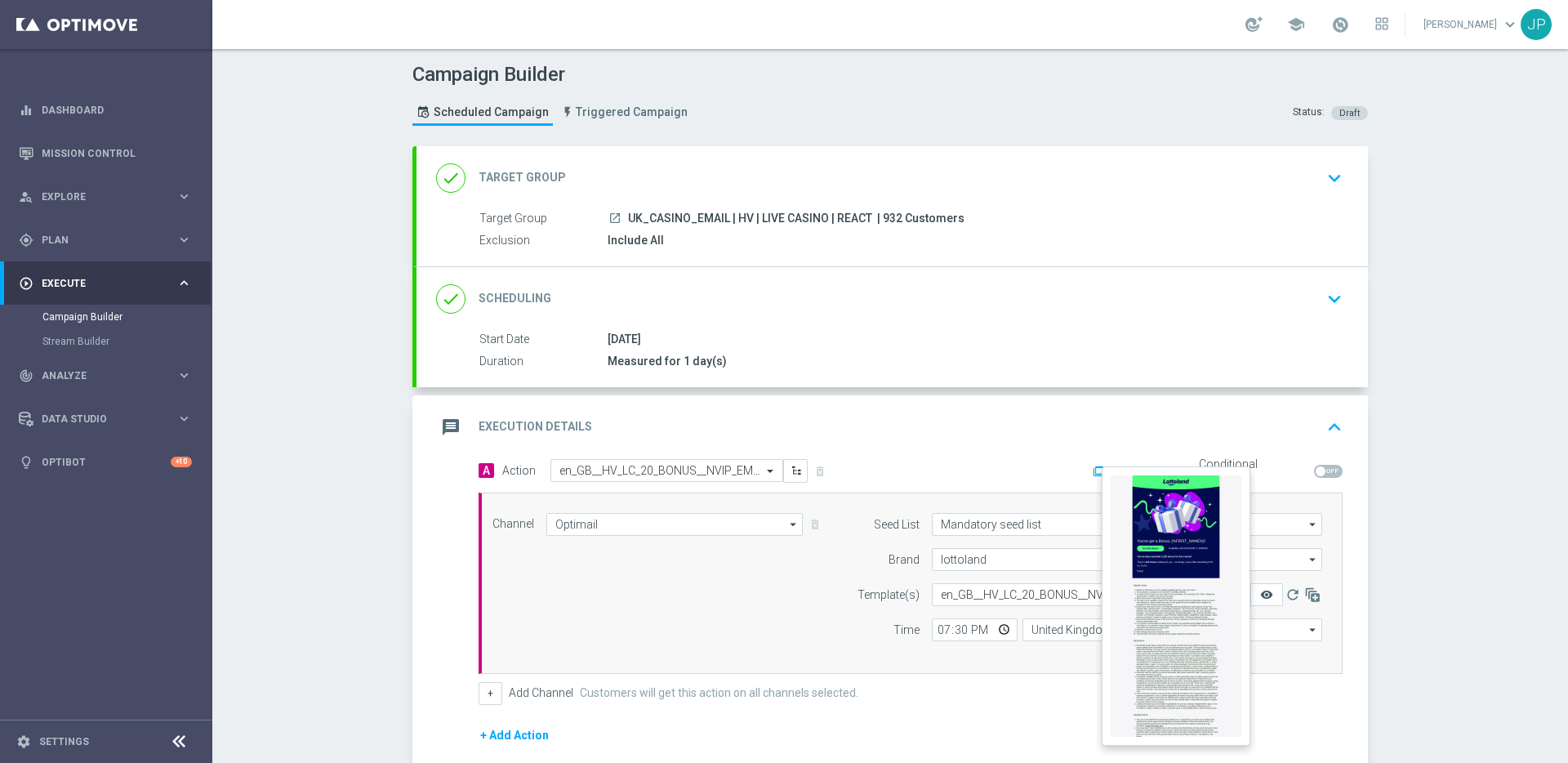
click at [1200, 598] on icon "remove_red_eye" at bounding box center [1267, 595] width 13 height 13
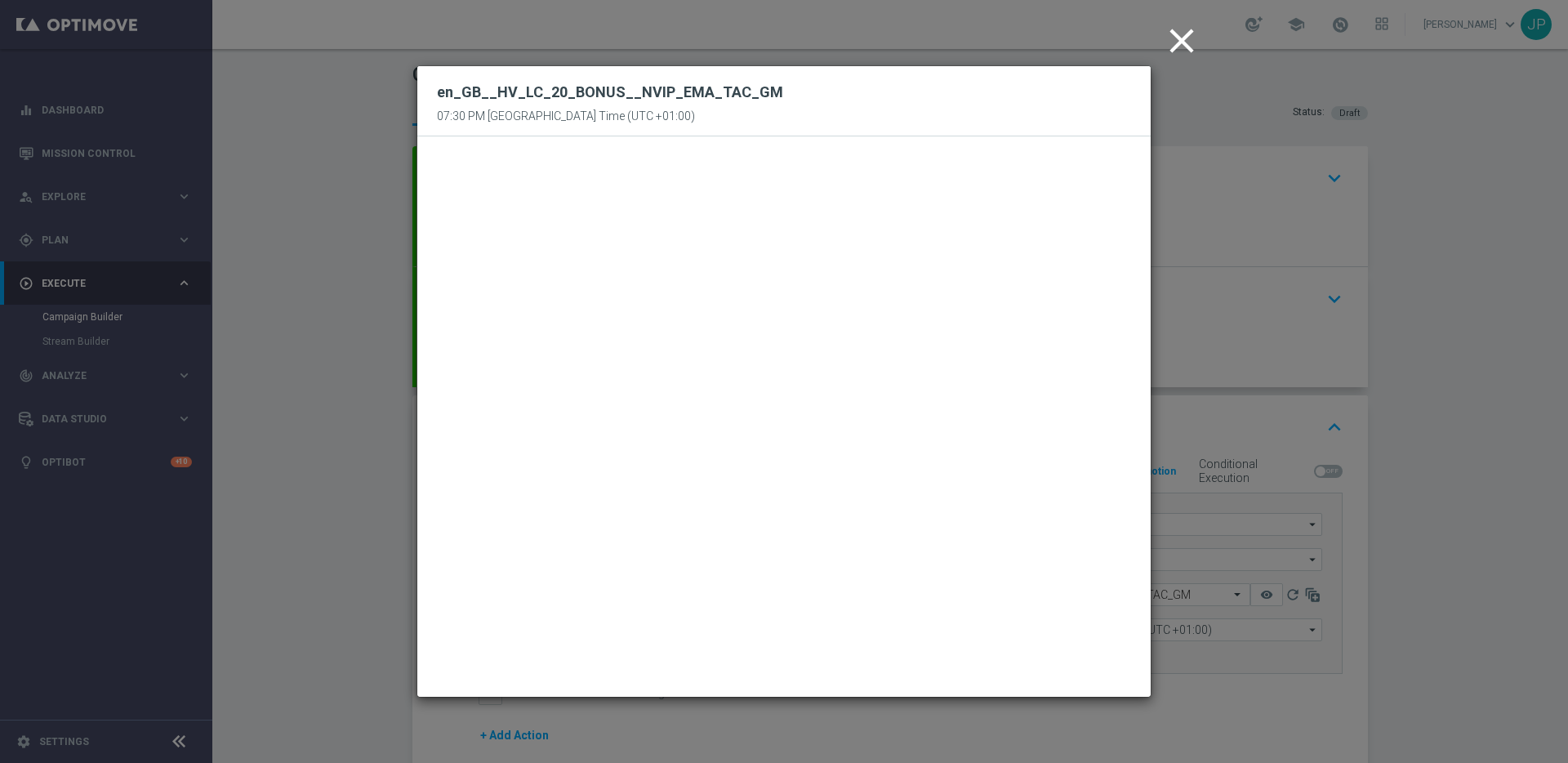
click at [1186, 32] on icon "close" at bounding box center [1182, 41] width 41 height 41
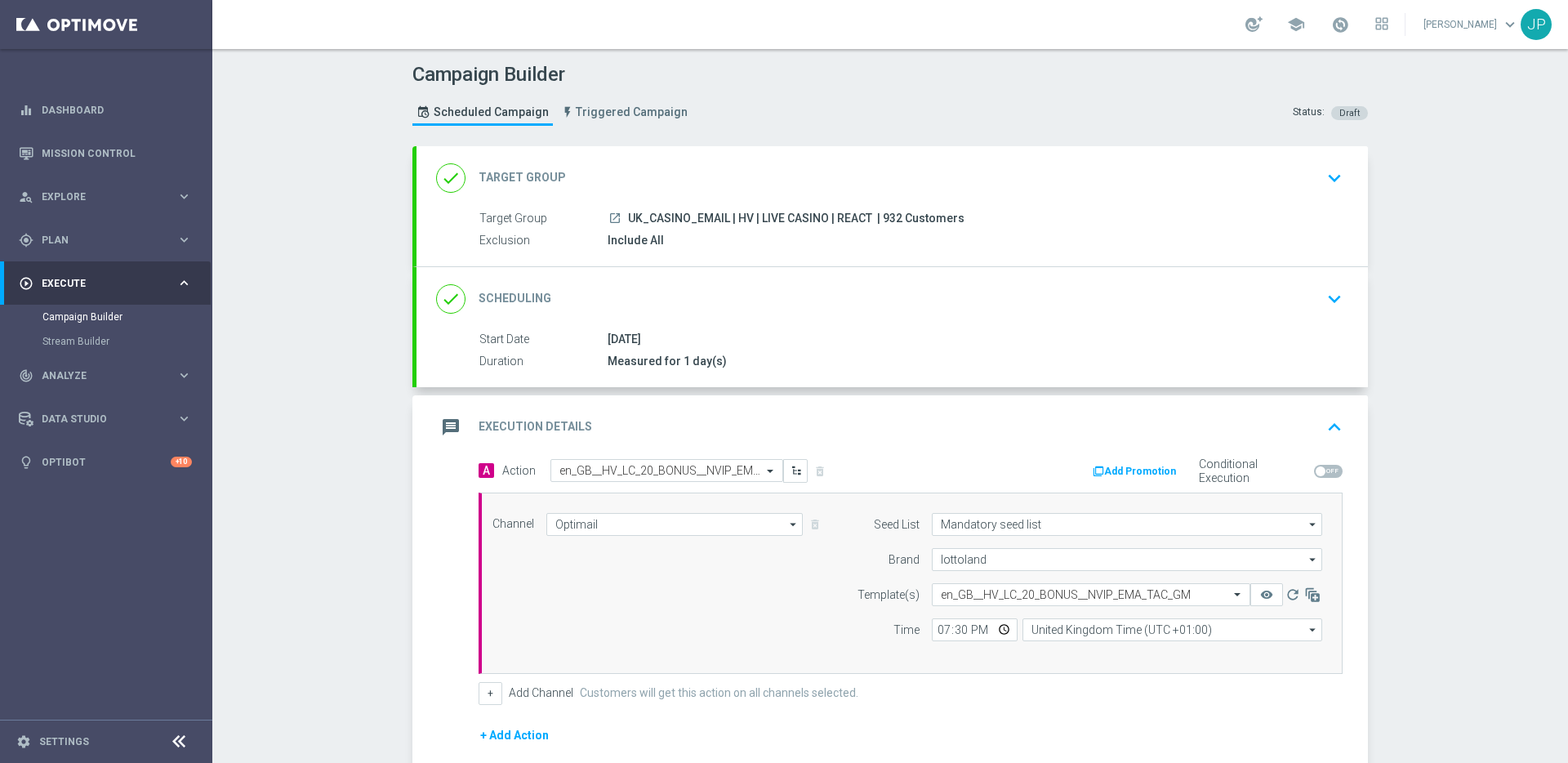
scroll to position [200, 0]
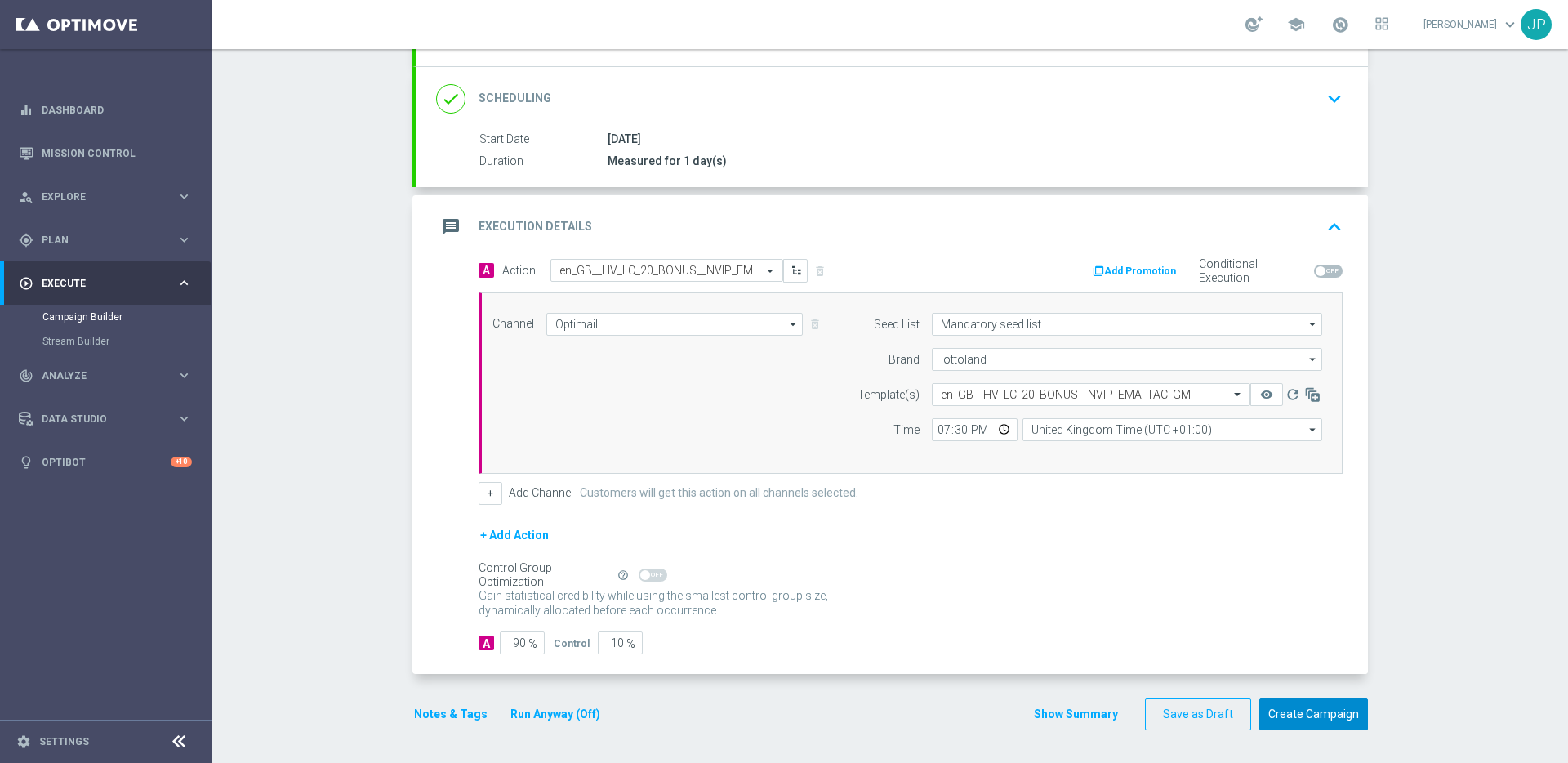
click at [1200, 602] on button "Create Campaign" at bounding box center [1314, 715] width 108 height 32
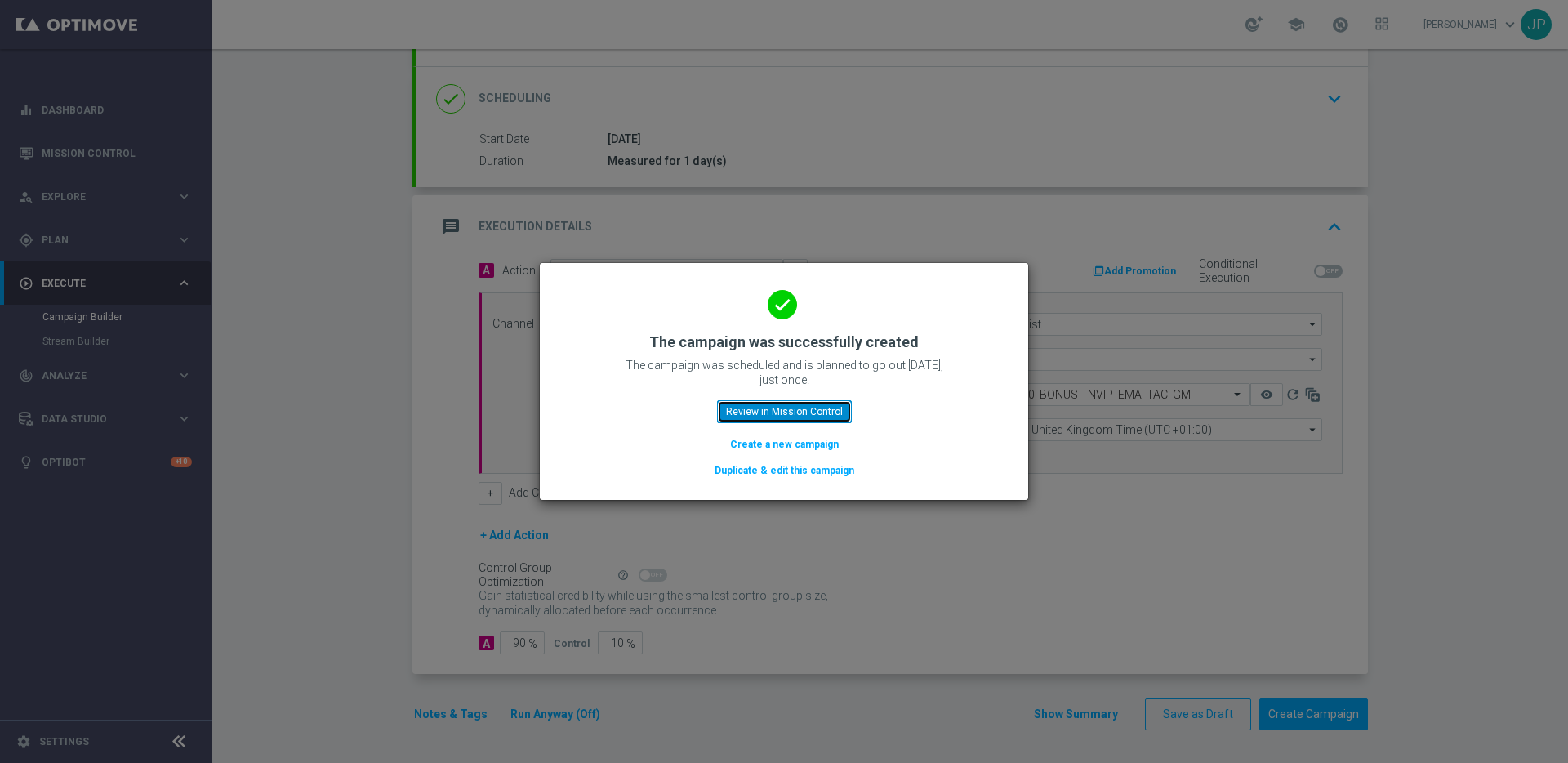
drag, startPoint x: 818, startPoint y: 402, endPoint x: 956, endPoint y: 577, distance: 222.9
click at [818, 402] on button "Review in Mission Control" at bounding box center [785, 412] width 135 height 23
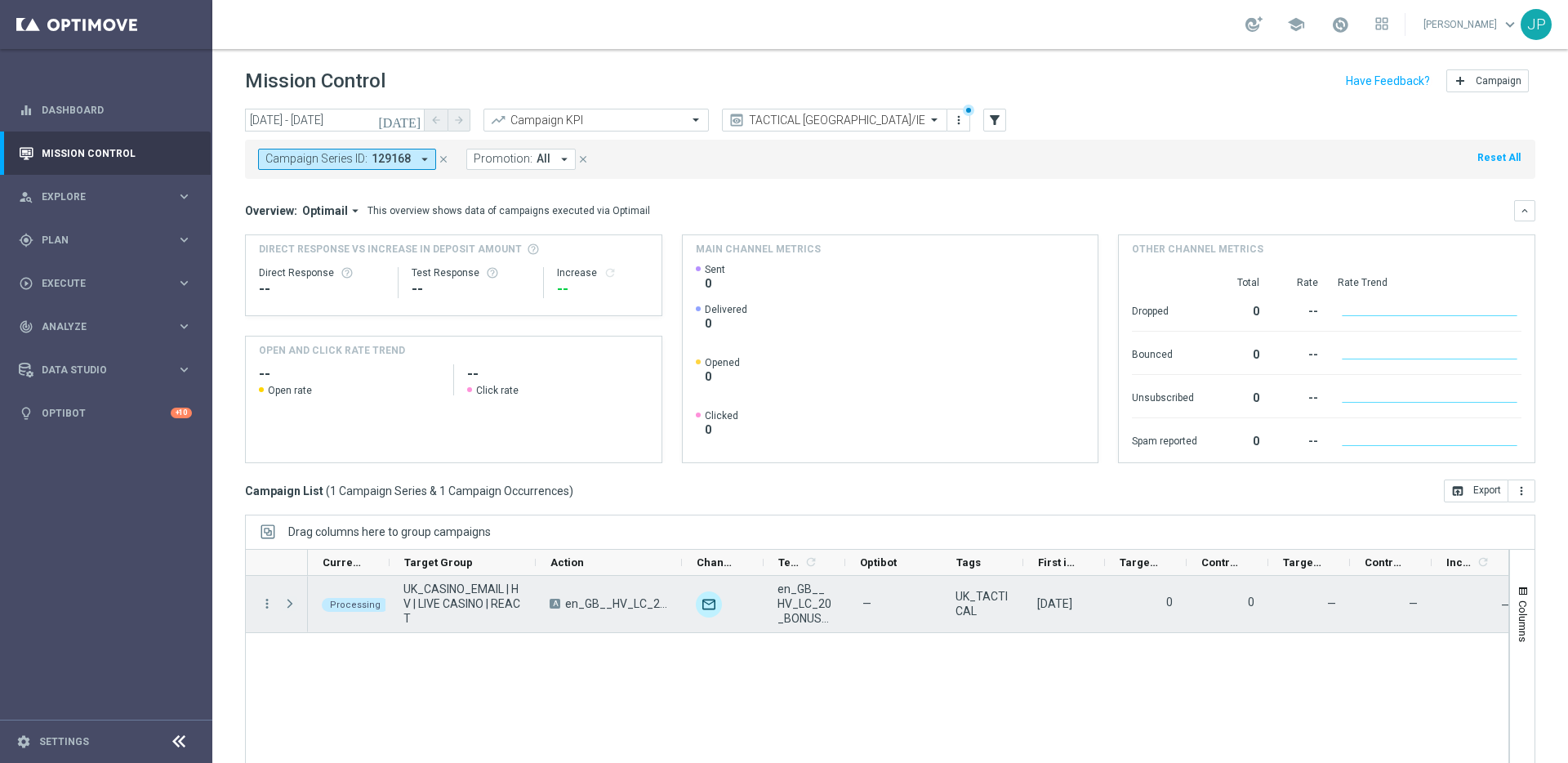
click at [287, 602] on span "Press SPACE to select this row." at bounding box center [290, 604] width 15 height 13
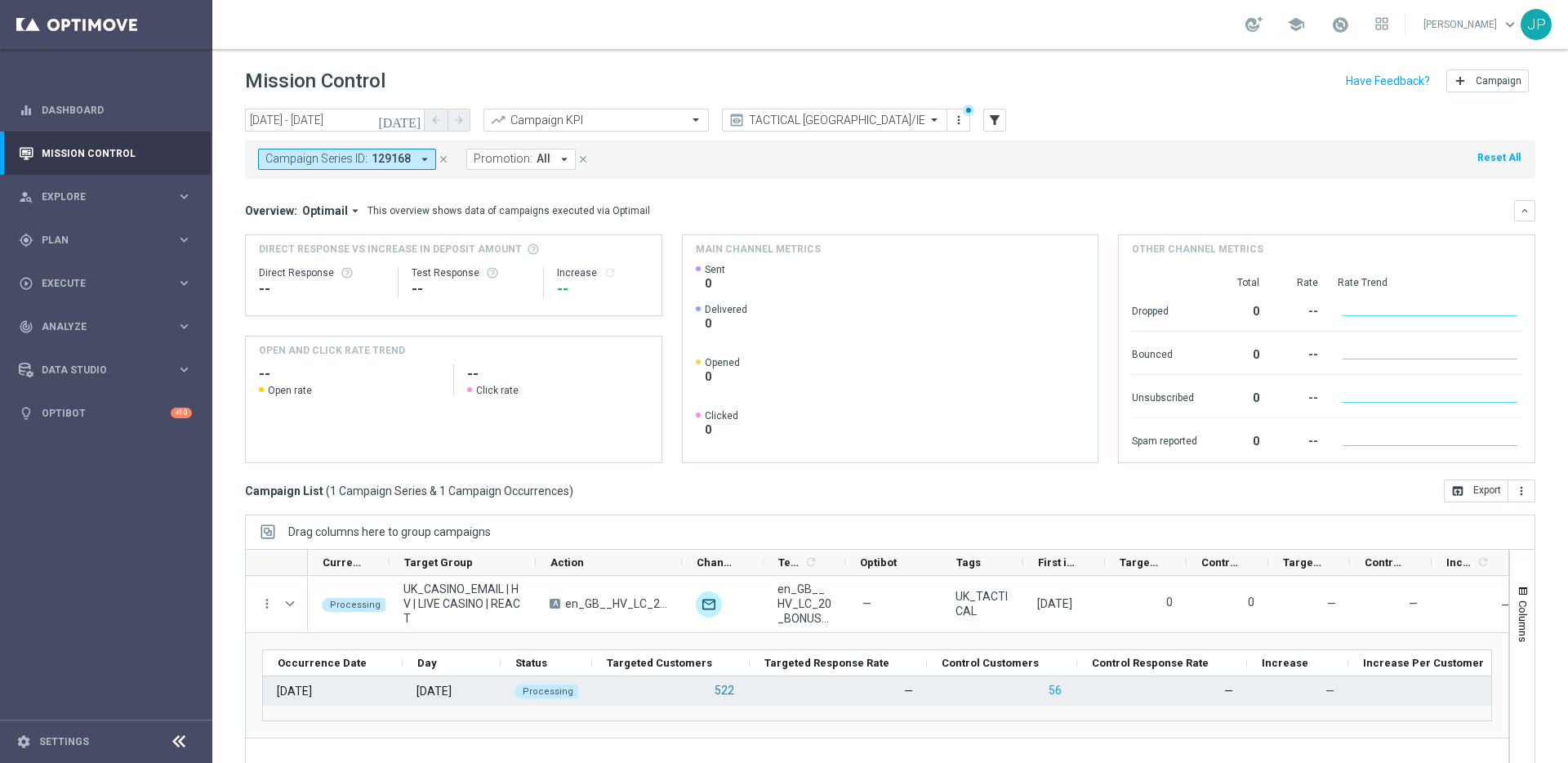
click at [725, 602] on button "522" at bounding box center [725, 691] width 23 height 21
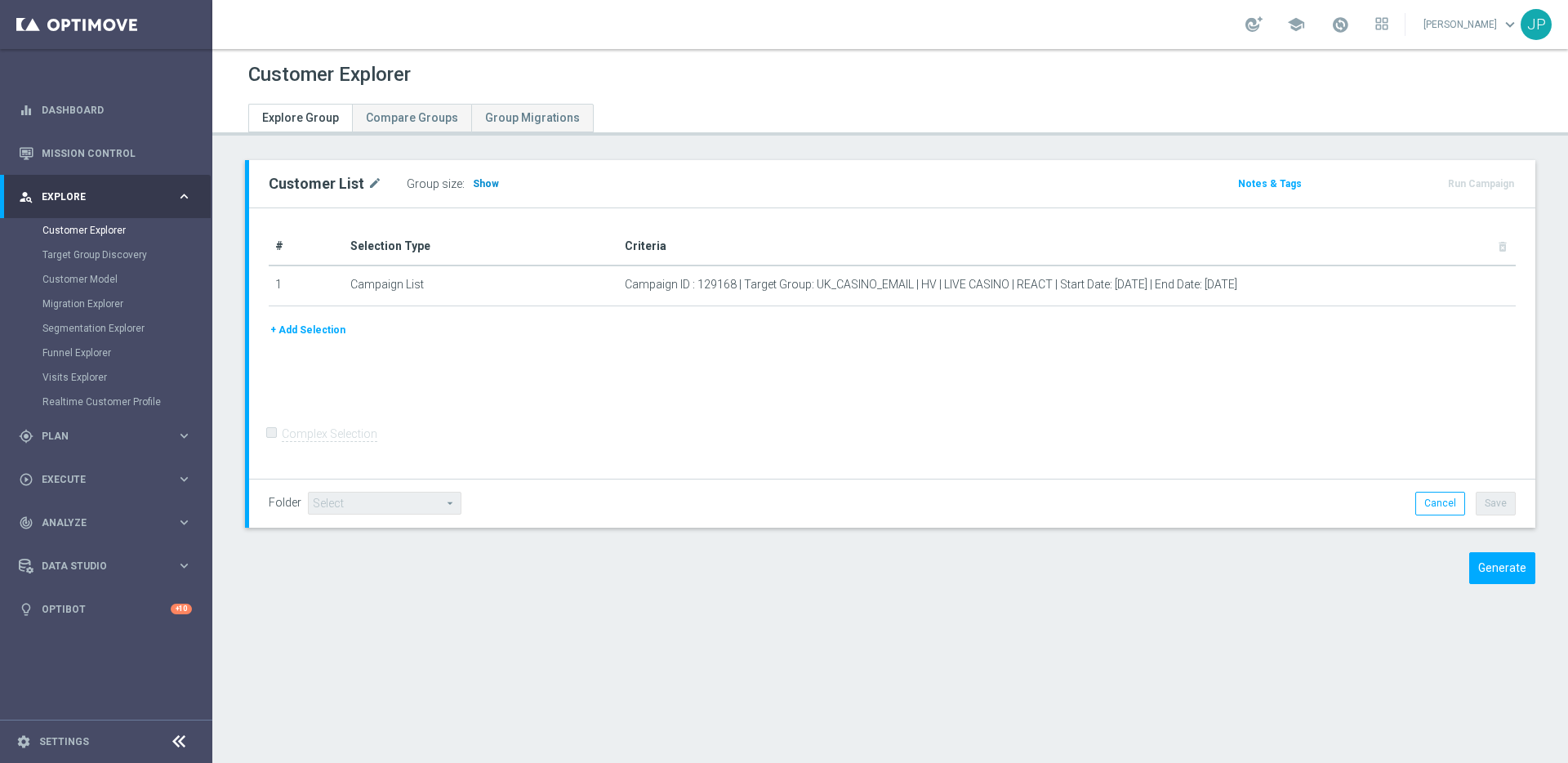
click at [490, 182] on span "Show" at bounding box center [486, 184] width 26 height 11
click at [473, 181] on span "Show" at bounding box center [486, 184] width 26 height 11
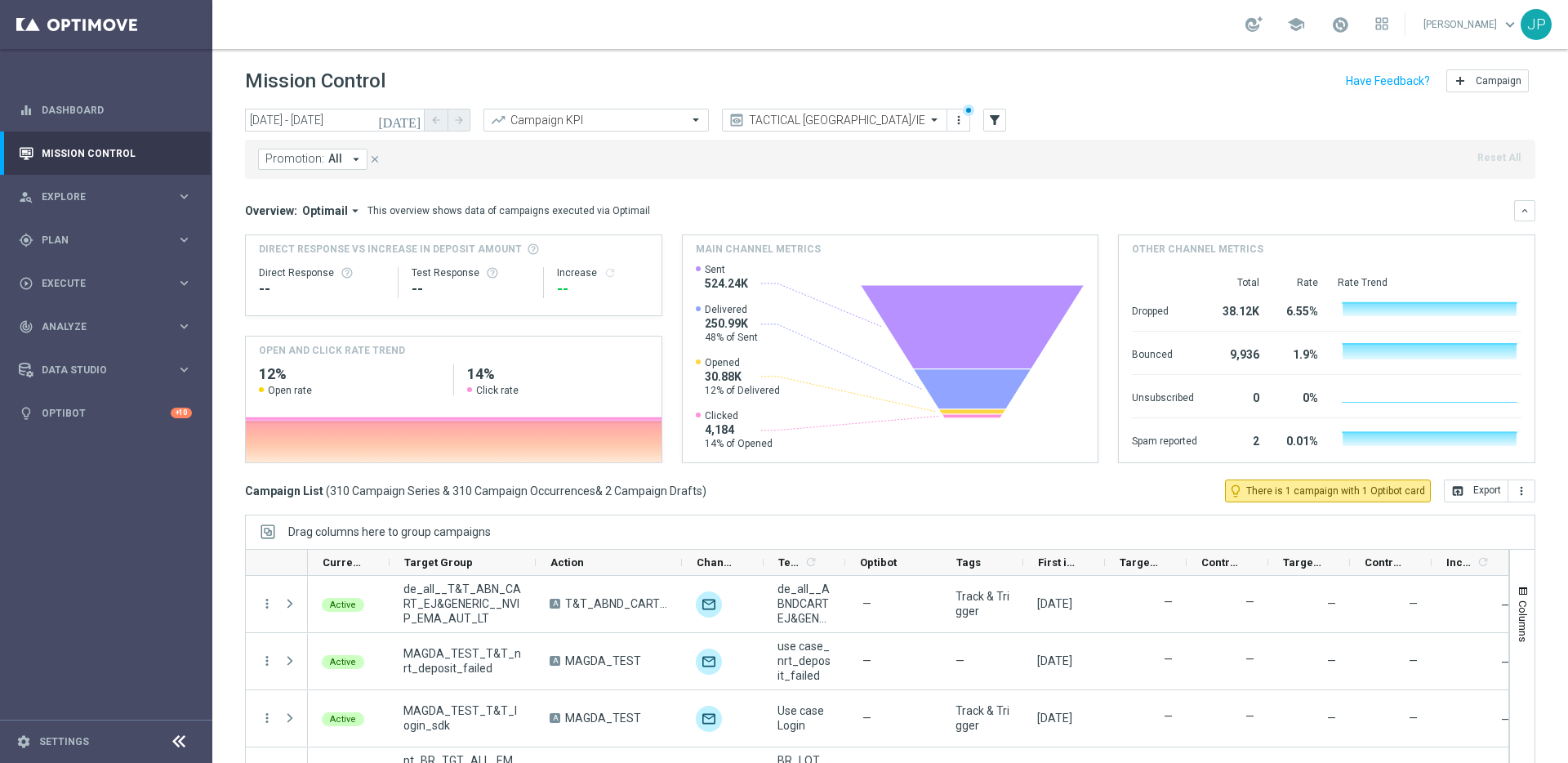
click at [369, 159] on icon "close" at bounding box center [375, 159] width 11 height 11
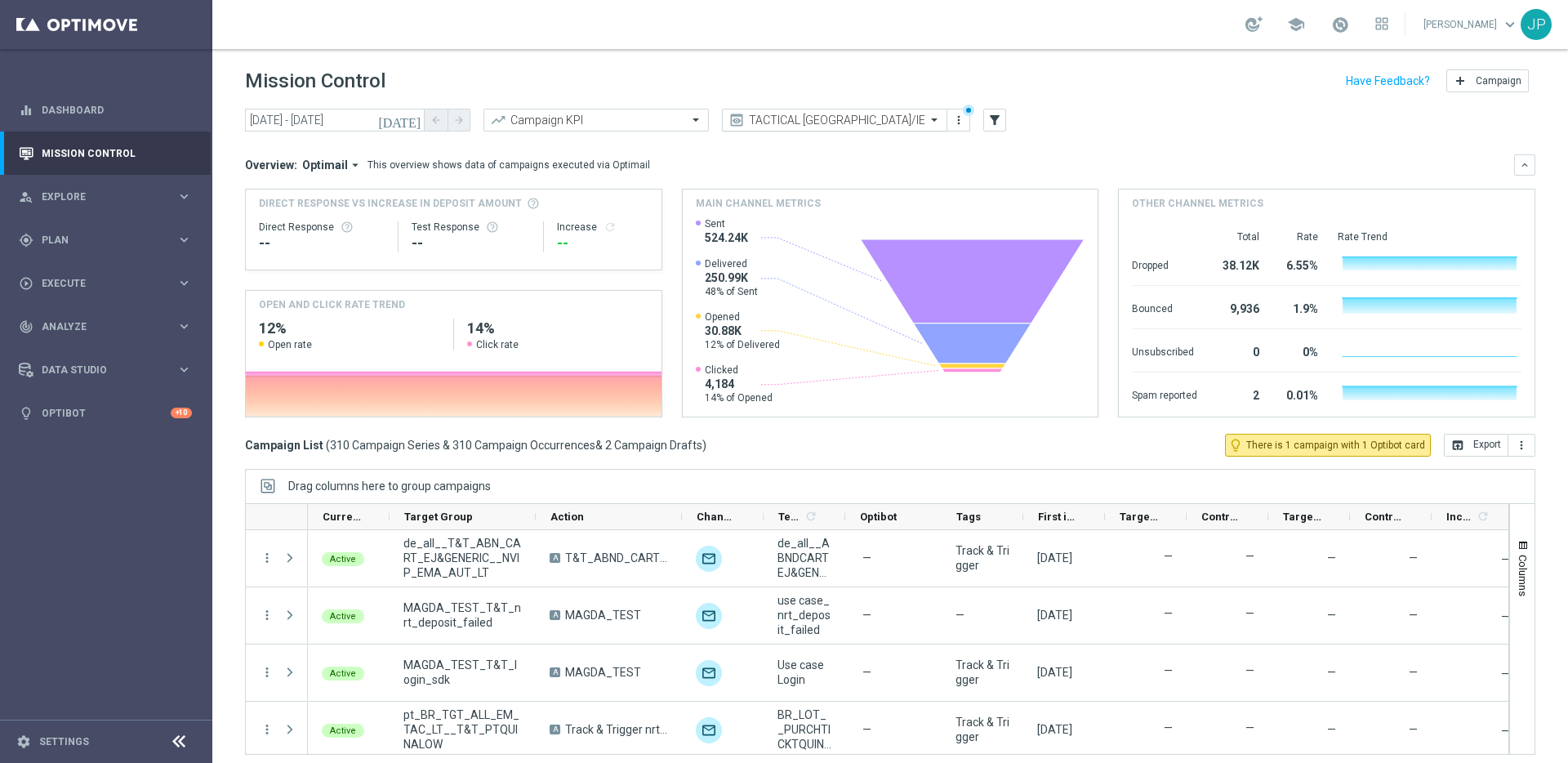
click at [908, 121] on div at bounding box center [835, 120] width 224 height 14
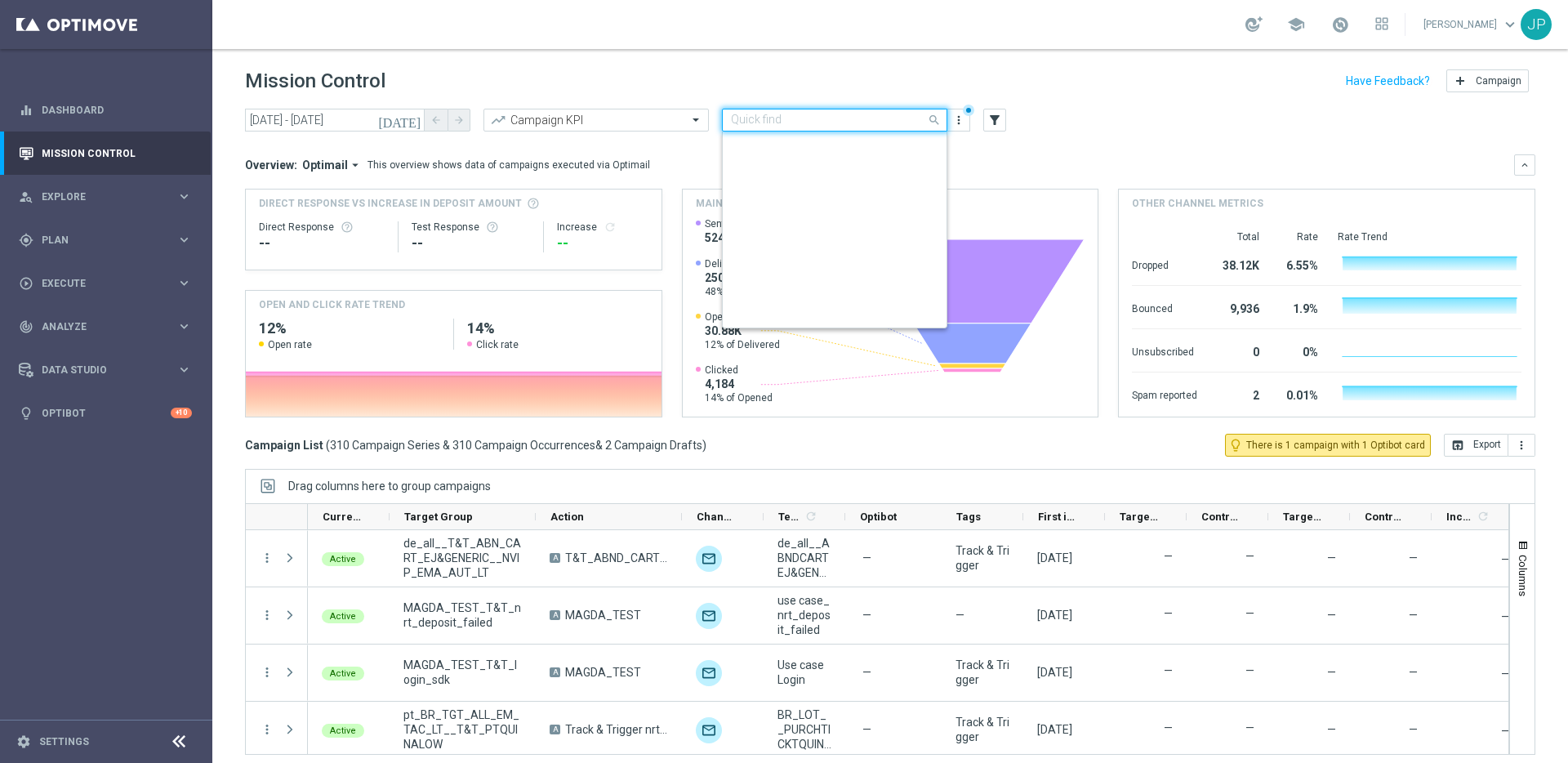
scroll to position [351, 0]
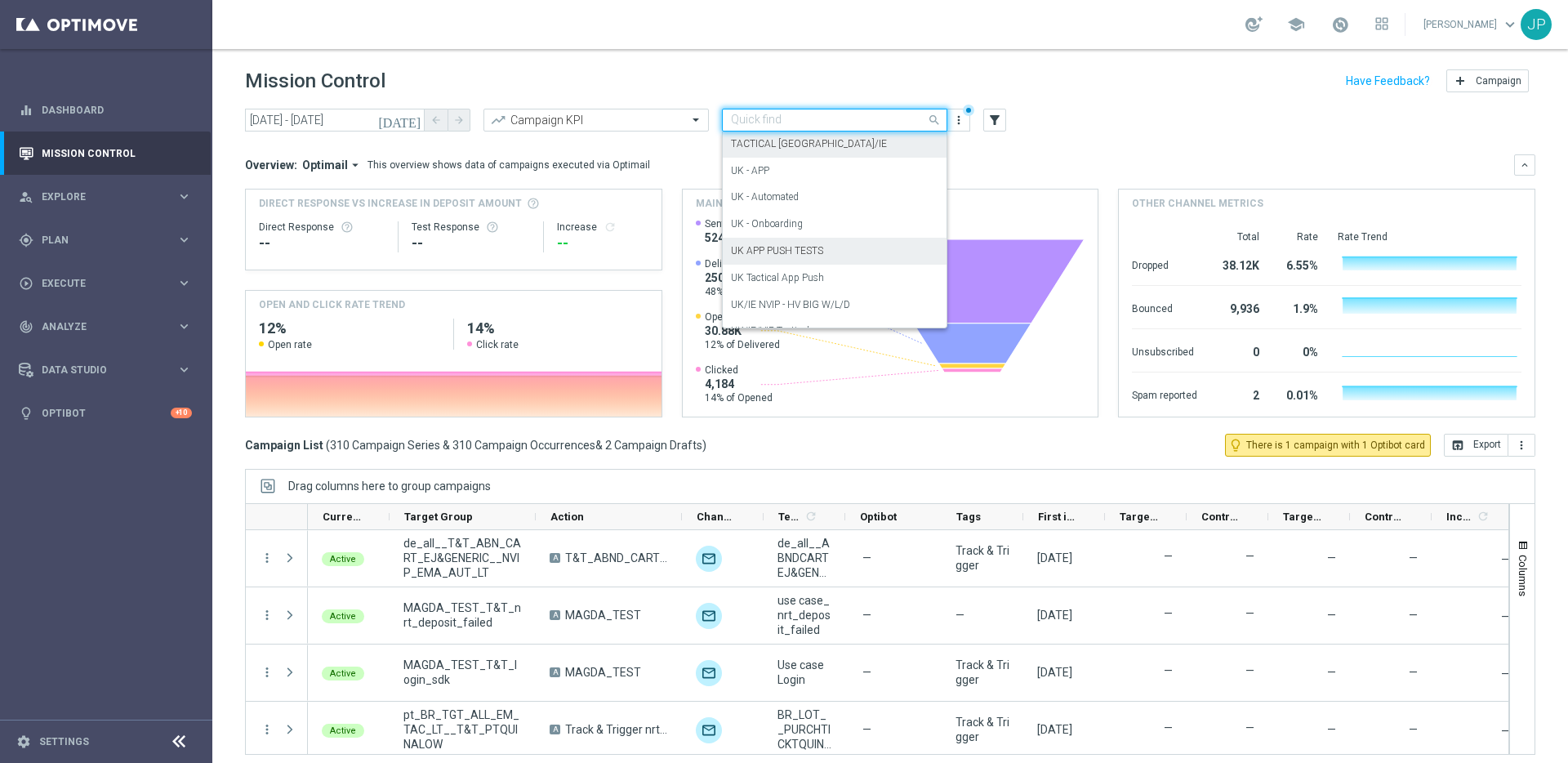
drag, startPoint x: 865, startPoint y: 260, endPoint x: 893, endPoint y: 198, distance: 68.0
click at [865, 260] on div "UK APP PUSH TESTS" at bounding box center [834, 251] width 208 height 27
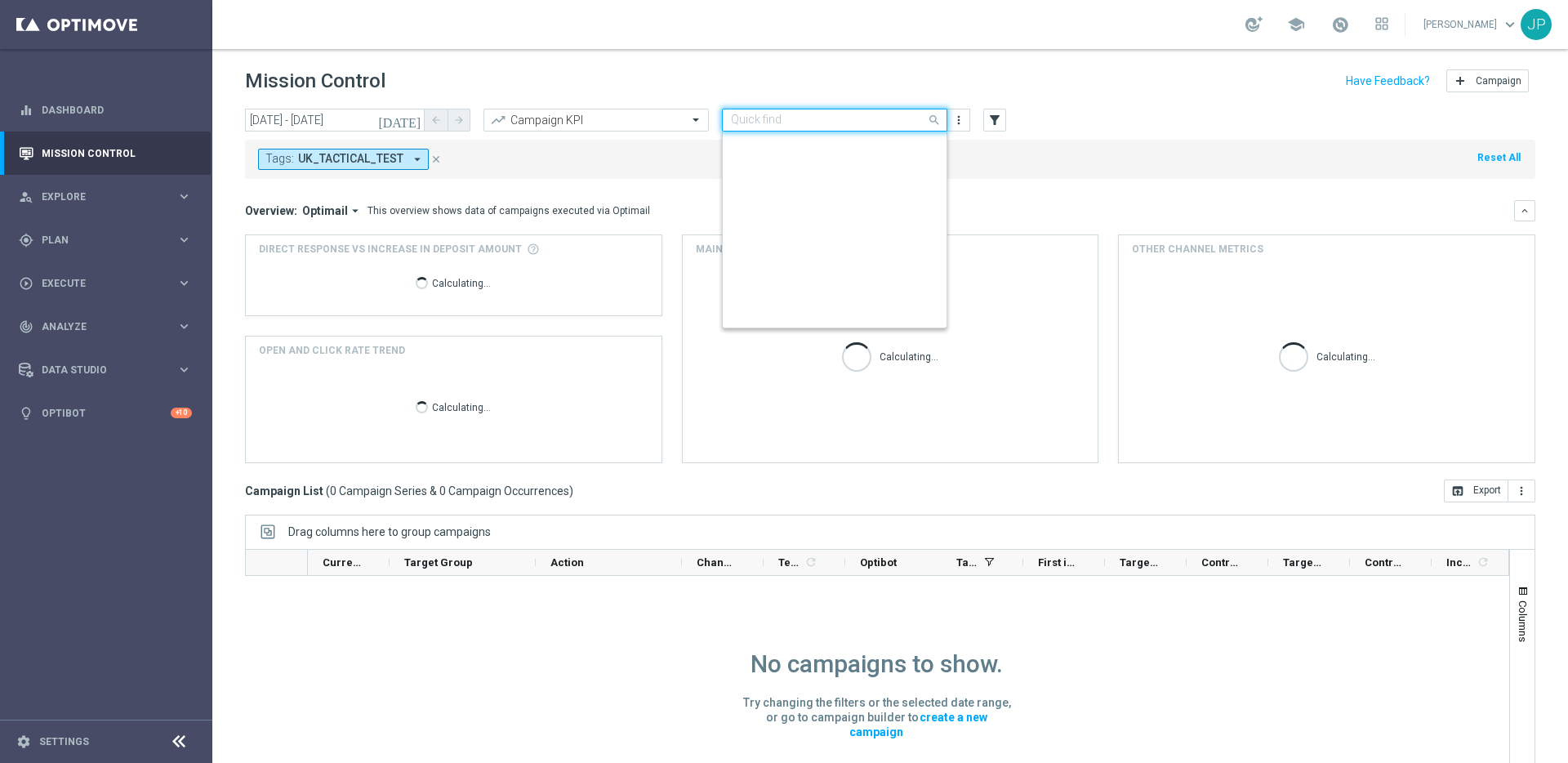
click at [912, 126] on div at bounding box center [835, 120] width 224 height 14
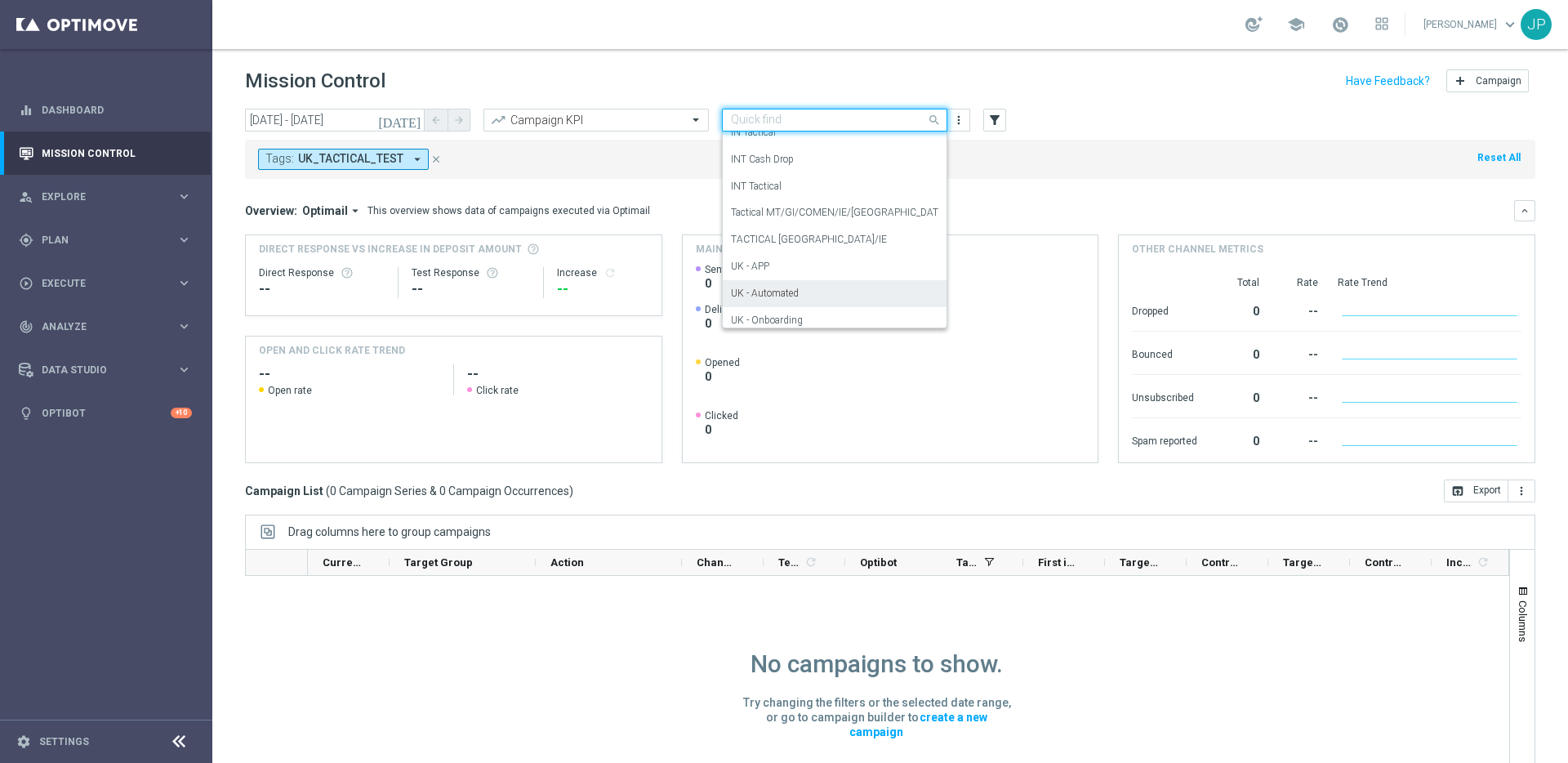
scroll to position [243, 0]
click at [896, 258] on div "TACTICAL UK/IE" at bounding box center [834, 251] width 208 height 27
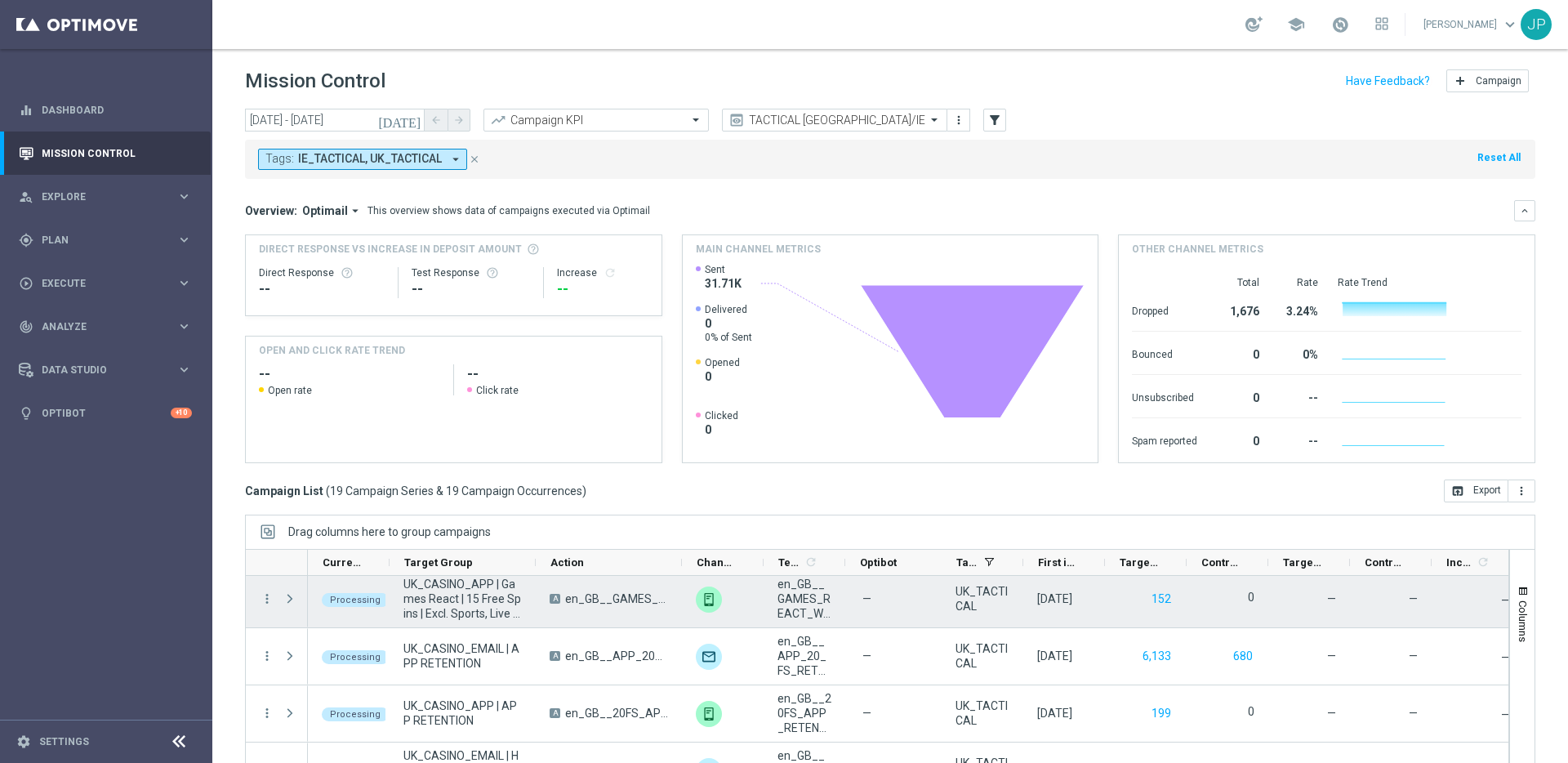
scroll to position [54, 0]
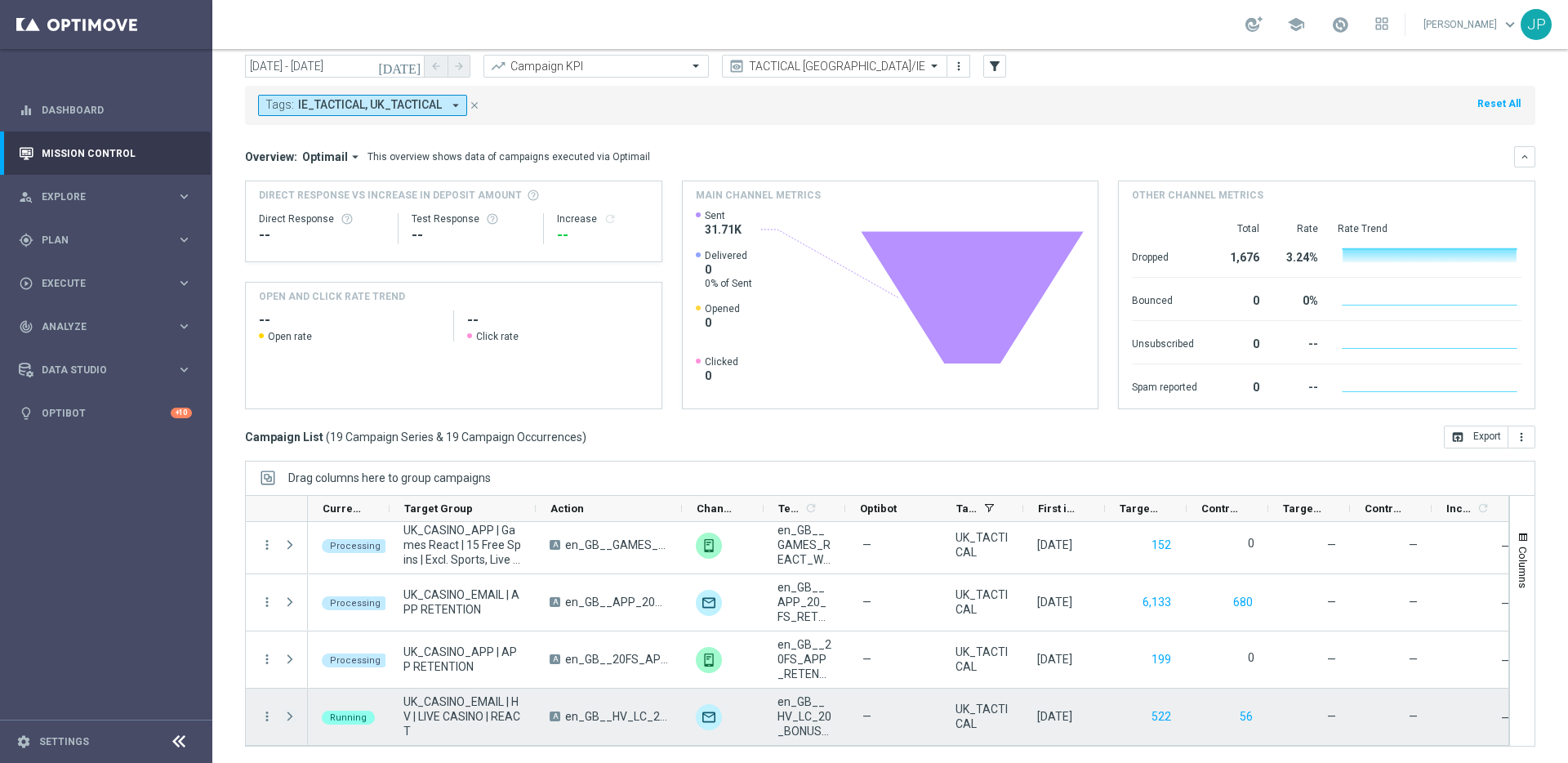
click at [291, 715] on span at bounding box center [290, 717] width 15 height 13
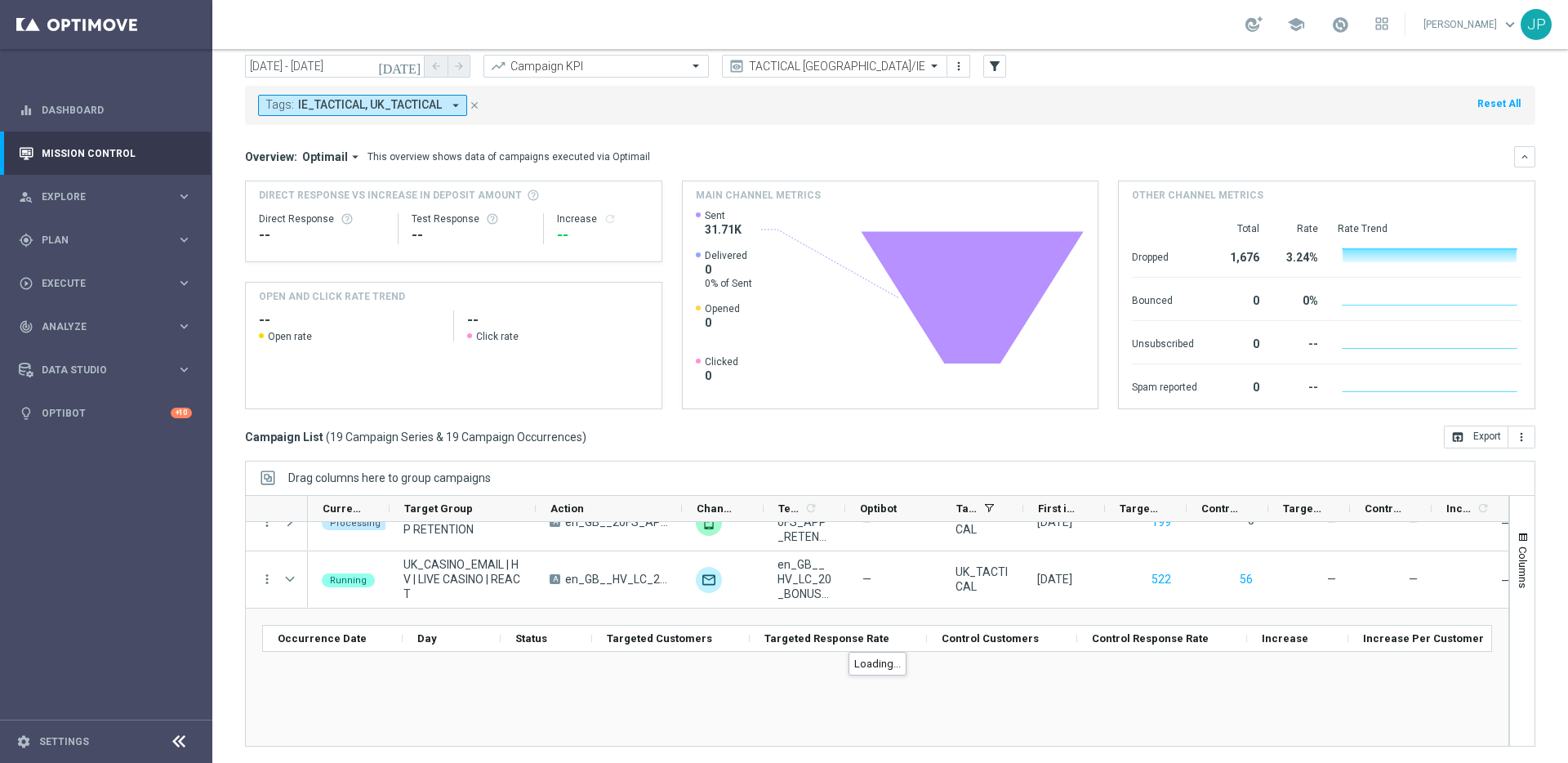
scroll to position [968, 0]
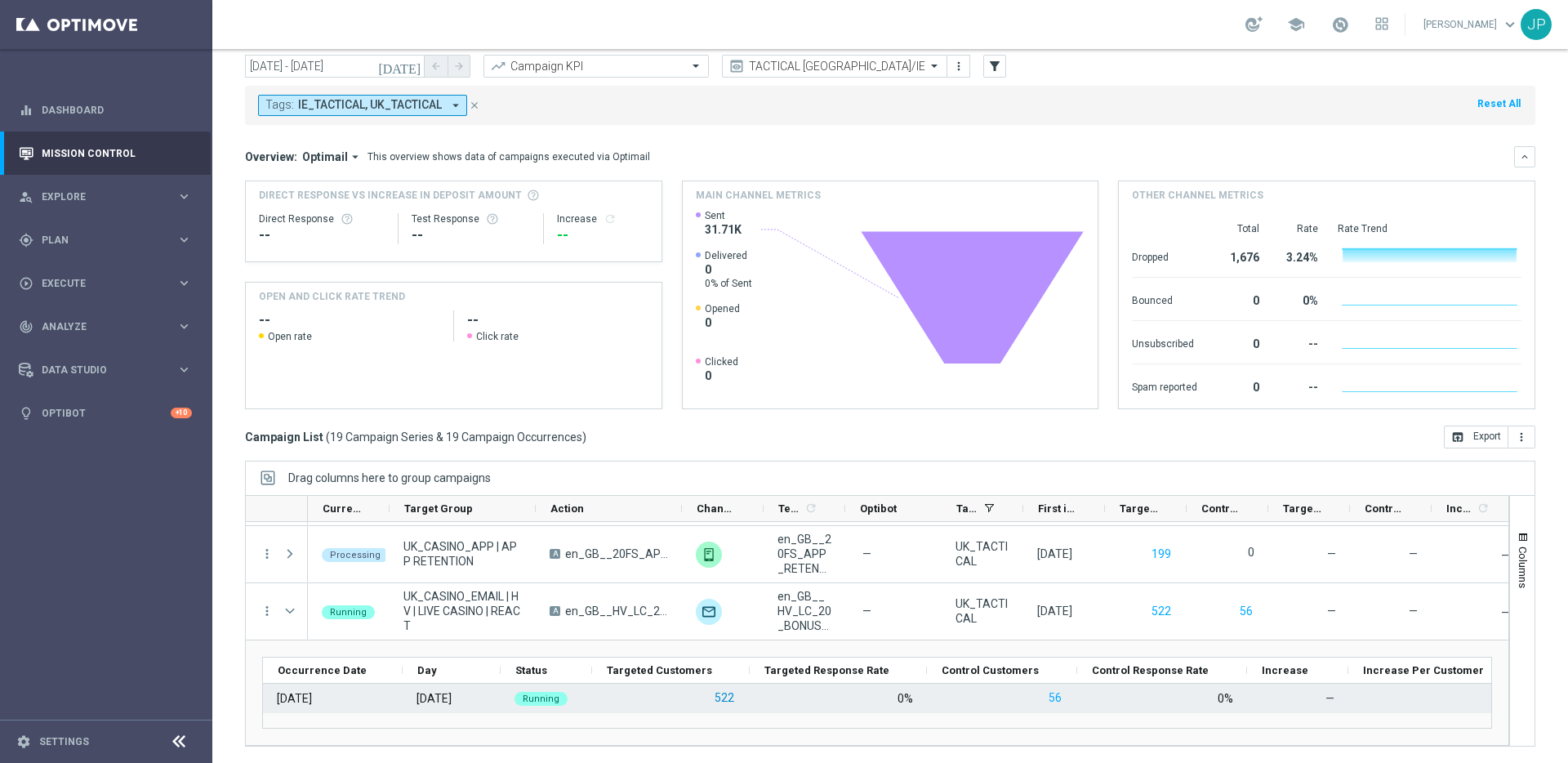
click at [728, 699] on button "522" at bounding box center [725, 698] width 23 height 21
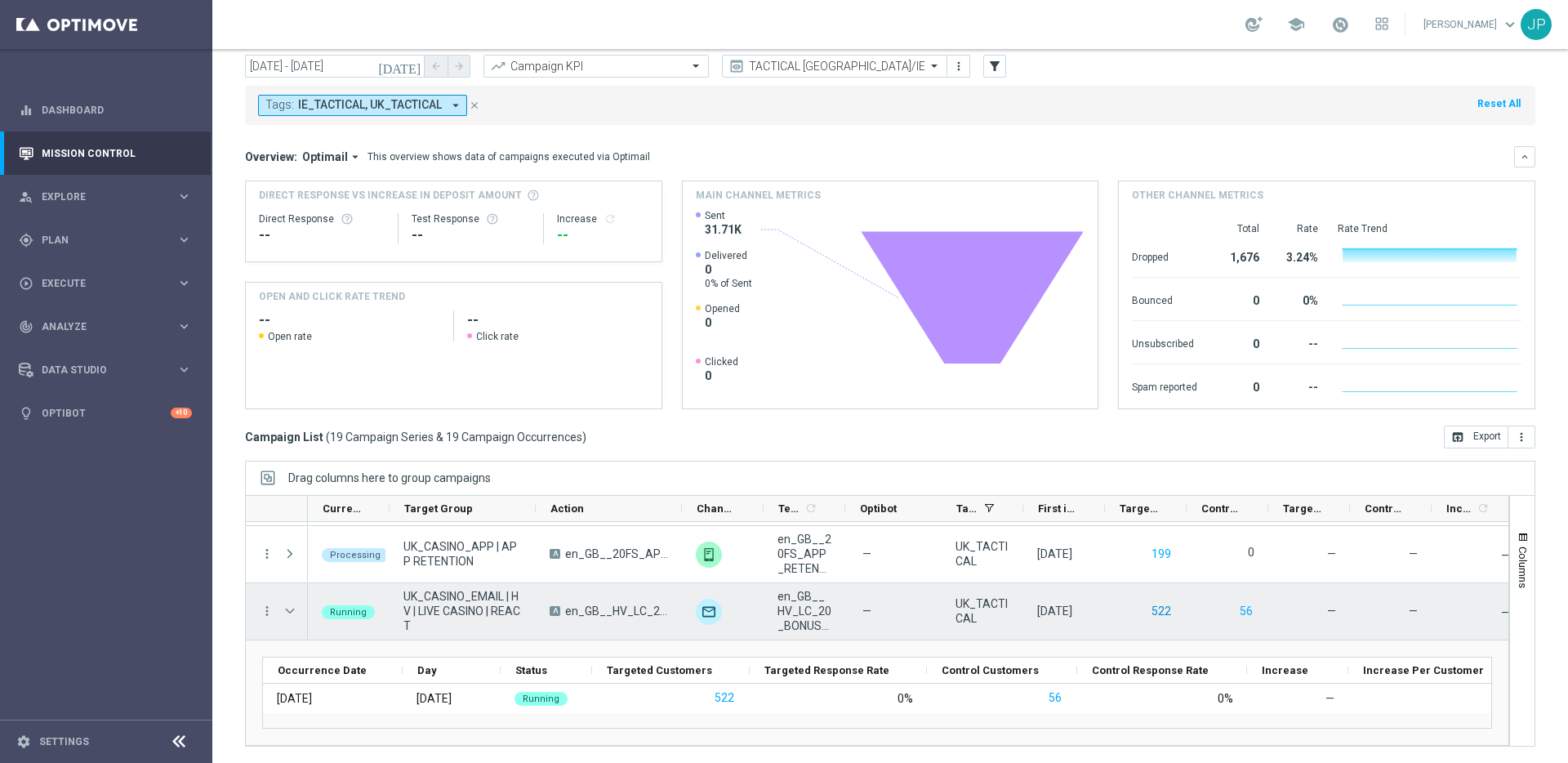
click at [1167, 613] on button "522" at bounding box center [1162, 611] width 23 height 21
click at [1160, 611] on button "522" at bounding box center [1162, 611] width 23 height 21
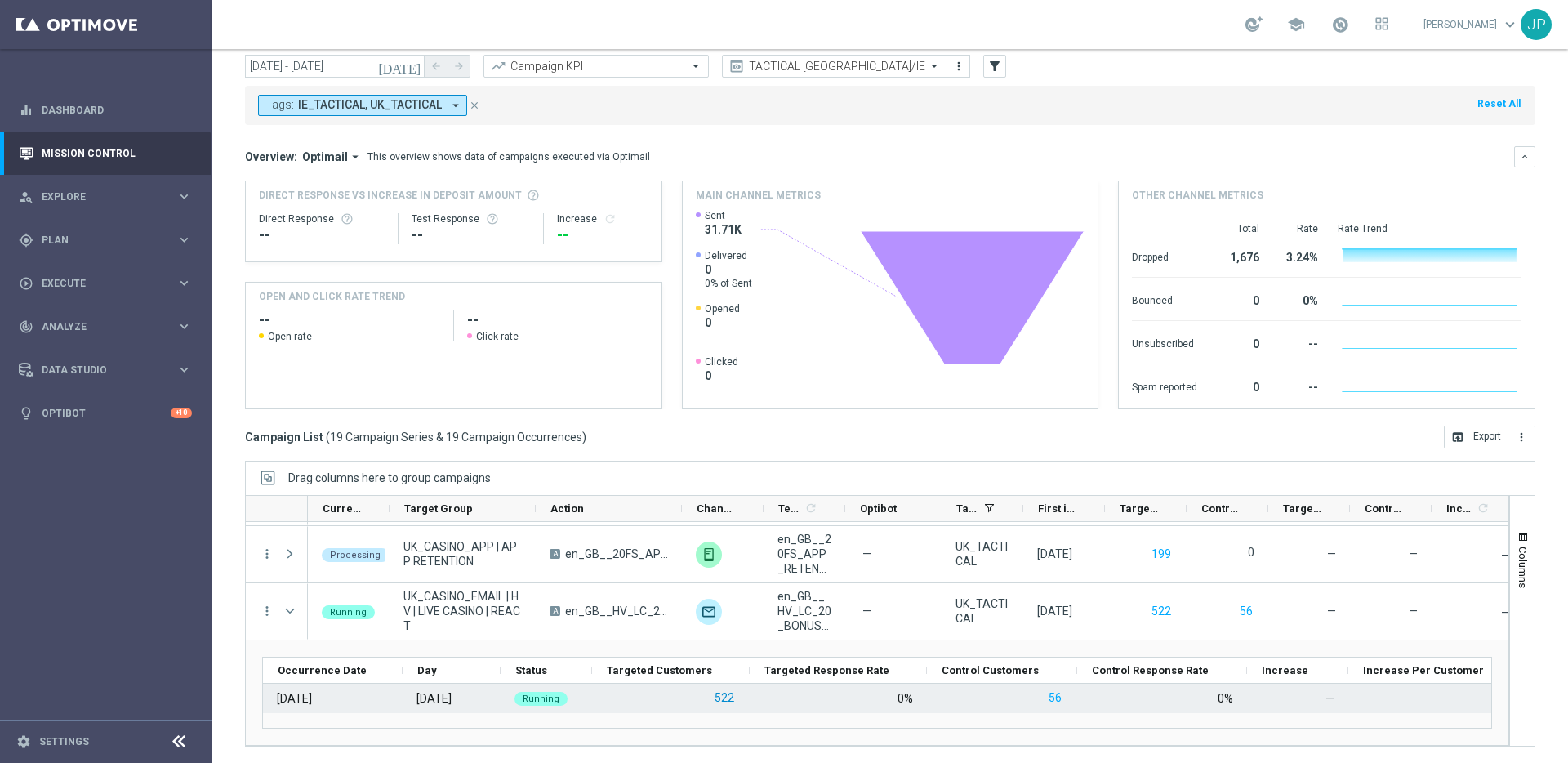
click at [724, 695] on button "522" at bounding box center [725, 698] width 23 height 21
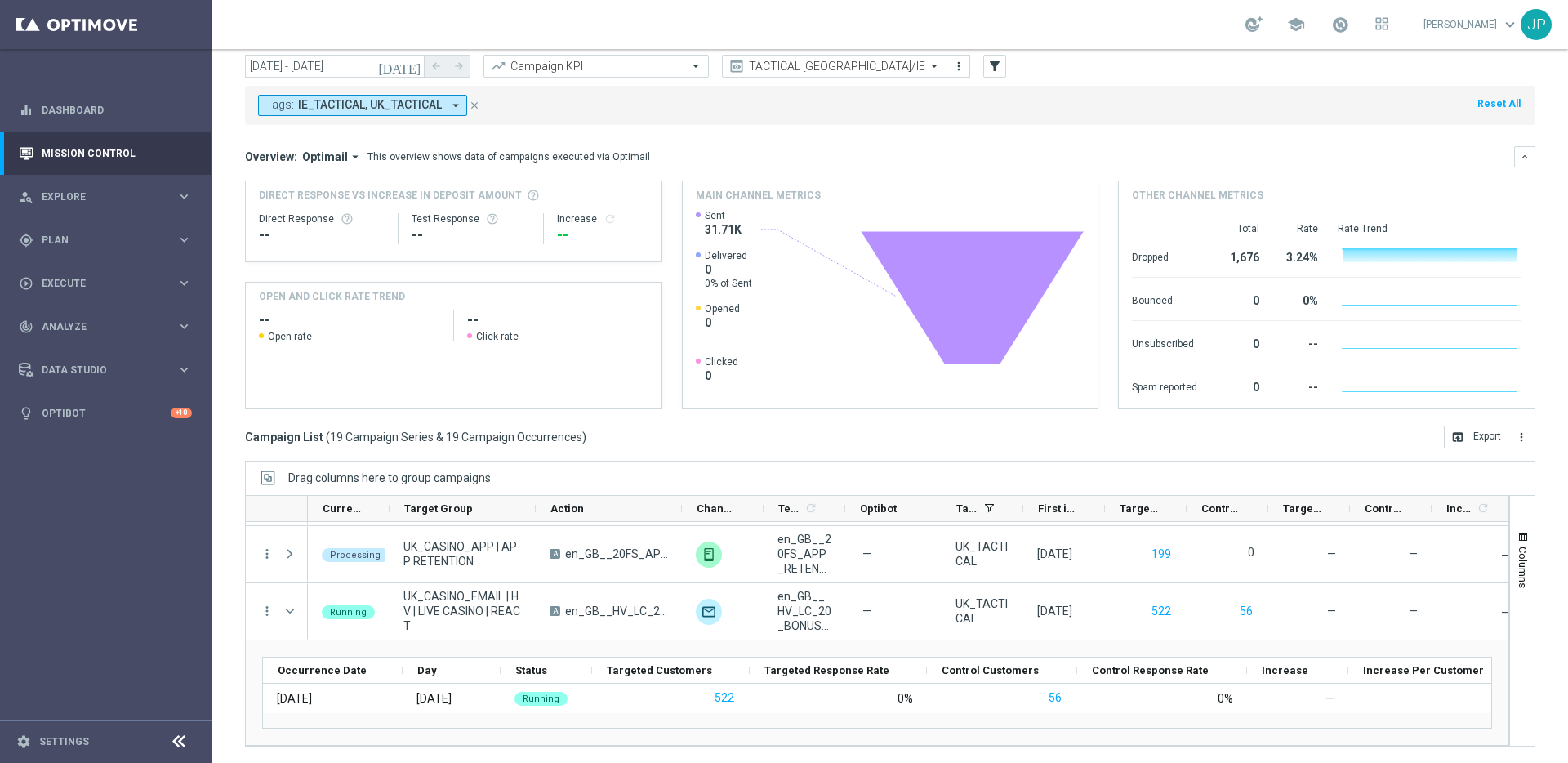
click at [1542, 34] on div "JP" at bounding box center [1537, 25] width 31 height 31
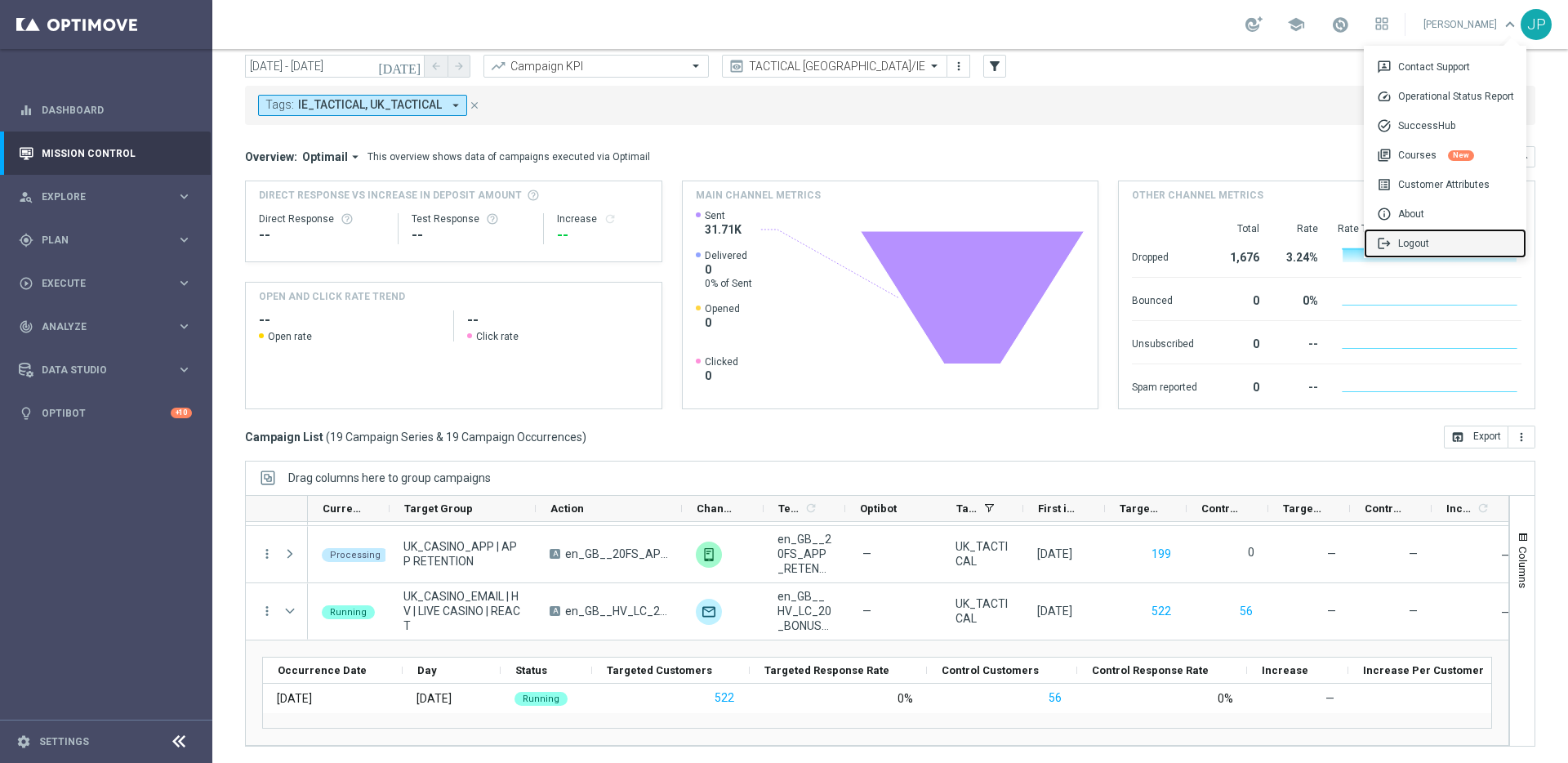
click at [1440, 237] on div "logout Logout" at bounding box center [1446, 244] width 163 height 30
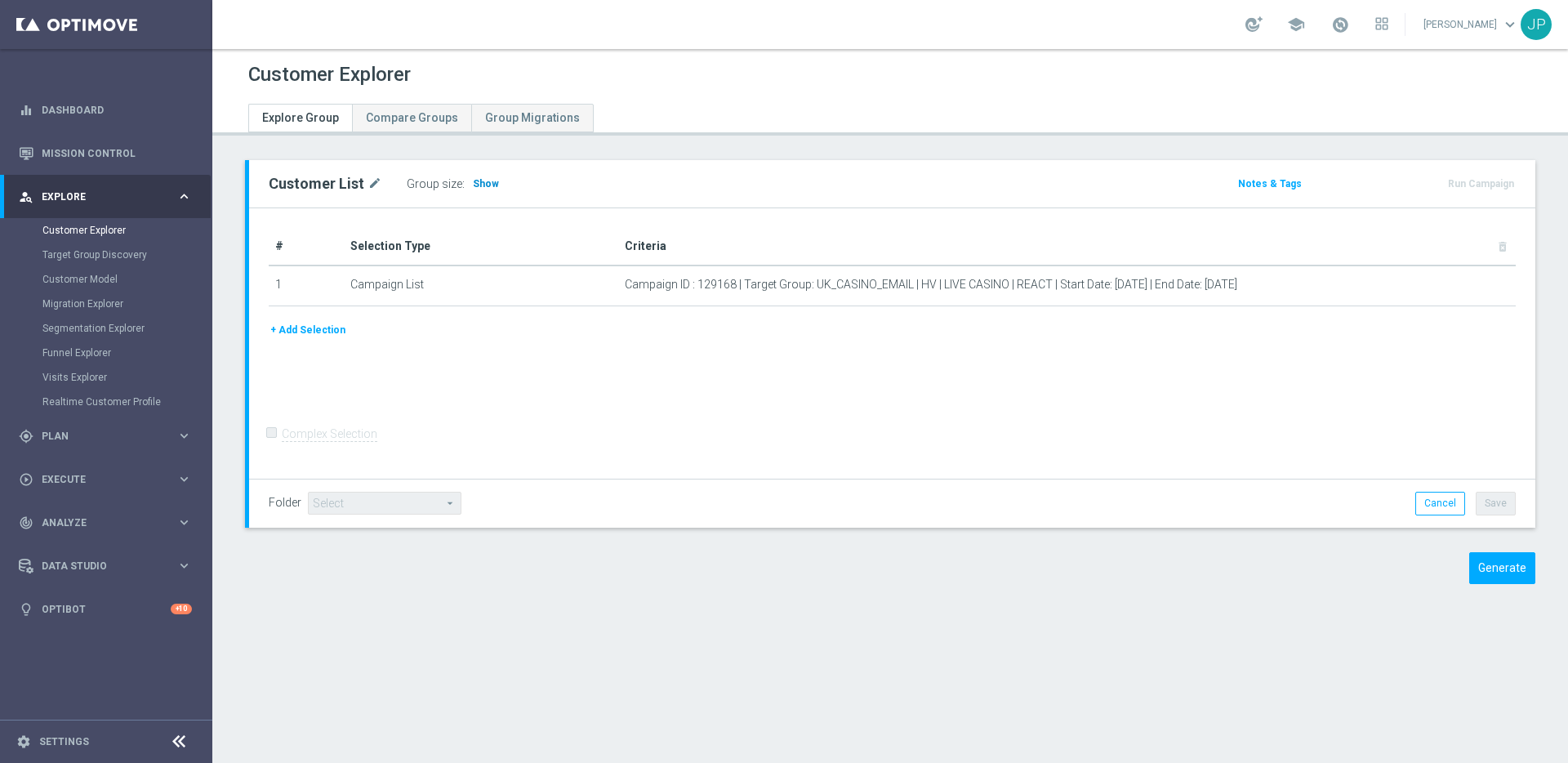
click at [490, 180] on span "Show" at bounding box center [486, 184] width 26 height 11
click at [481, 180] on span "Show" at bounding box center [486, 184] width 26 height 11
click at [482, 191] on h3 "Show" at bounding box center [486, 184] width 30 height 18
click at [481, 184] on span "Show" at bounding box center [486, 184] width 26 height 11
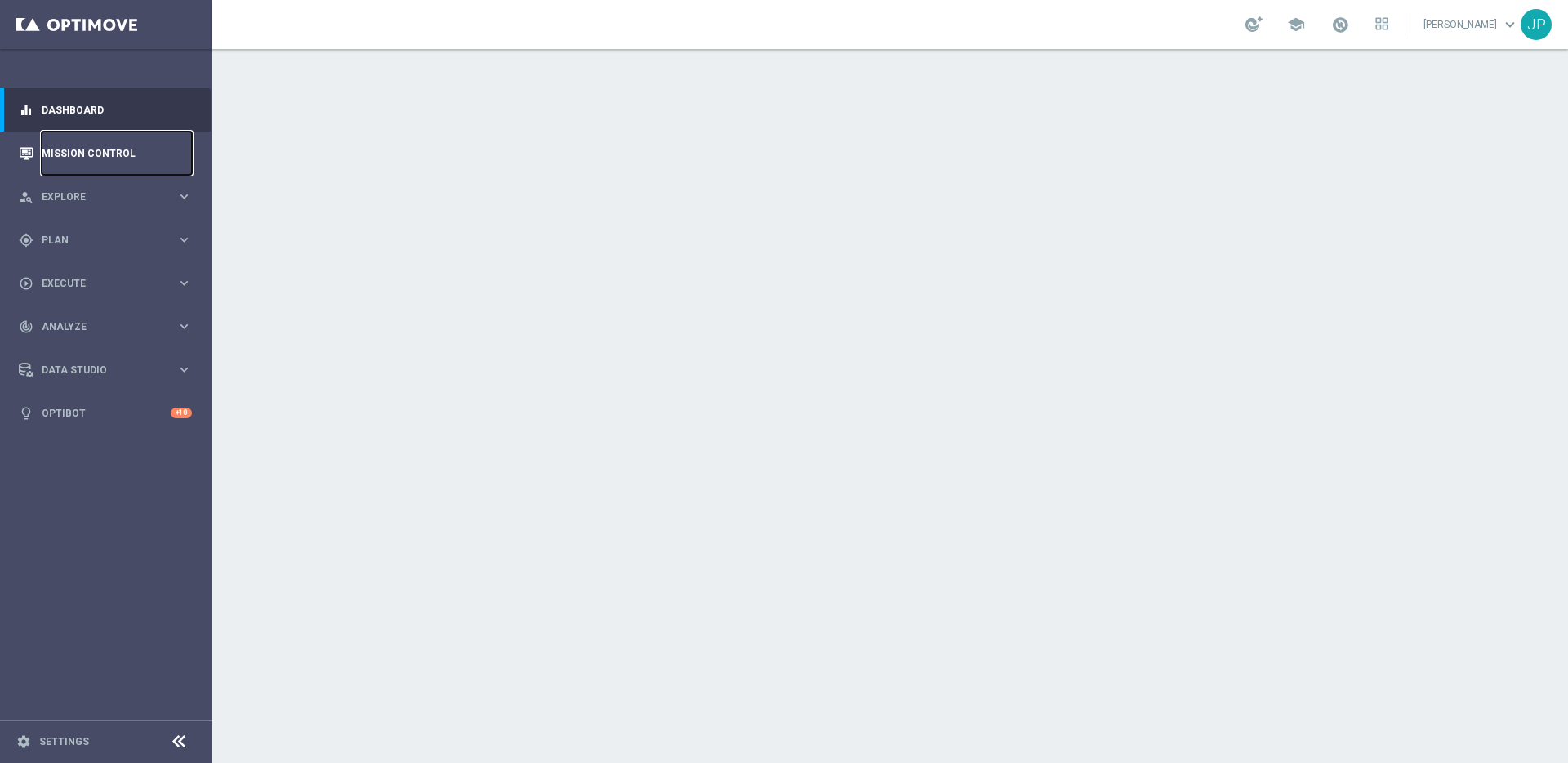
click at [112, 153] on link "Mission Control" at bounding box center [117, 153] width 150 height 44
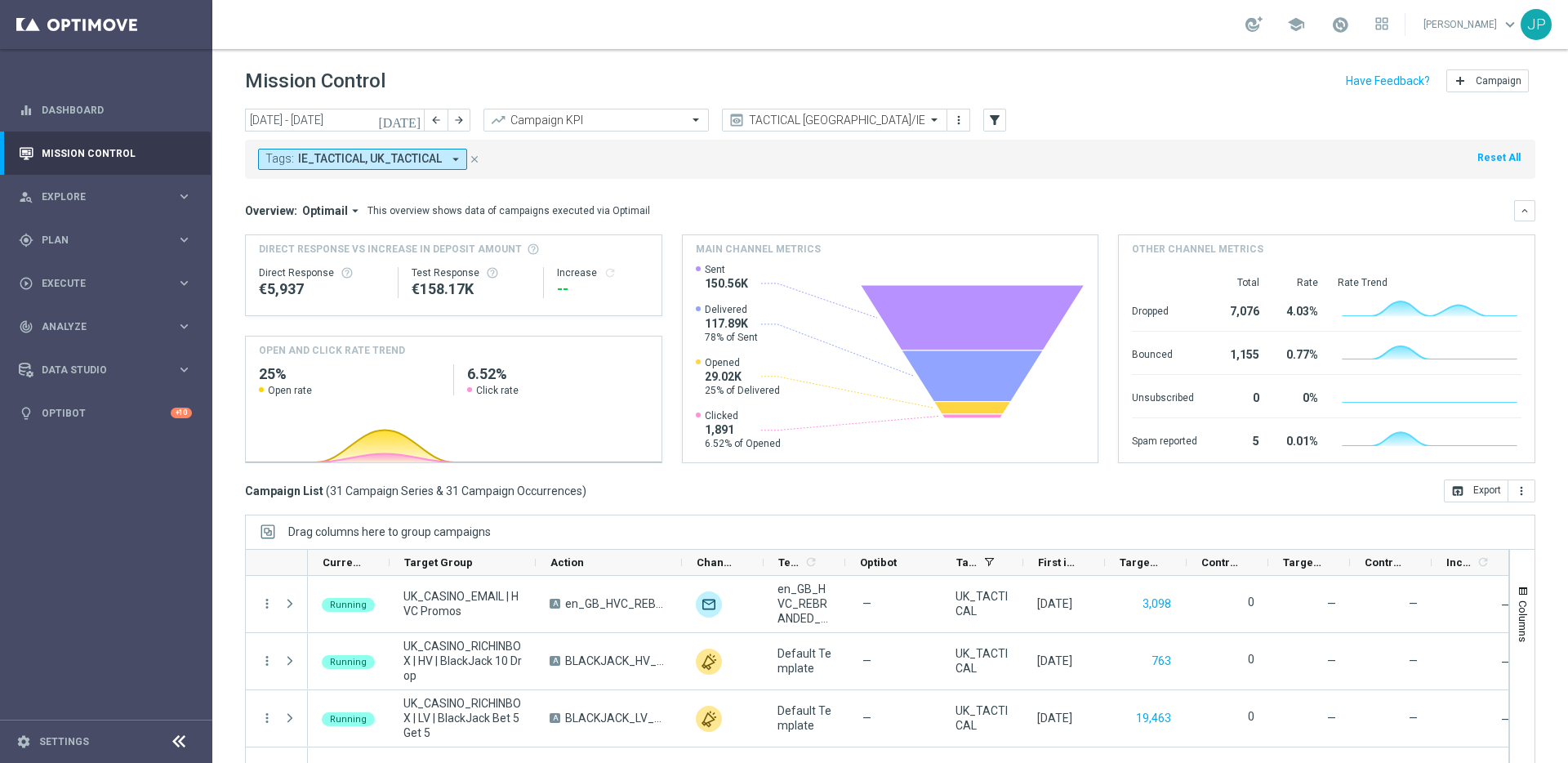
click at [412, 121] on icon "[DATE]" at bounding box center [401, 120] width 44 height 15
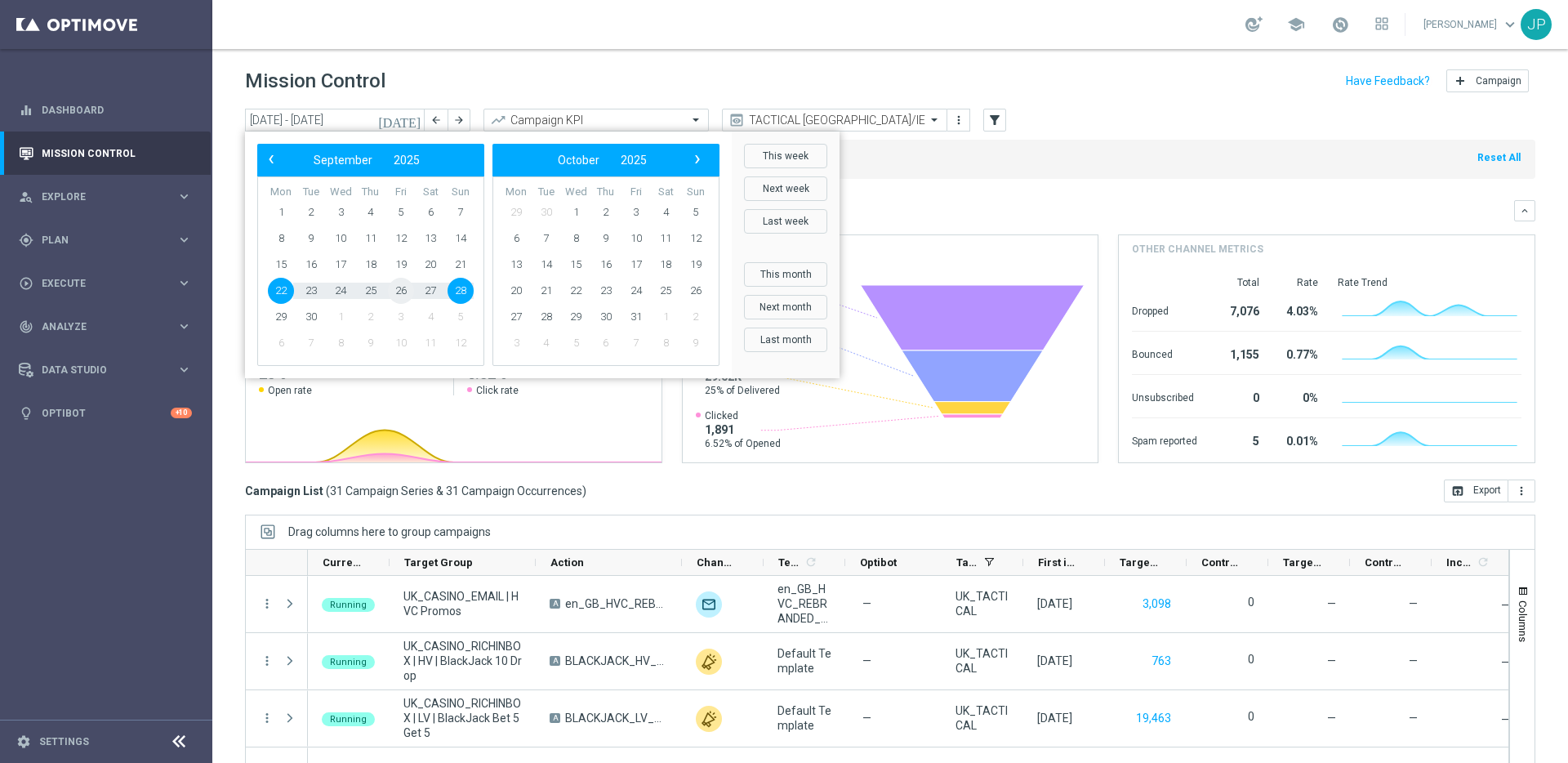
click at [400, 291] on span "26" at bounding box center [401, 291] width 26 height 26
type input "26 Sep 2025 - 26 Sep 2025"
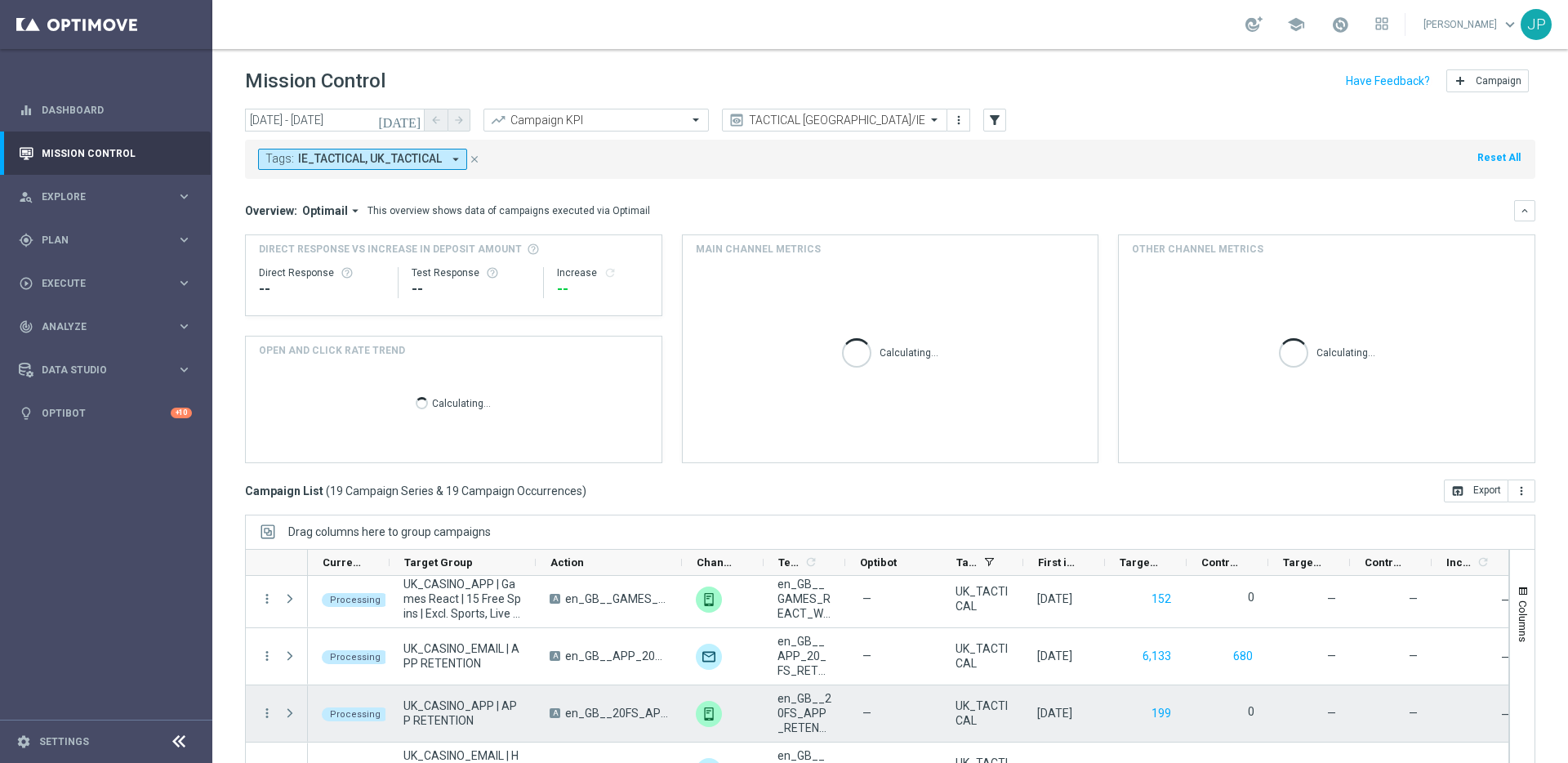
scroll to position [54, 0]
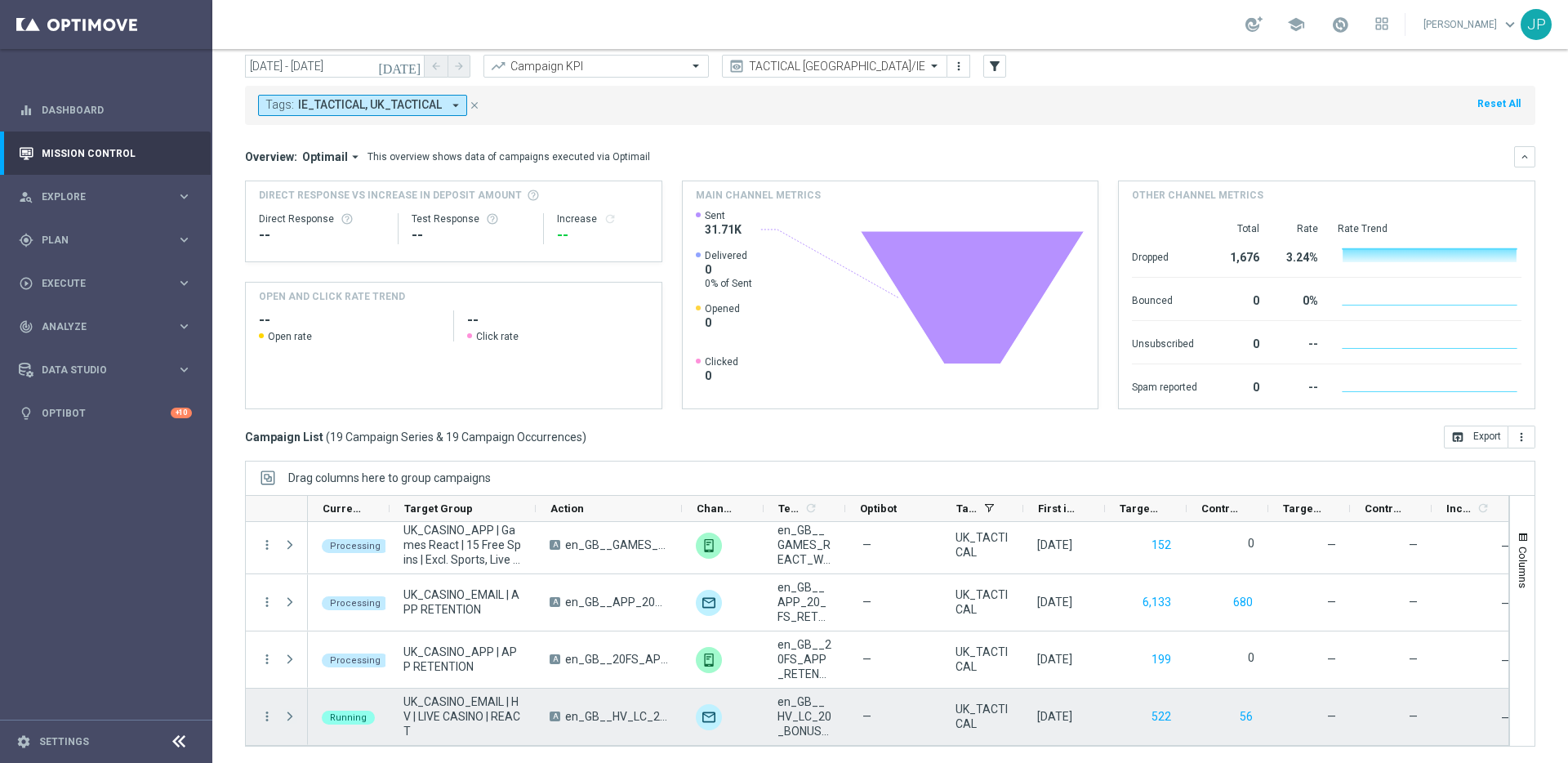
click at [287, 718] on span at bounding box center [290, 717] width 15 height 13
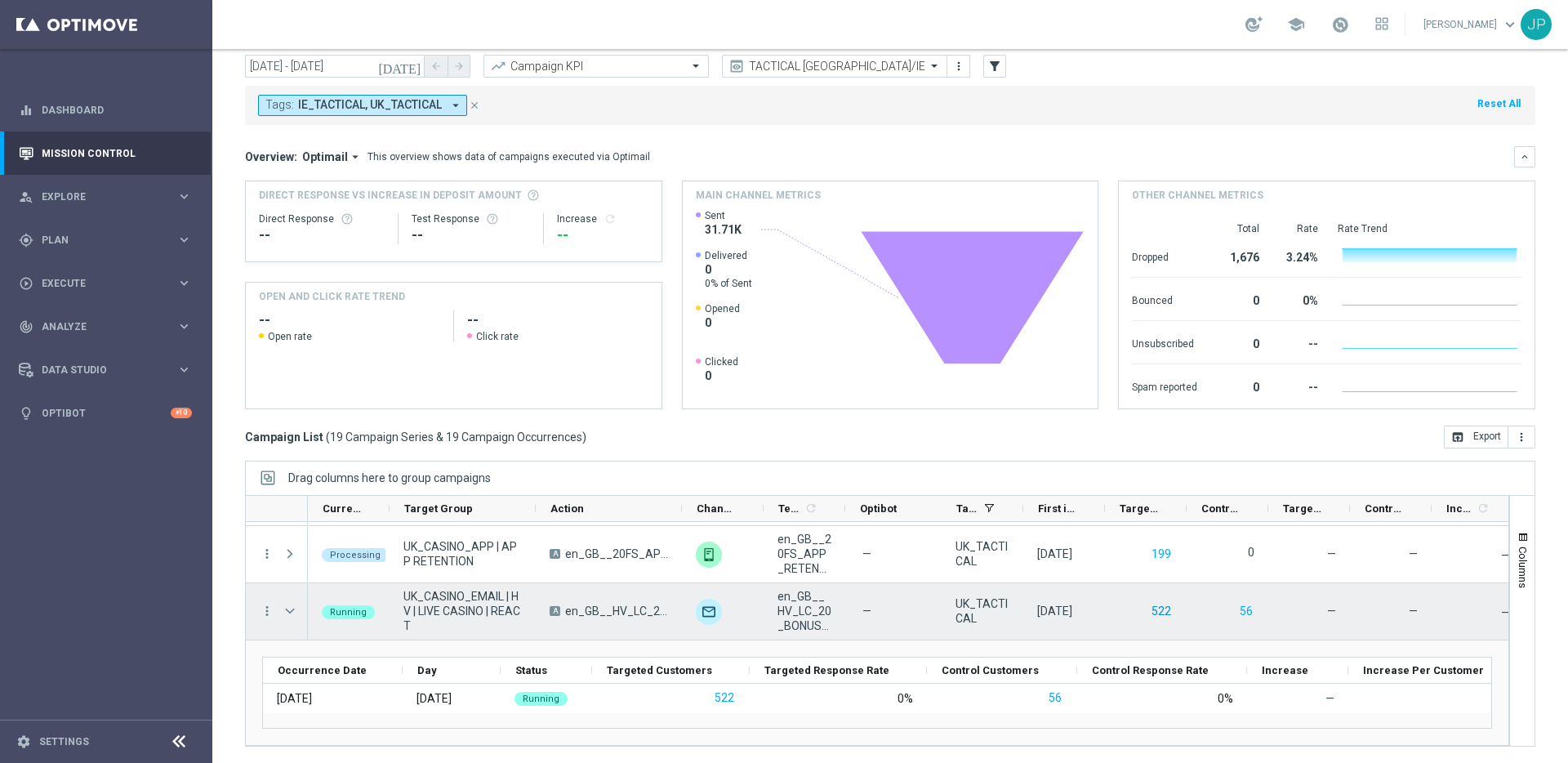
click at [1159, 608] on button "522" at bounding box center [1162, 611] width 23 height 21
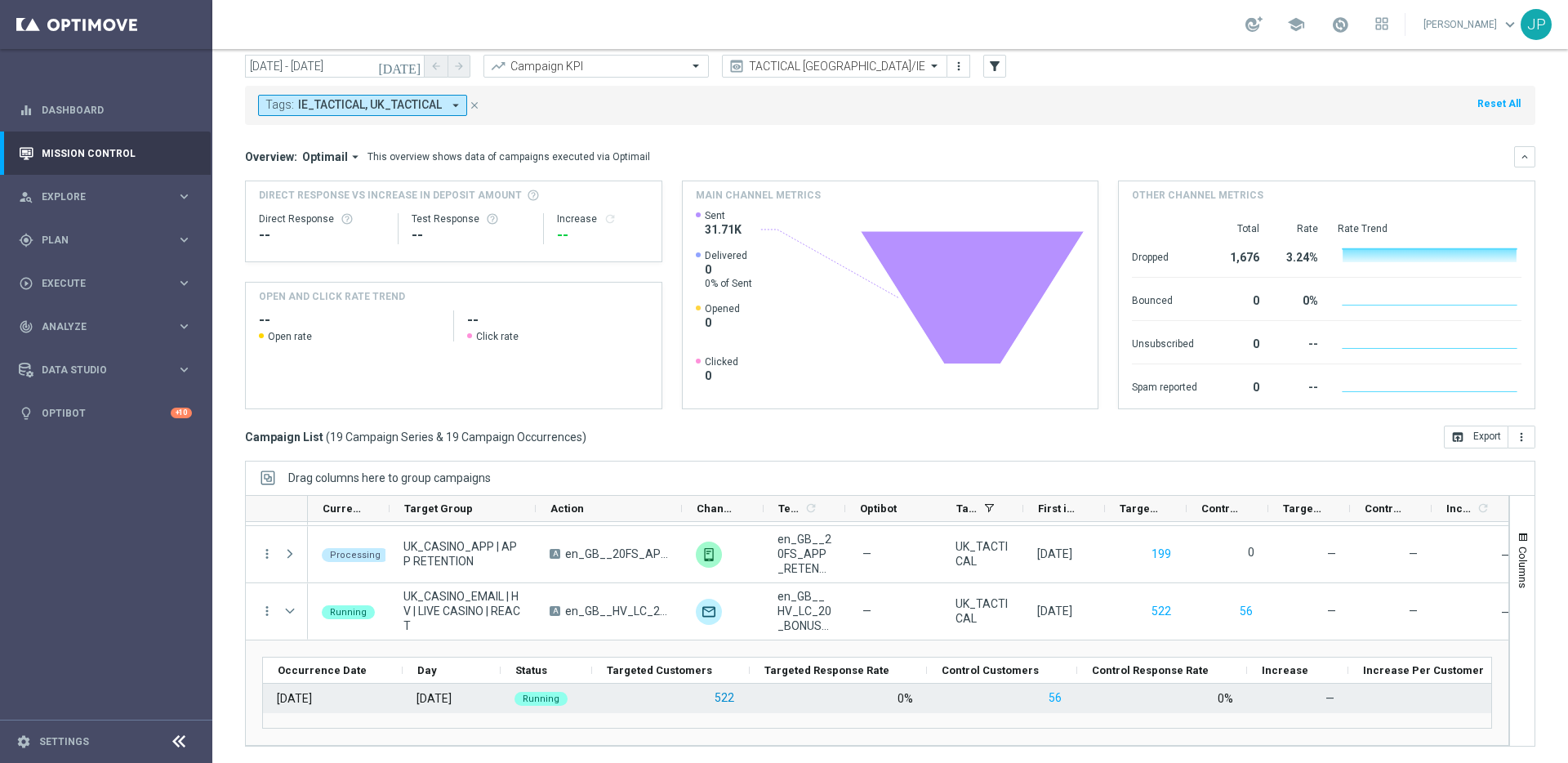
click at [728, 698] on button "522" at bounding box center [725, 698] width 23 height 21
click at [718, 701] on button "522" at bounding box center [725, 698] width 23 height 21
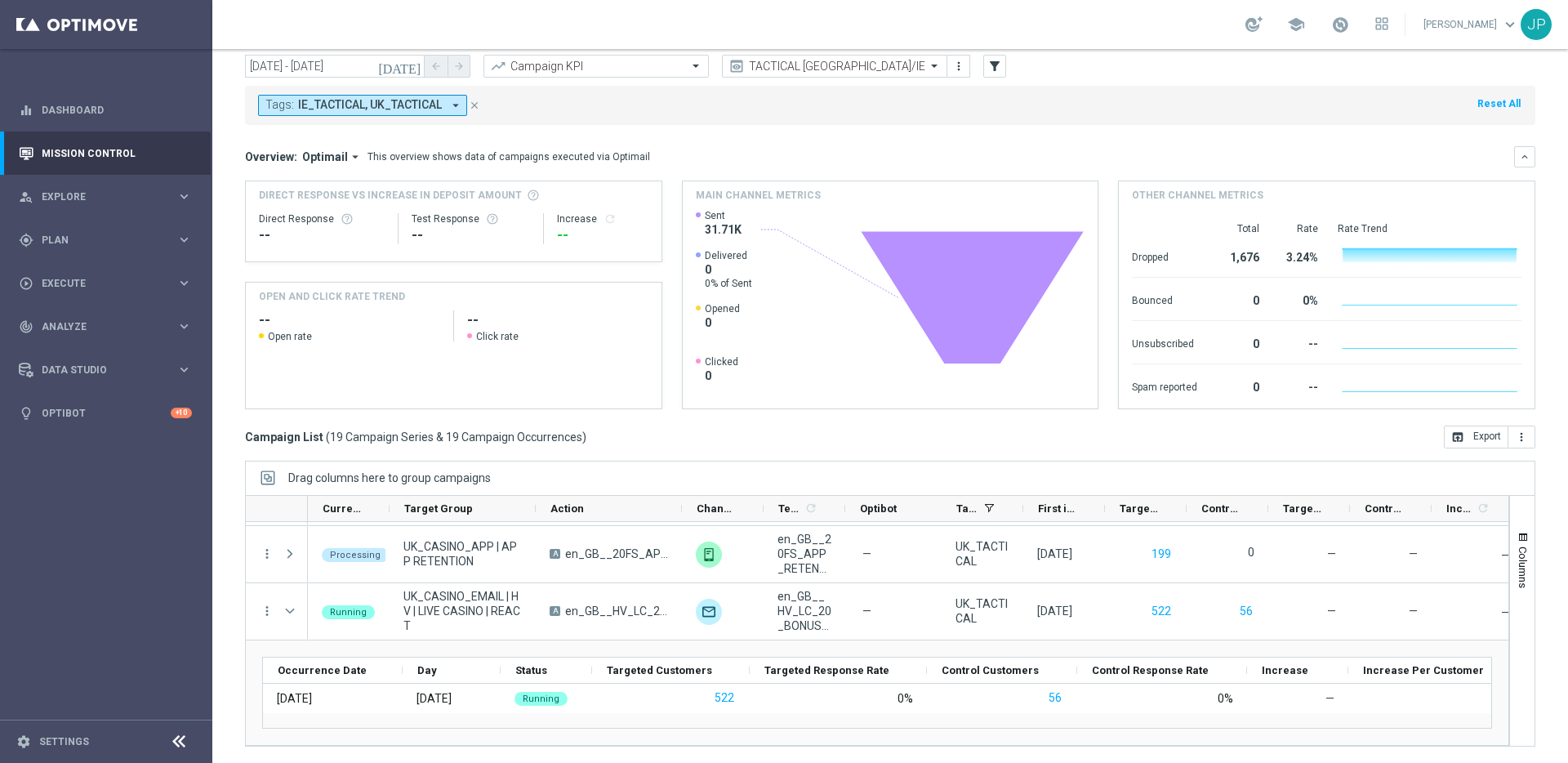
click at [1533, 19] on div "JP" at bounding box center [1537, 25] width 31 height 31
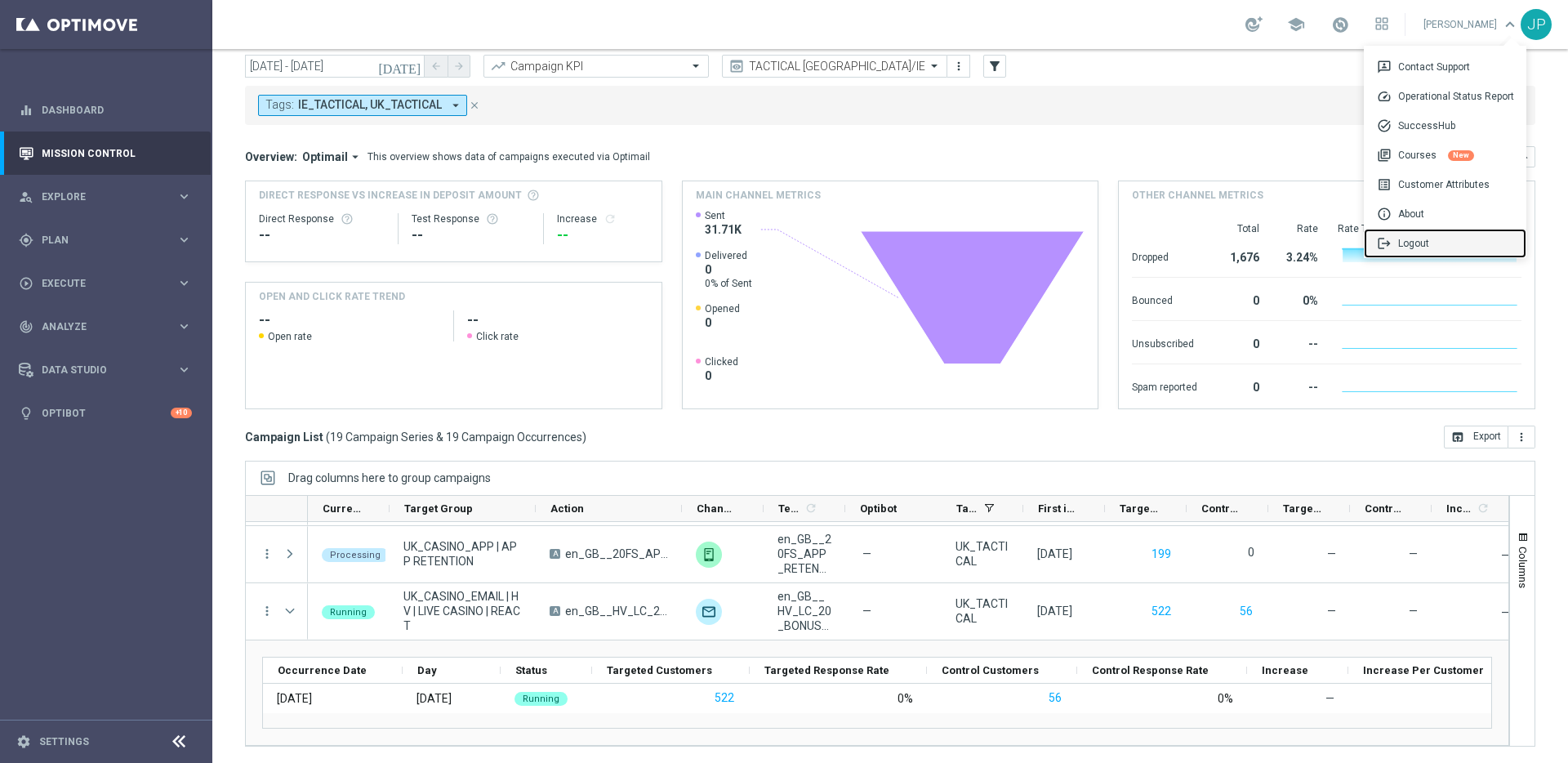
click at [1452, 238] on div "logout Logout" at bounding box center [1446, 244] width 163 height 30
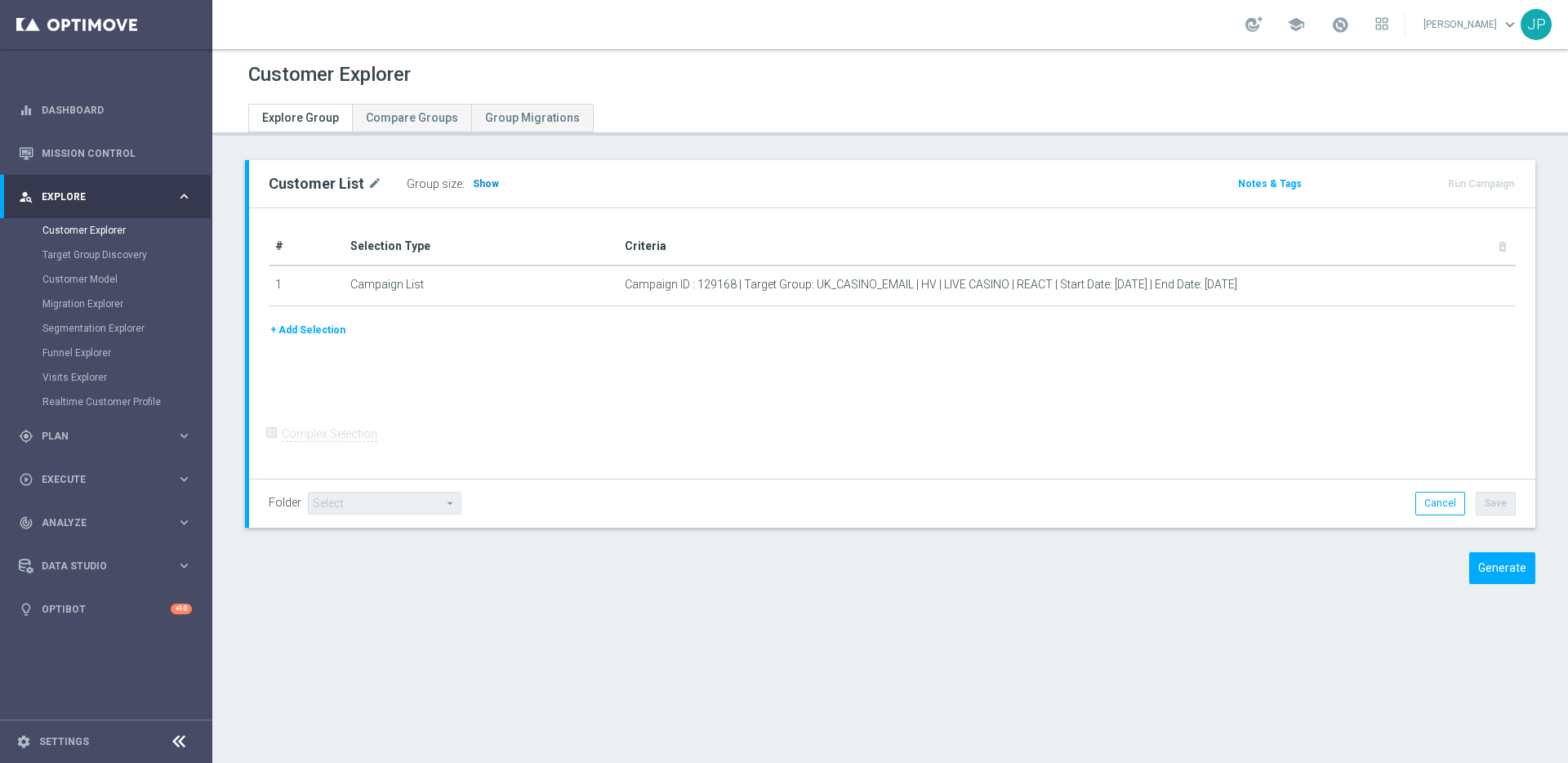
click at [489, 186] on span "Show" at bounding box center [486, 184] width 26 height 11
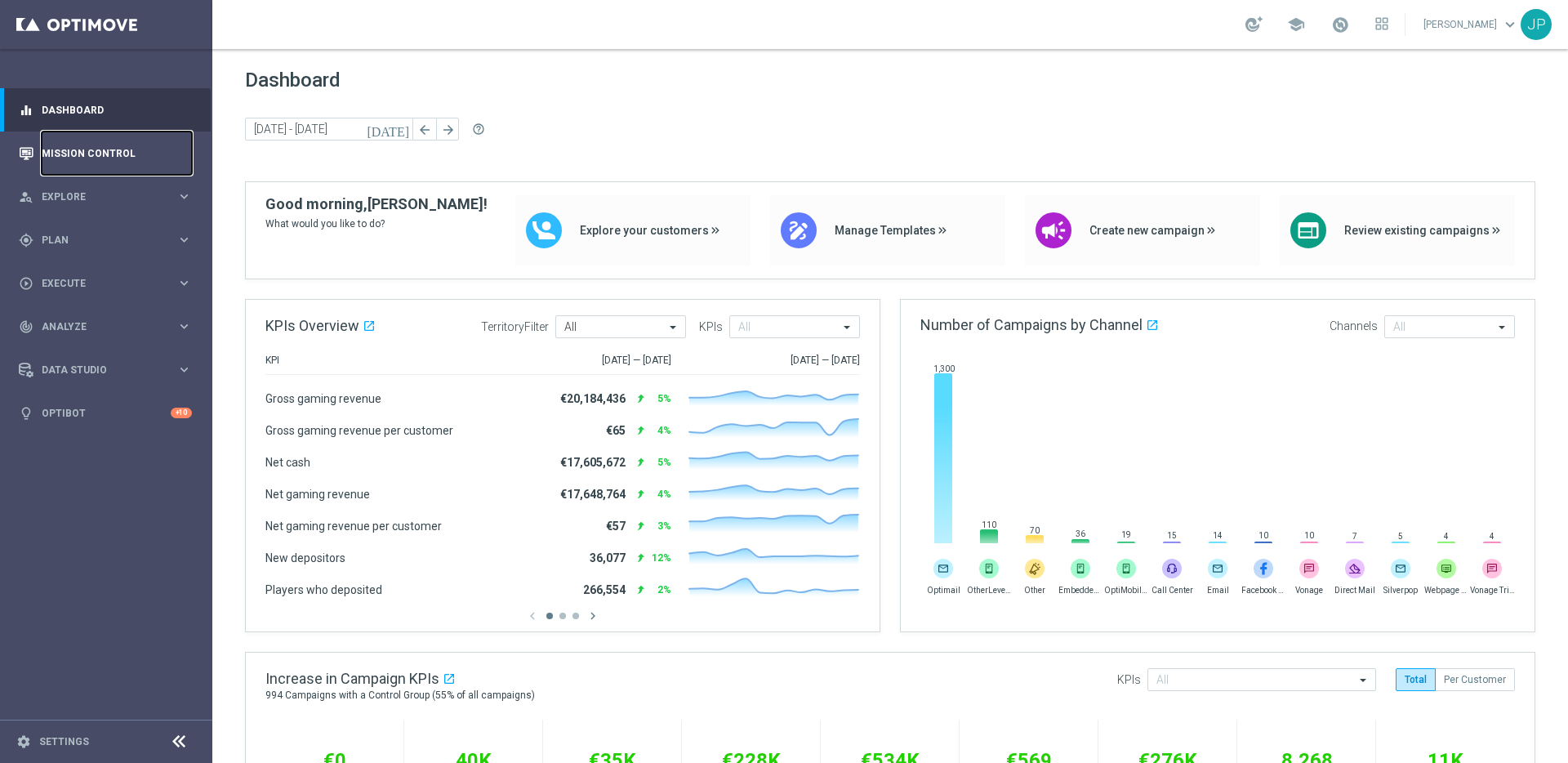
click at [116, 157] on link "Mission Control" at bounding box center [117, 153] width 150 height 44
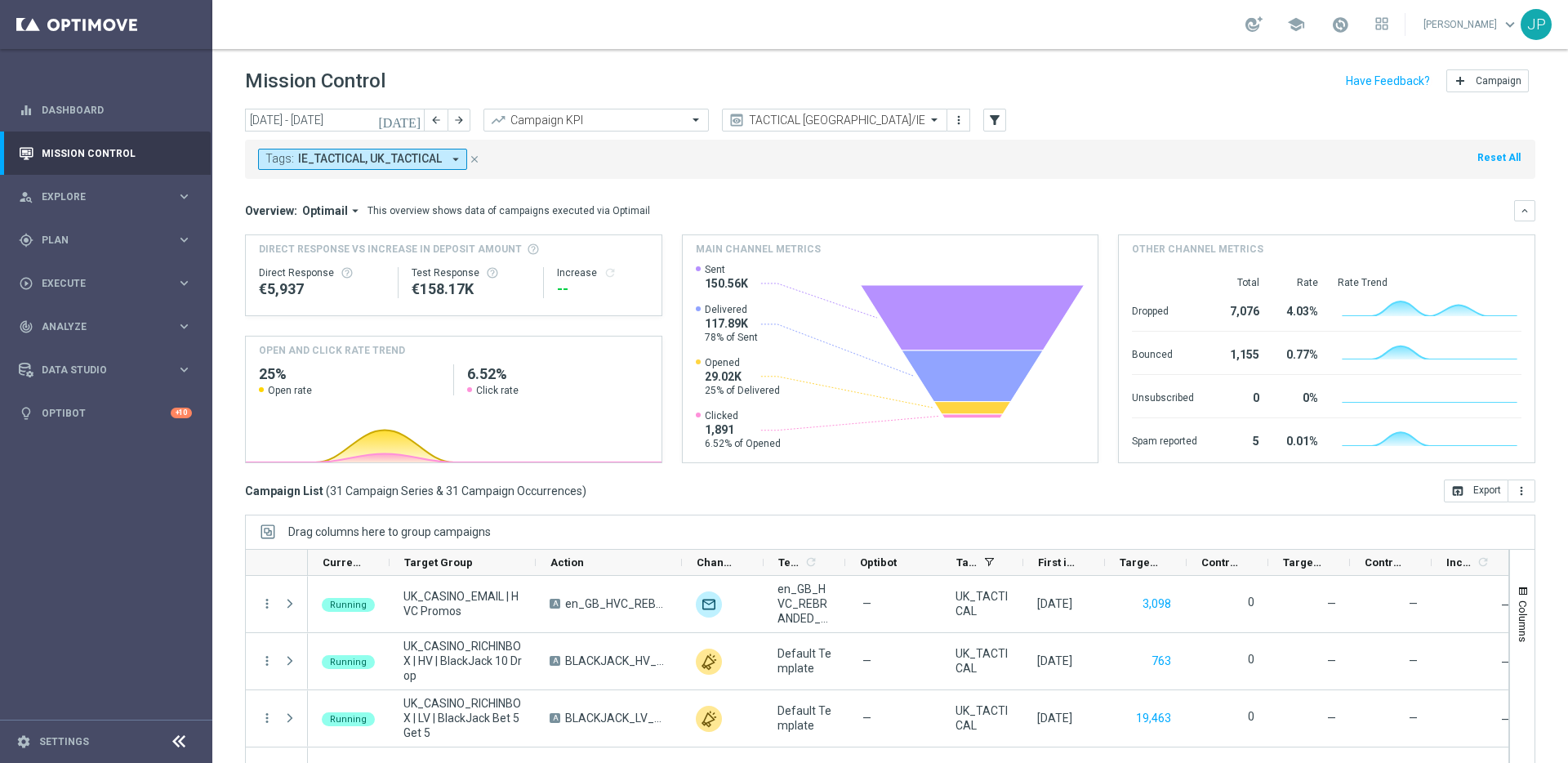
click at [413, 126] on icon "[DATE]" at bounding box center [401, 120] width 44 height 15
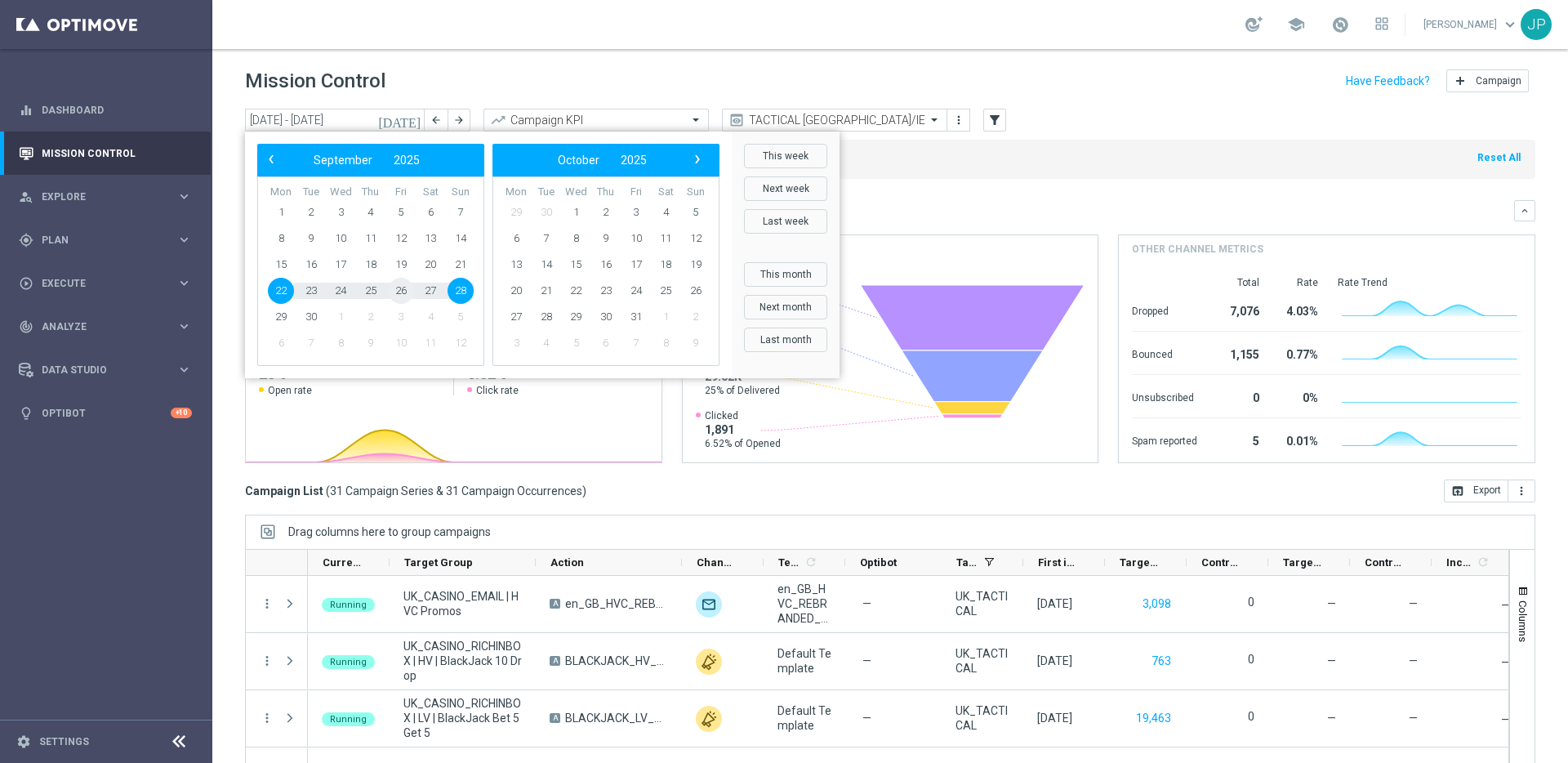
click at [401, 284] on span "26" at bounding box center [401, 291] width 26 height 26
type input "[DATE] - [DATE]"
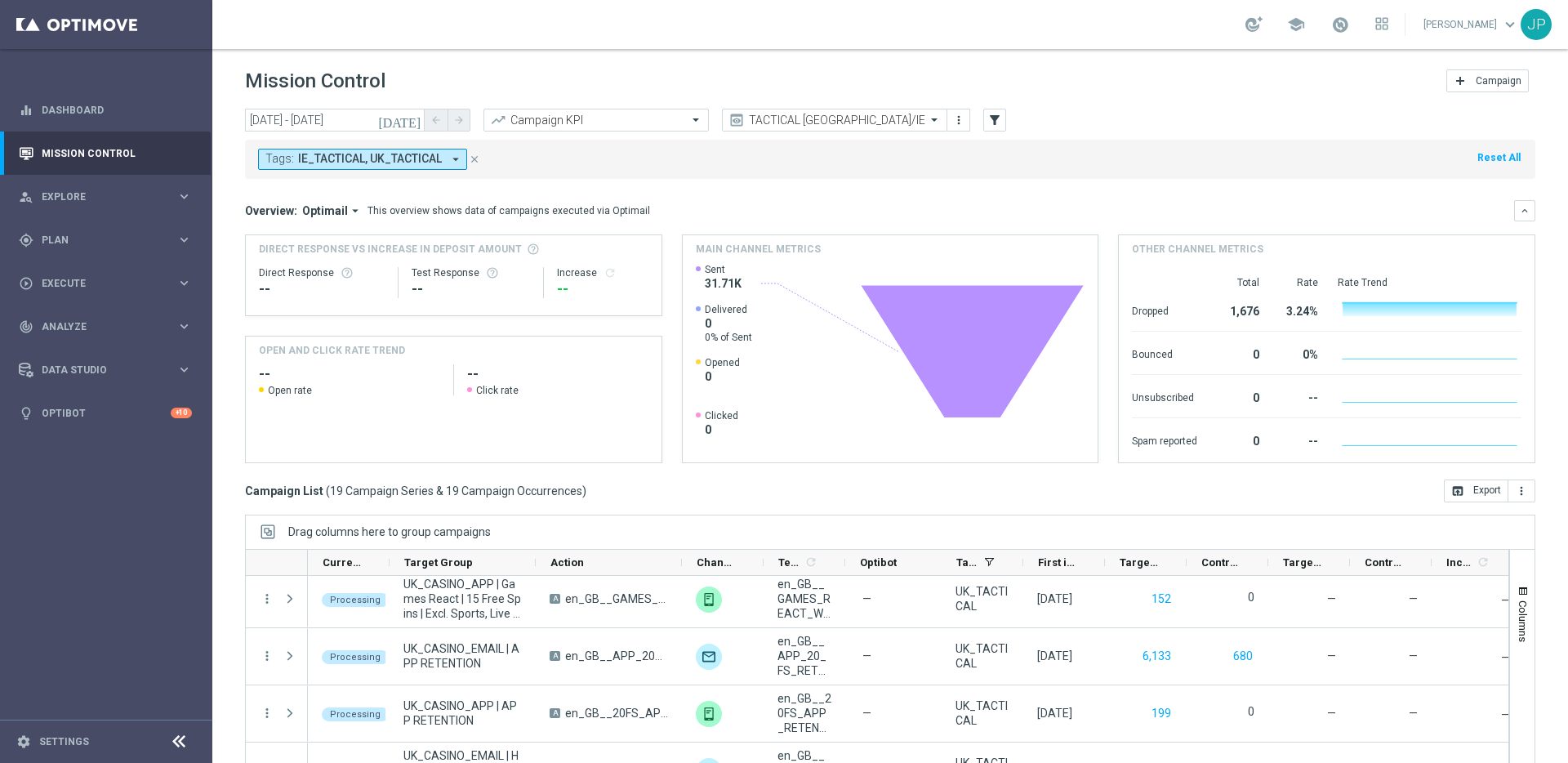
scroll to position [54, 0]
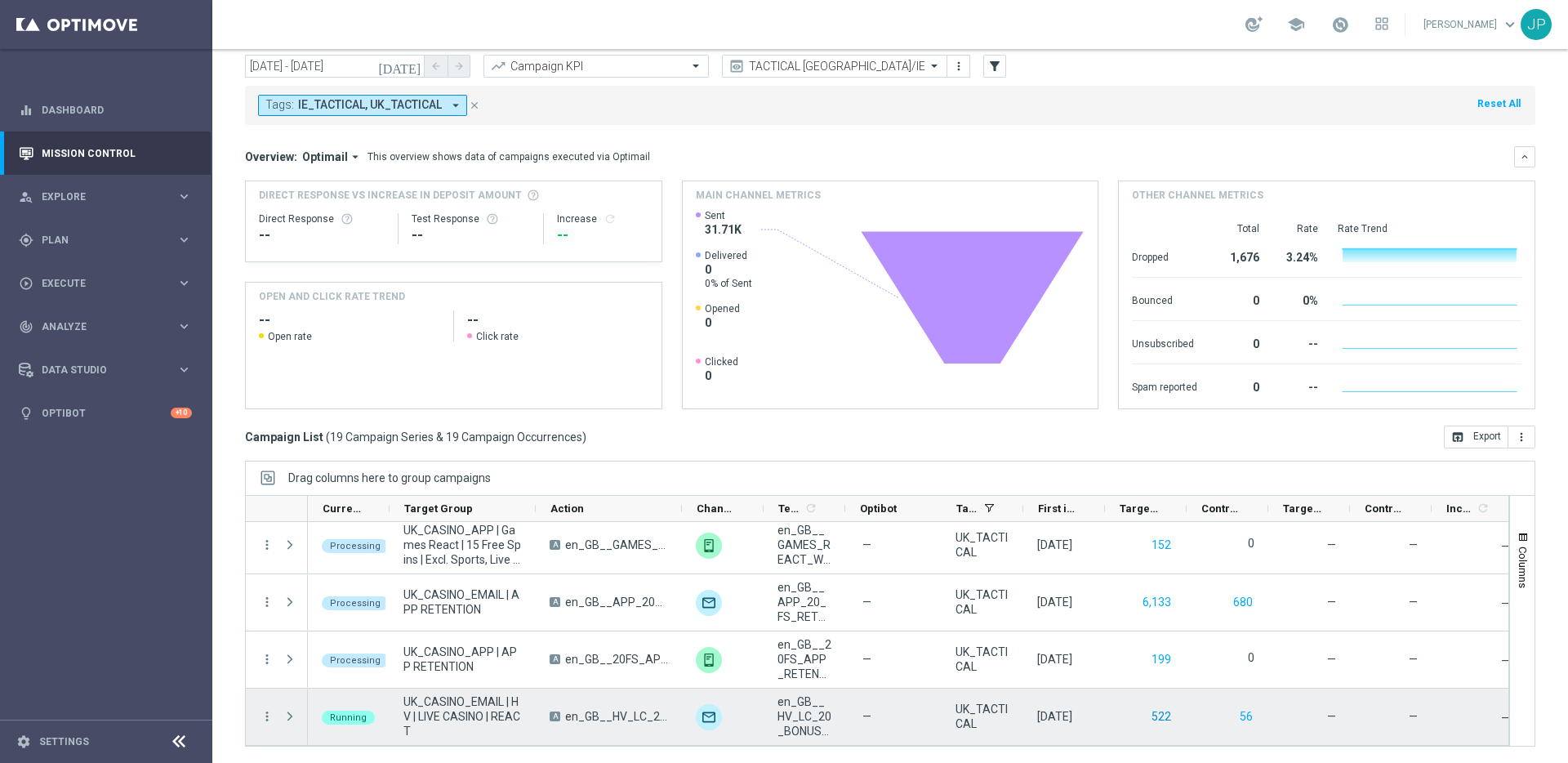
click at [1170, 719] on button "522" at bounding box center [1162, 717] width 23 height 21
click at [286, 715] on span at bounding box center [290, 717] width 15 height 13
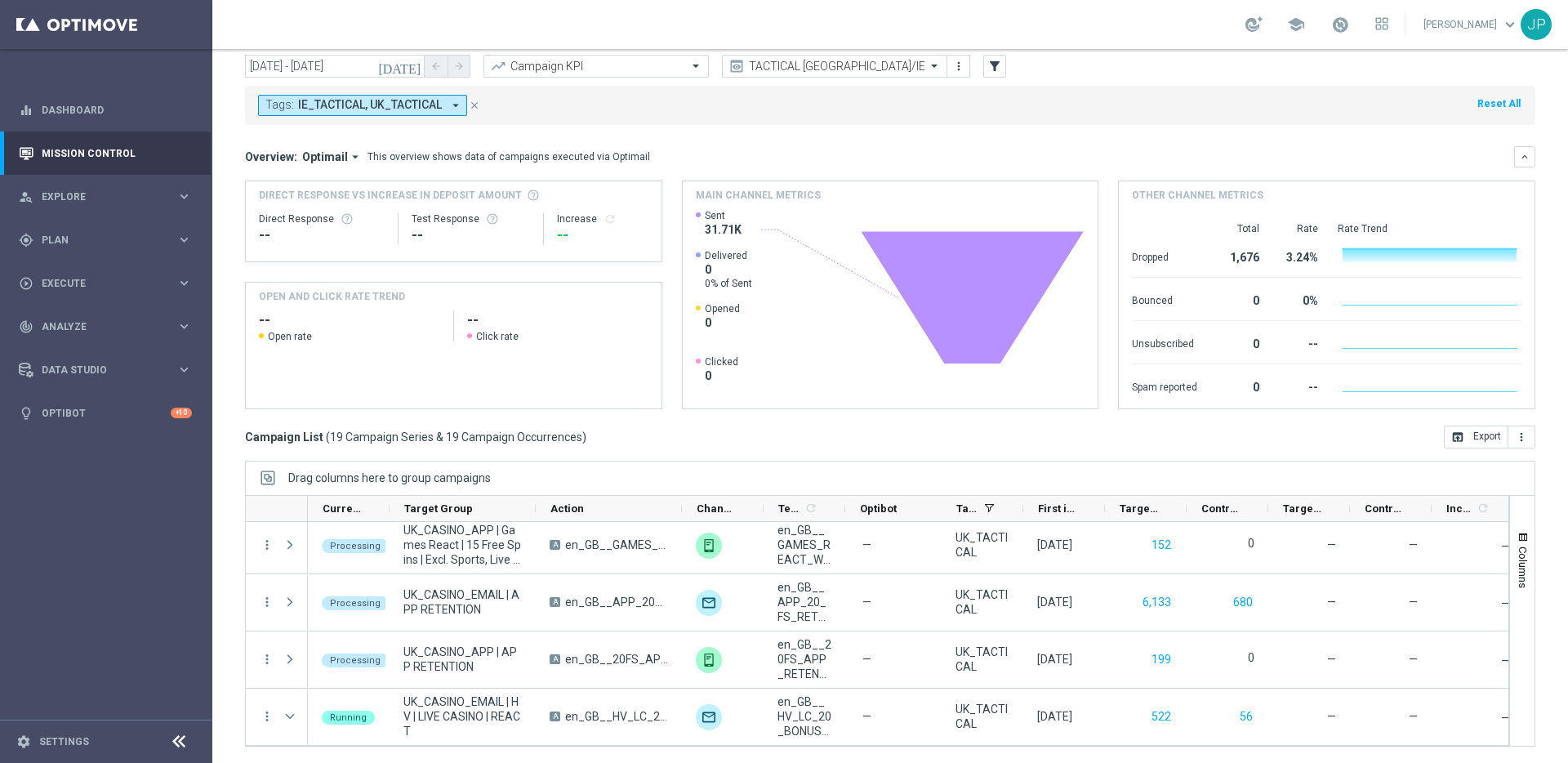
scroll to position [968, 0]
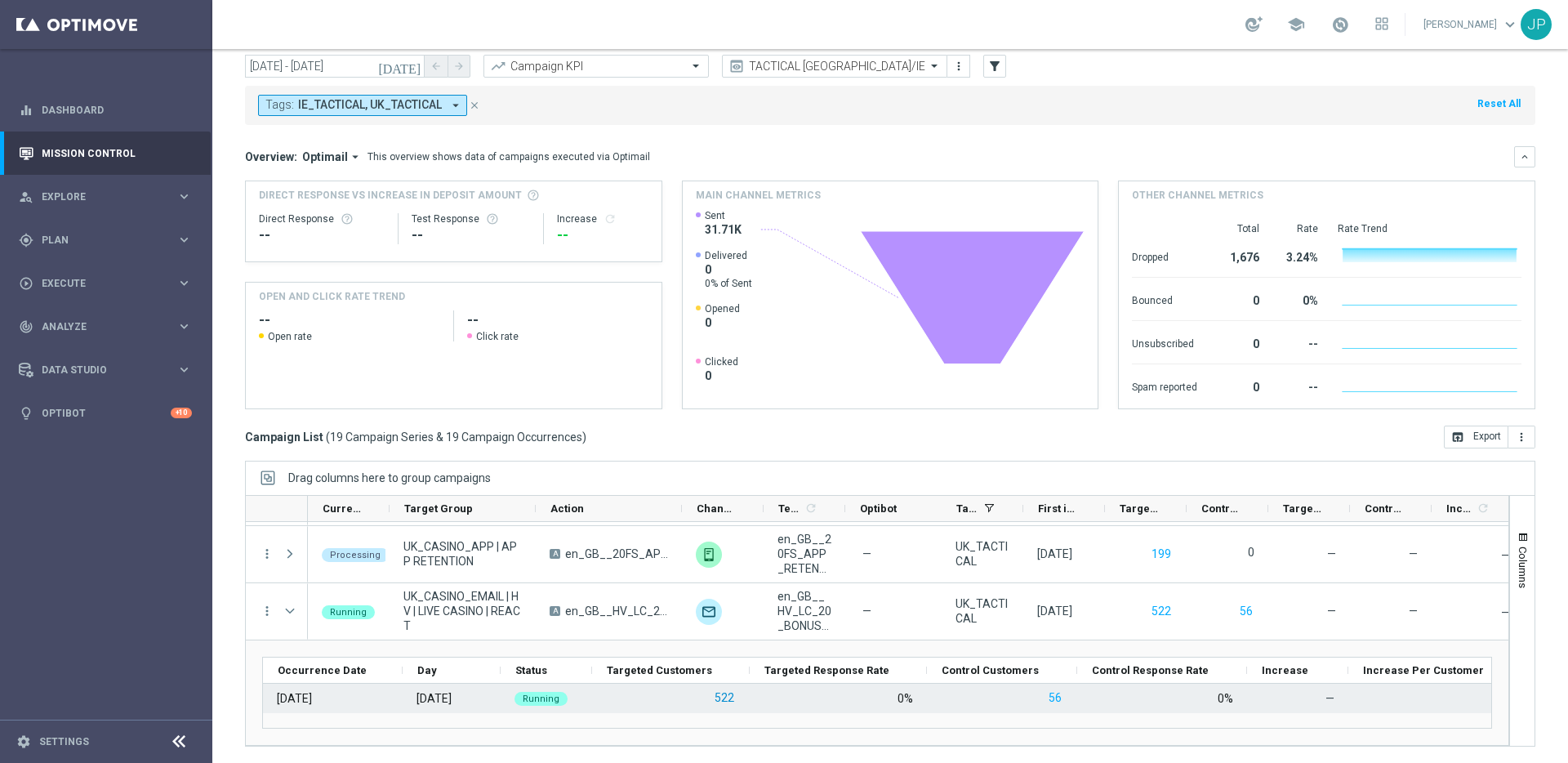
click at [721, 696] on button "522" at bounding box center [725, 698] width 23 height 21
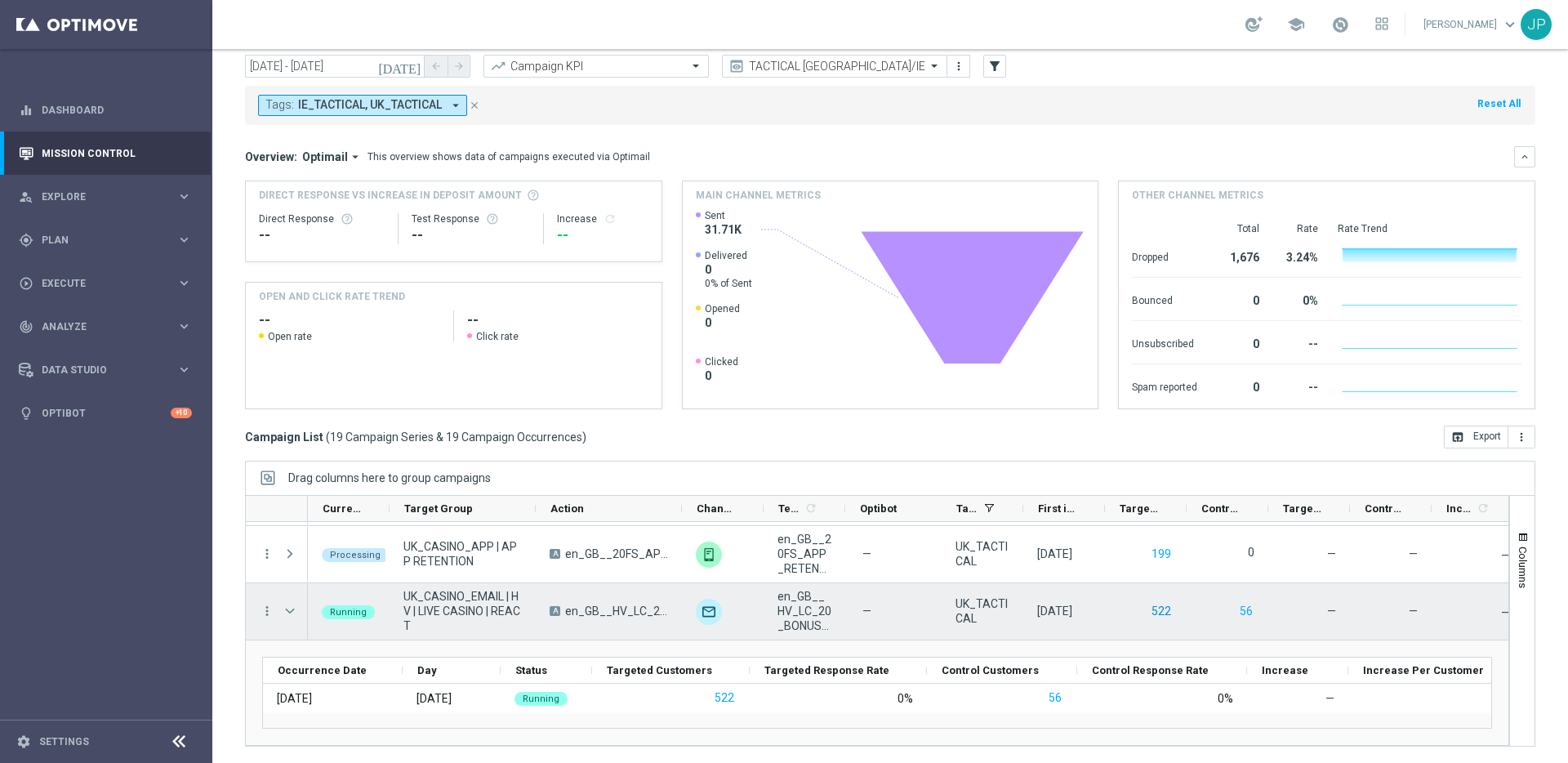
click at [1166, 613] on button "522" at bounding box center [1162, 611] width 23 height 21
click at [1157, 607] on button "522" at bounding box center [1162, 611] width 23 height 21
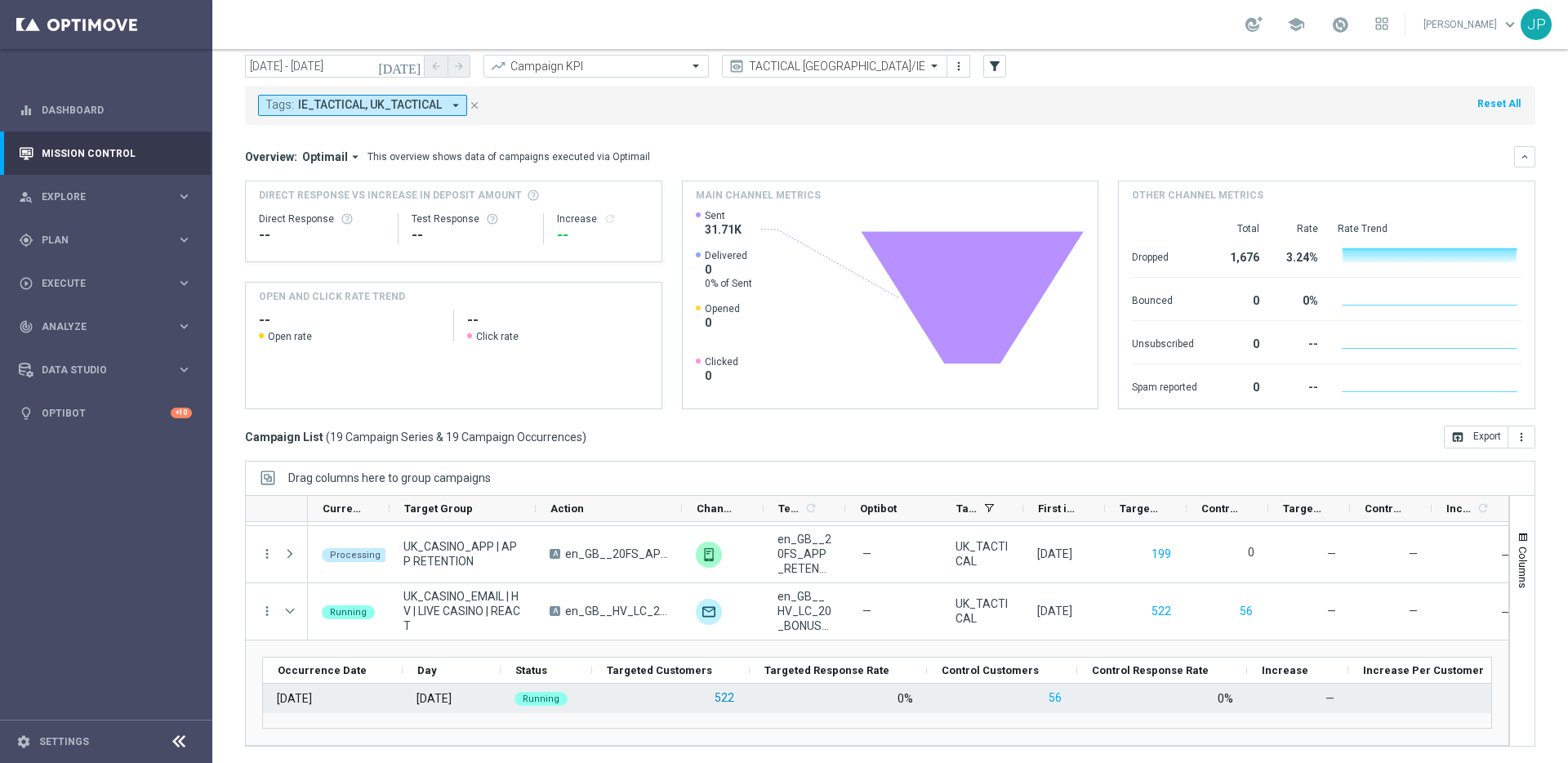
click at [722, 698] on button "522" at bounding box center [725, 698] width 23 height 21
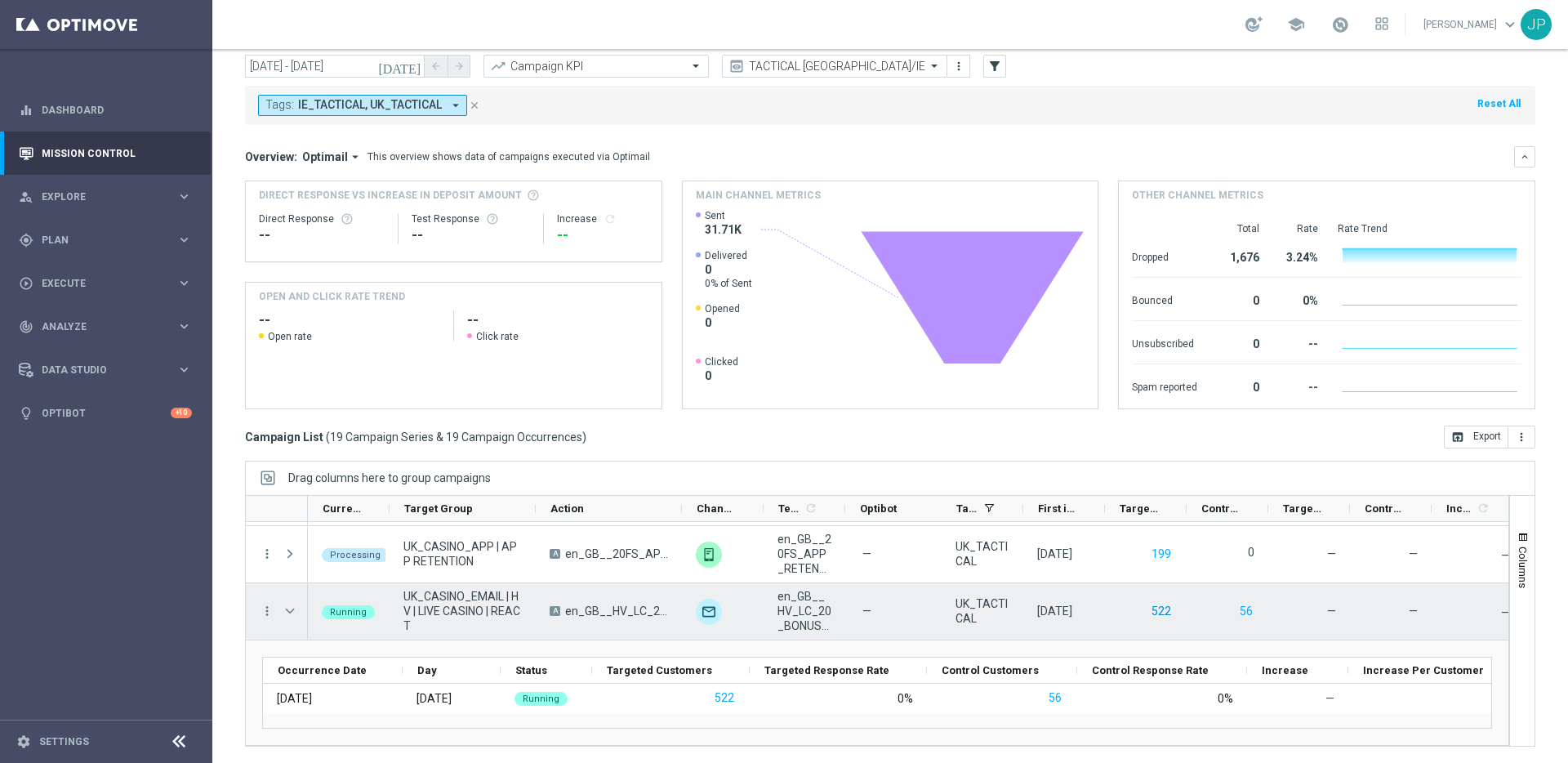
click at [1164, 604] on button "522" at bounding box center [1162, 611] width 23 height 21
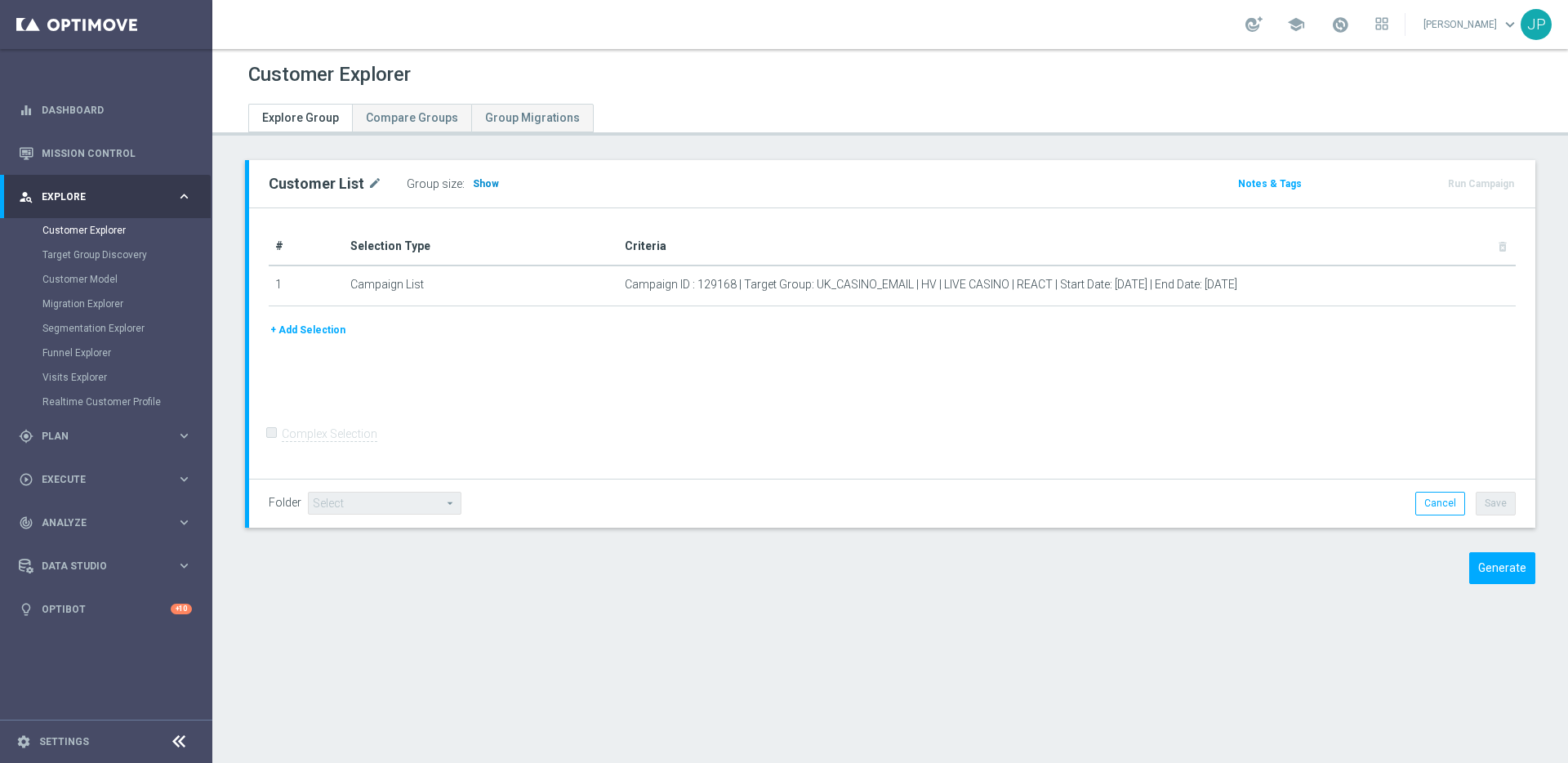
click at [479, 182] on span "Show" at bounding box center [486, 184] width 26 height 11
click at [502, 190] on div "Group size : Show" at bounding box center [488, 184] width 163 height 23
click at [485, 186] on span "Show" at bounding box center [486, 184] width 26 height 11
click at [484, 182] on span "Show" at bounding box center [486, 184] width 26 height 11
click at [479, 181] on span "Show" at bounding box center [486, 184] width 26 height 11
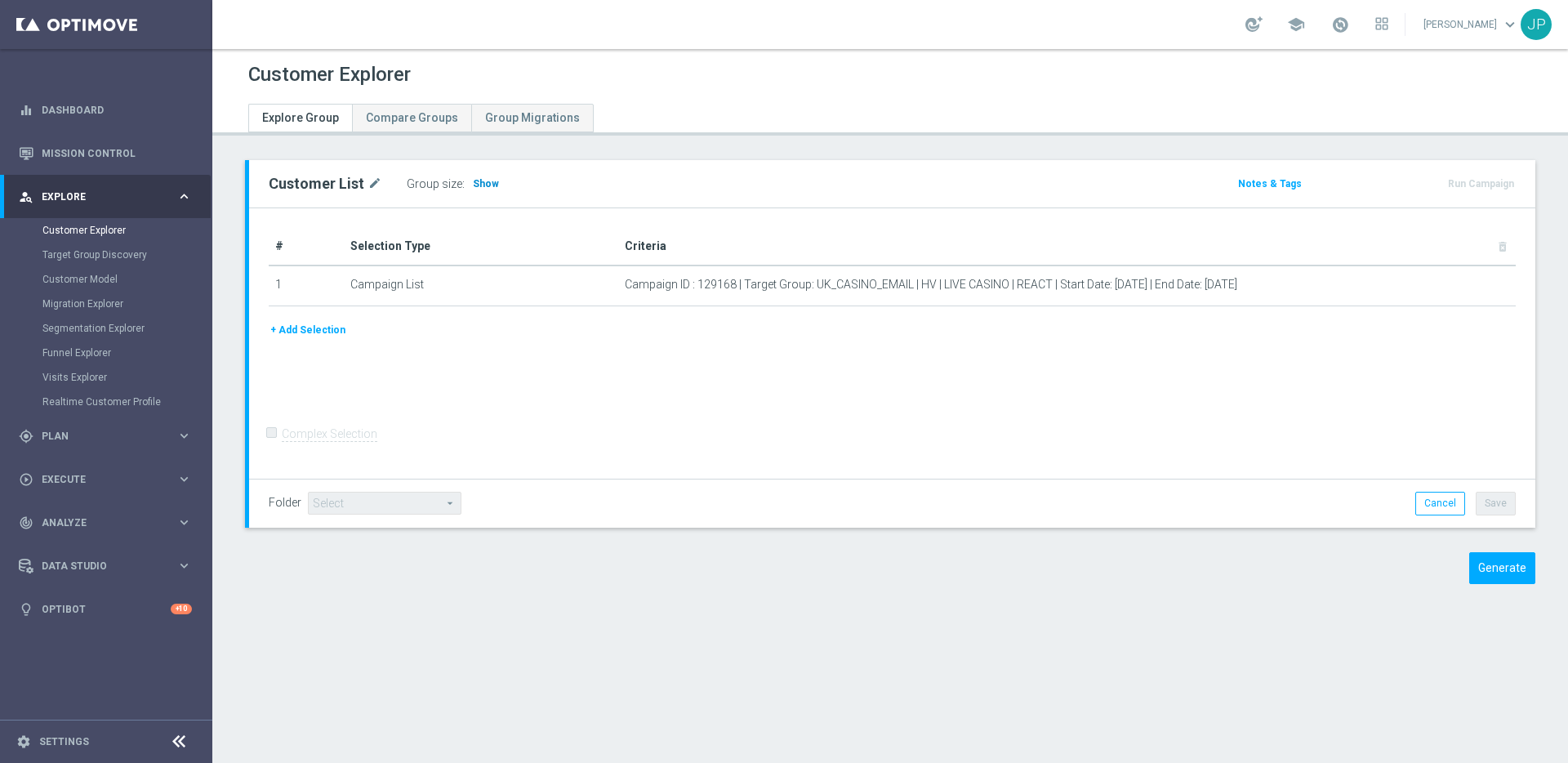
click at [484, 179] on span "Show" at bounding box center [486, 184] width 26 height 11
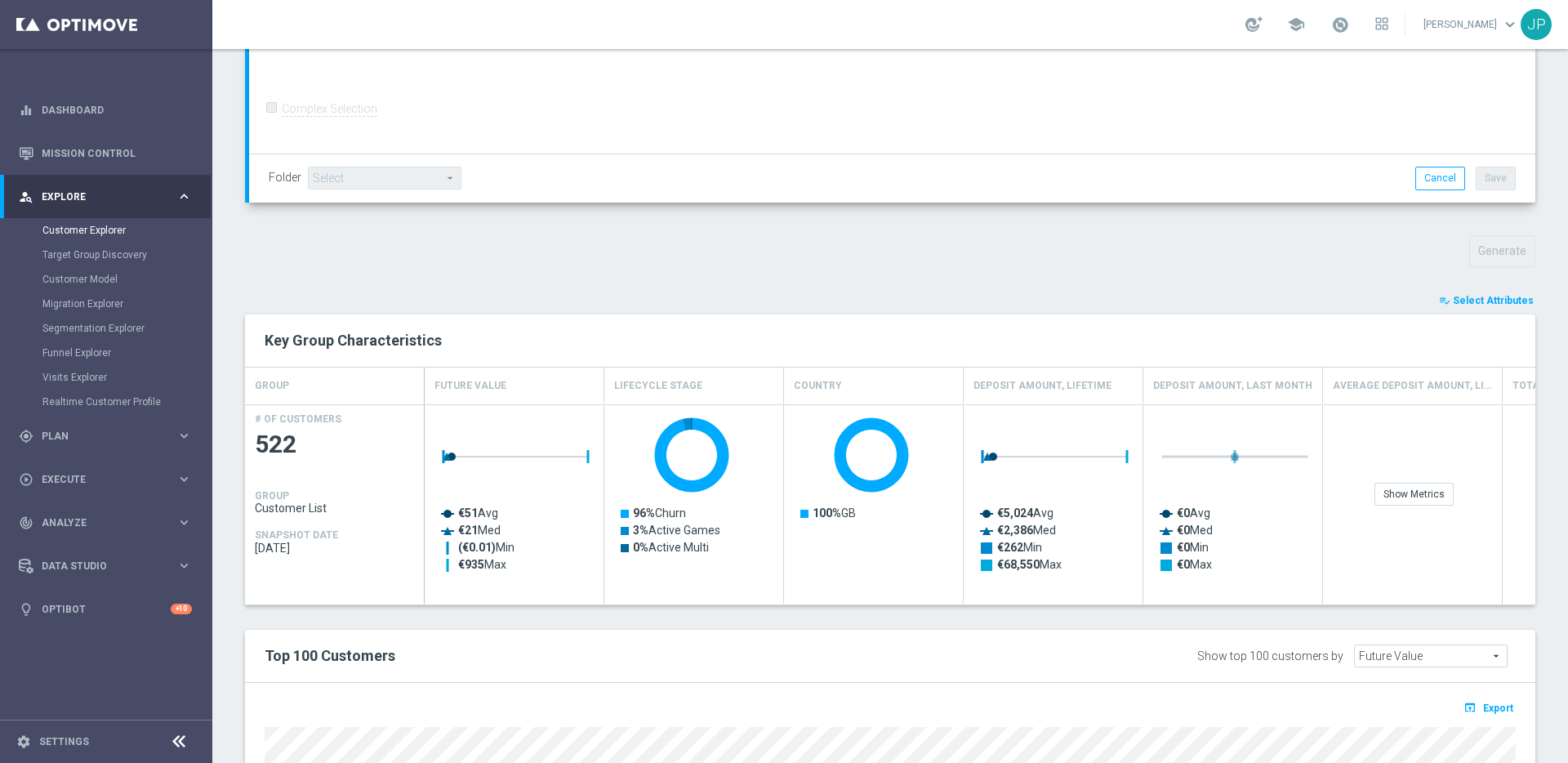
scroll to position [765, 0]
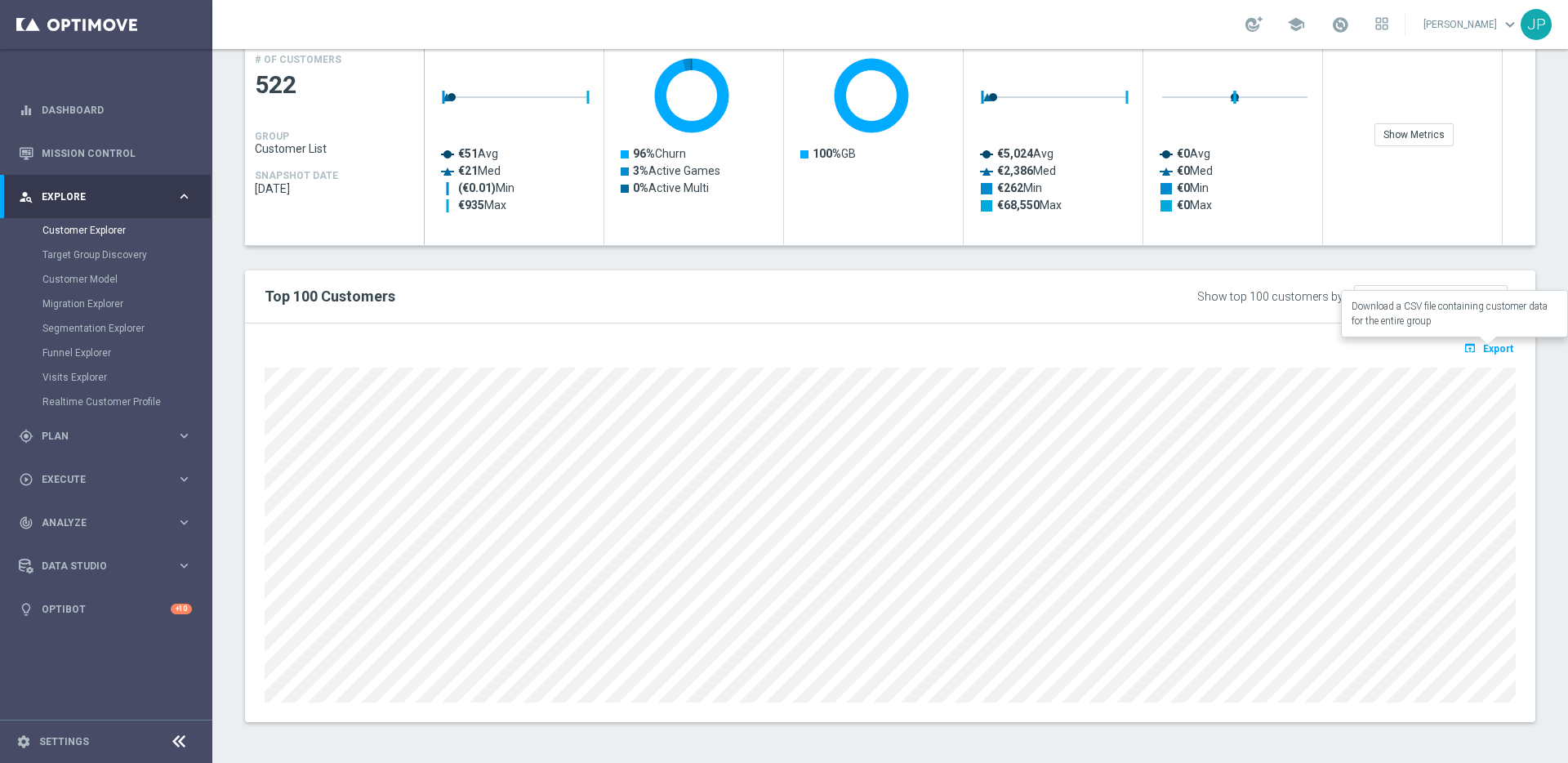
click at [1505, 347] on span "Export" at bounding box center [1498, 349] width 30 height 11
click at [767, 304] on h2 "Top 100 Customers" at bounding box center [624, 296] width 720 height 20
